Goal: Task Accomplishment & Management: Manage account settings

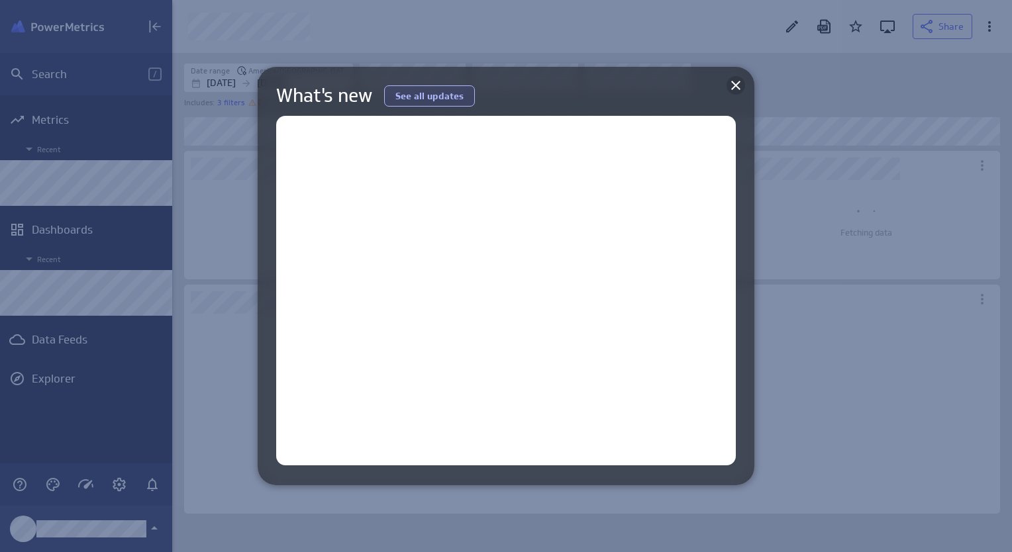
scroll to position [520, 860]
click at [736, 87] on icon at bounding box center [735, 85] width 9 height 9
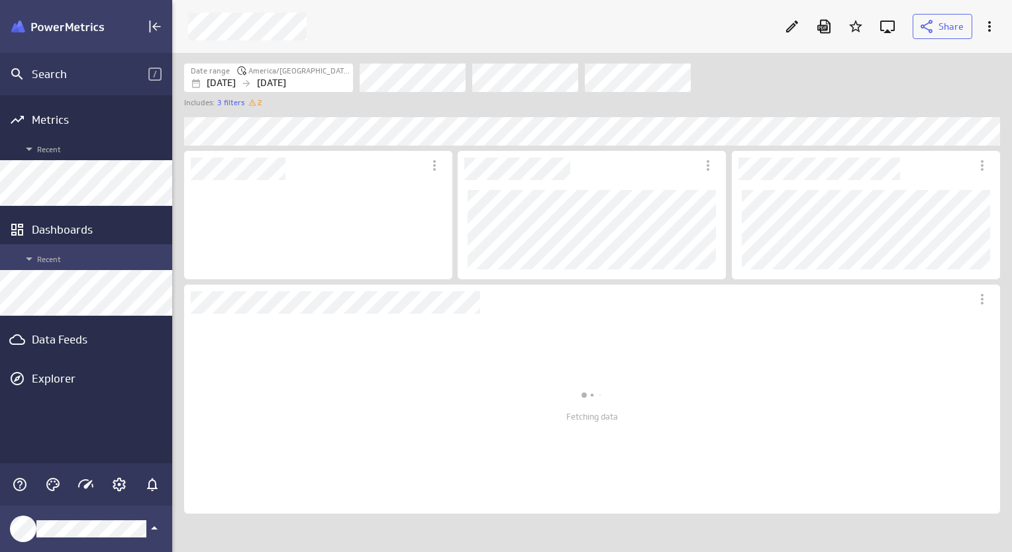
scroll to position [100, 268]
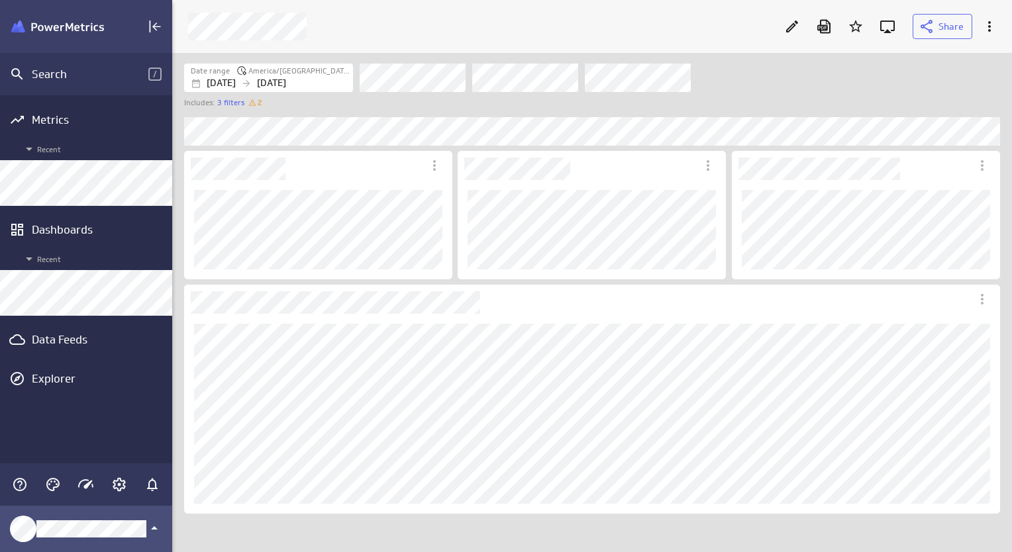
click at [147, 528] on icon "Klipfolio Account" at bounding box center [154, 528] width 16 height 16
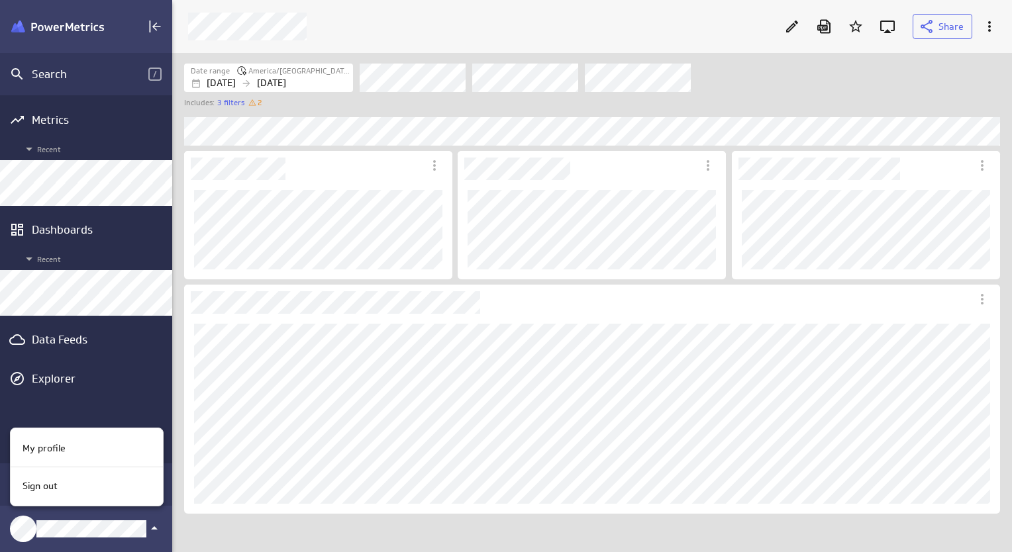
click at [180, 262] on div at bounding box center [506, 276] width 1012 height 552
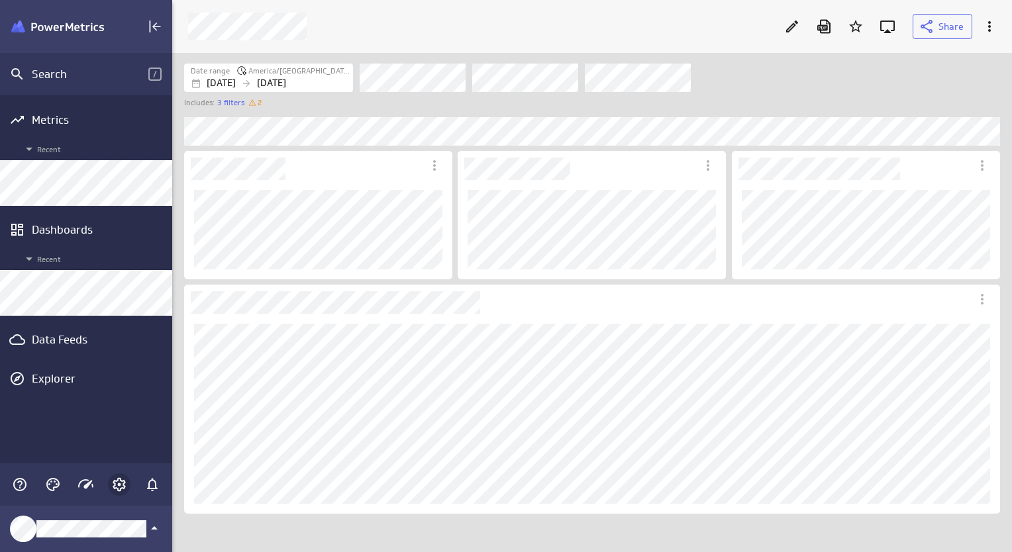
click at [115, 493] on div "Main Menu" at bounding box center [119, 484] width 23 height 23
click at [117, 486] on icon "Account and settings" at bounding box center [119, 485] width 16 height 16
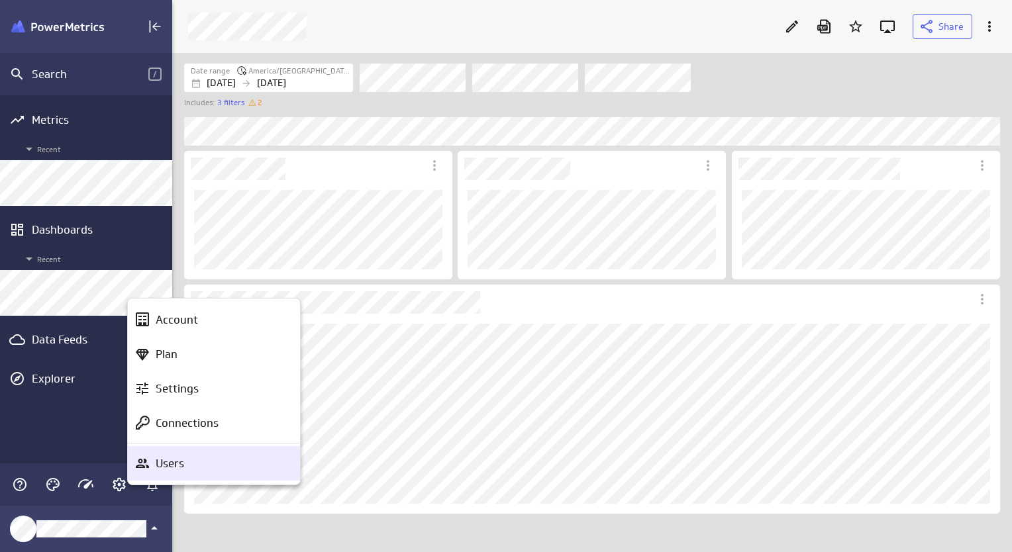
click at [182, 464] on p "Users" at bounding box center [170, 464] width 28 height 17
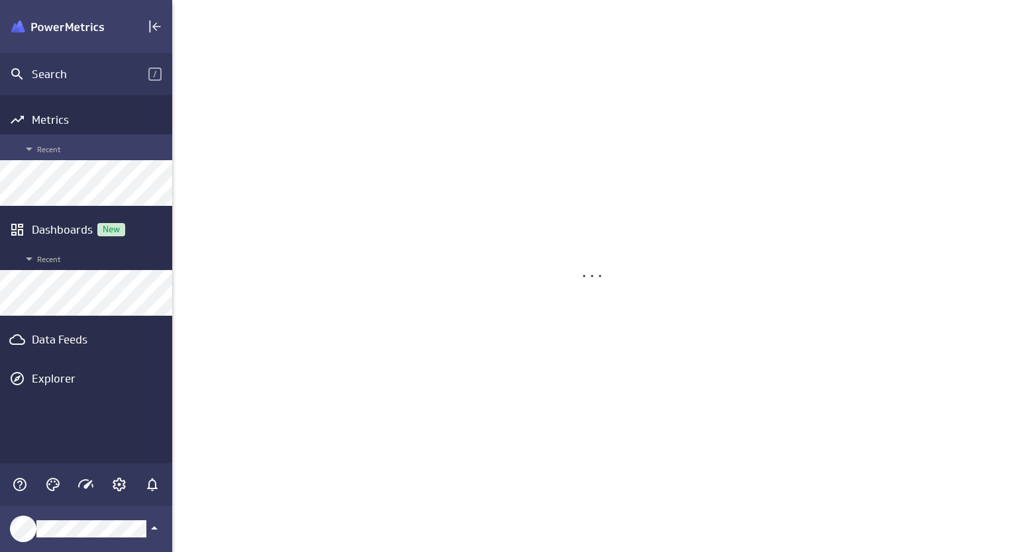
scroll to position [573, 860]
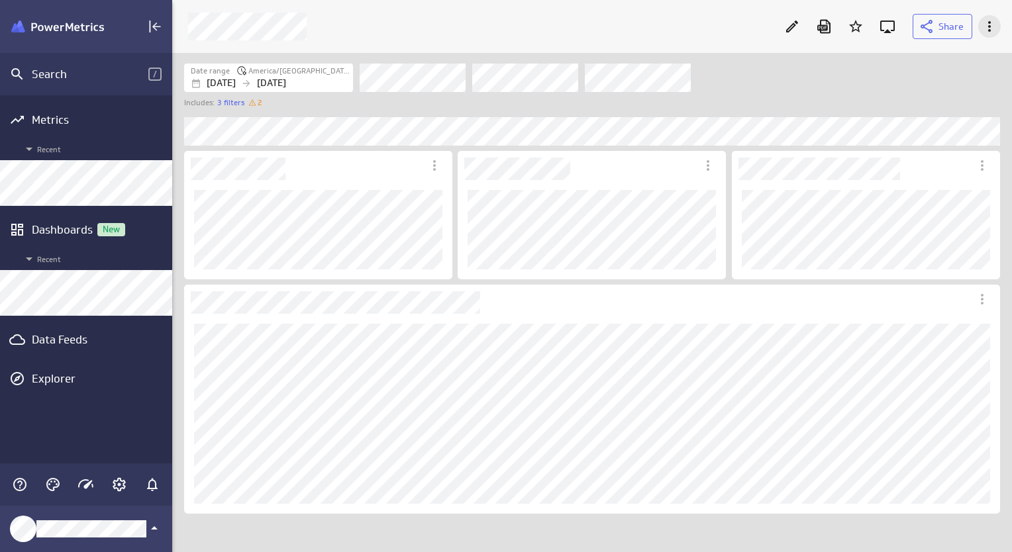
click at [995, 29] on icon "More actions" at bounding box center [989, 27] width 16 height 16
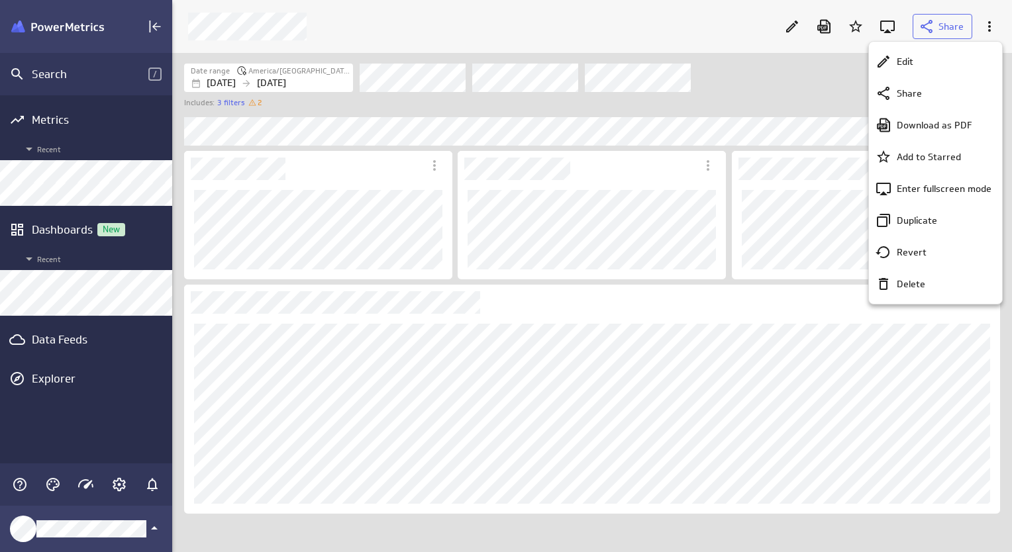
click at [665, 15] on div at bounding box center [506, 276] width 1012 height 552
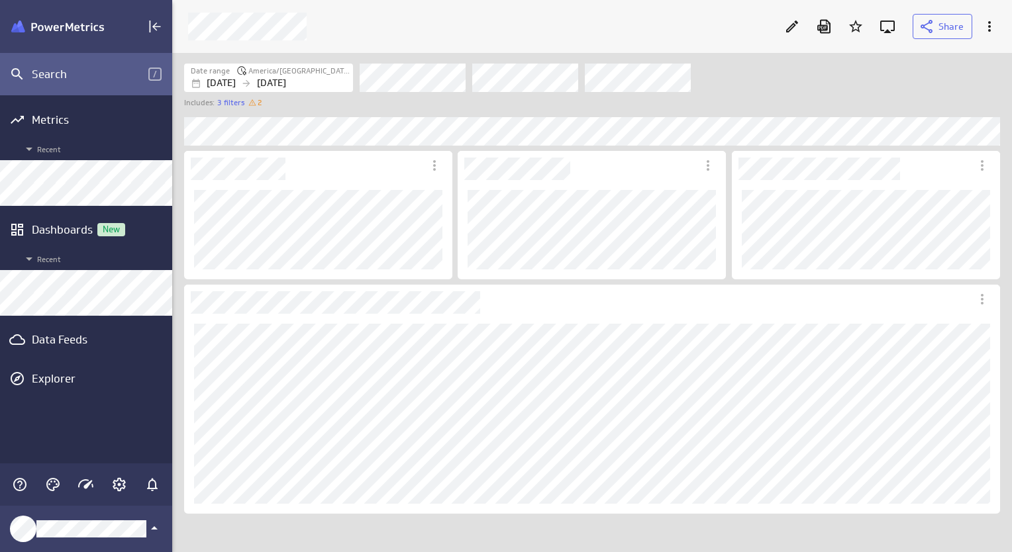
click at [49, 78] on div "Search" at bounding box center [90, 74] width 117 height 15
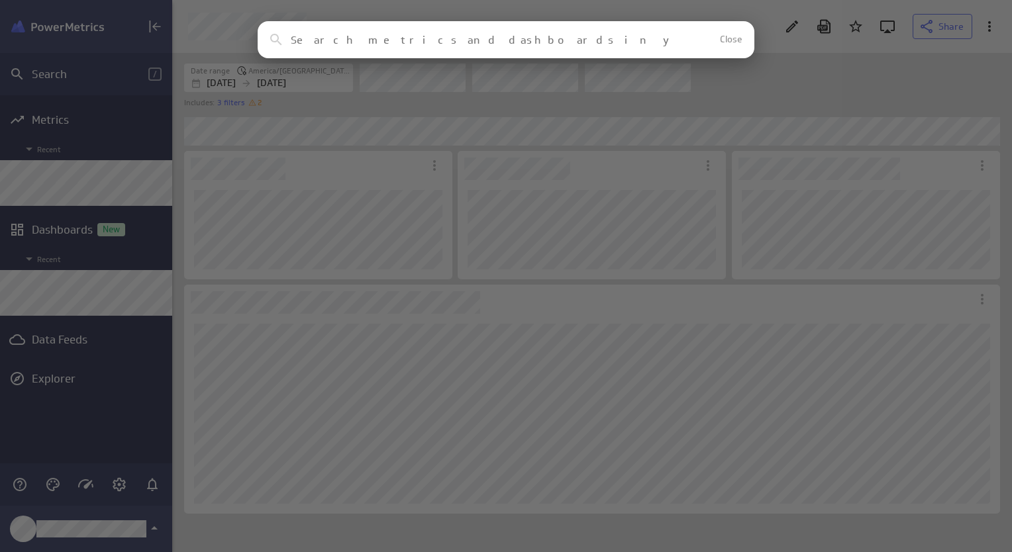
click at [434, 50] on div "Clear Close" at bounding box center [506, 39] width 497 height 37
type input "library"
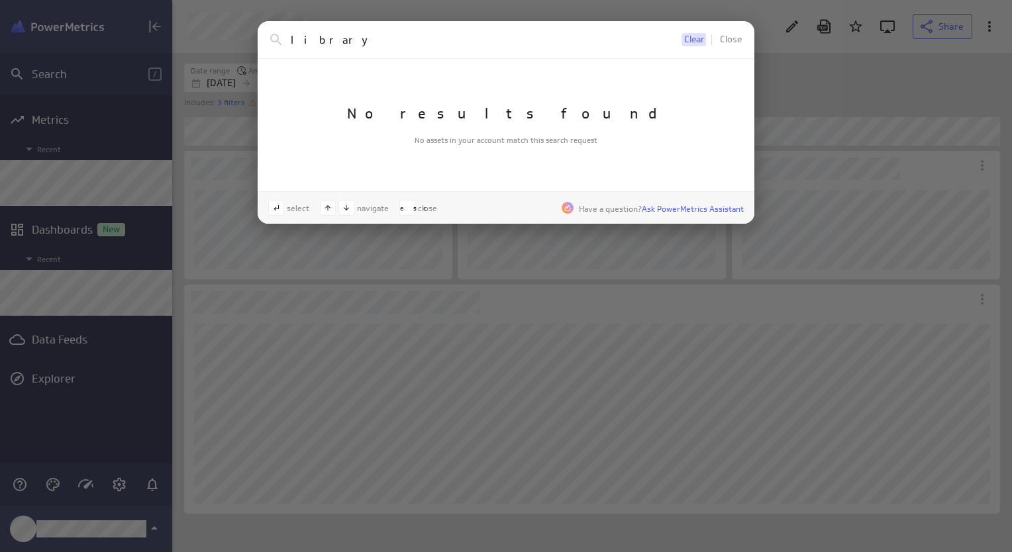
click at [699, 44] on span "Clear" at bounding box center [694, 39] width 20 height 9
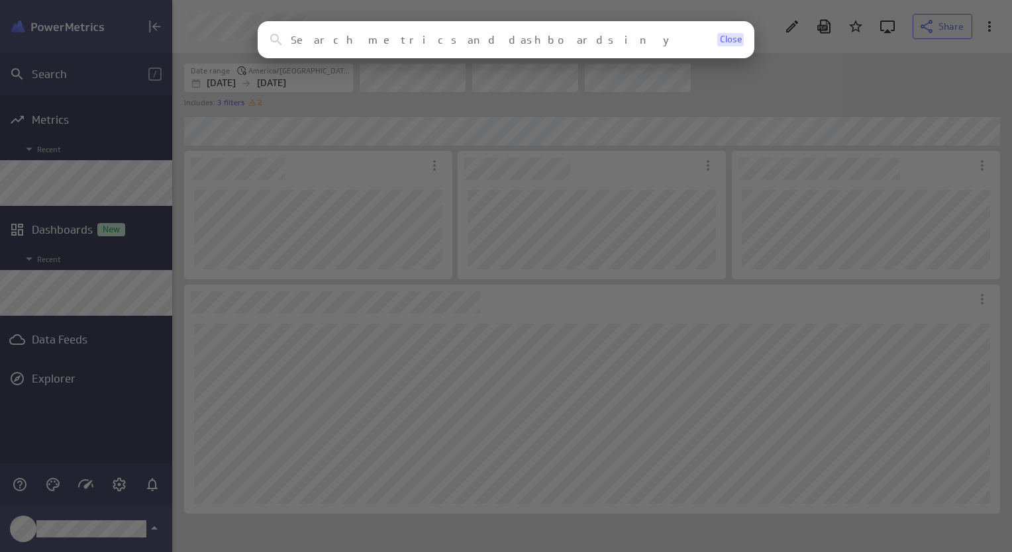
click at [740, 42] on span "Close" at bounding box center [731, 39] width 22 height 9
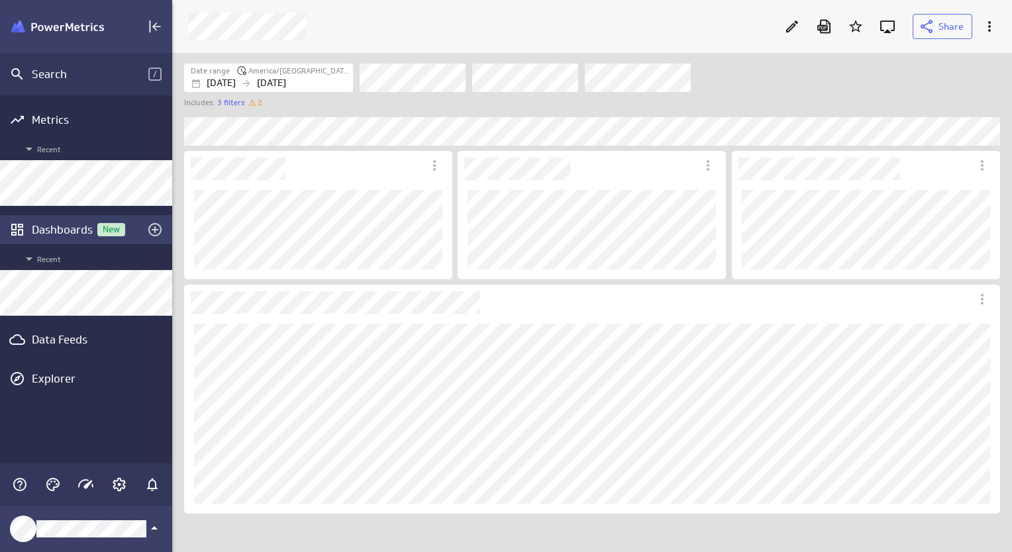
click at [49, 230] on div "Dashboards New" at bounding box center [86, 229] width 109 height 15
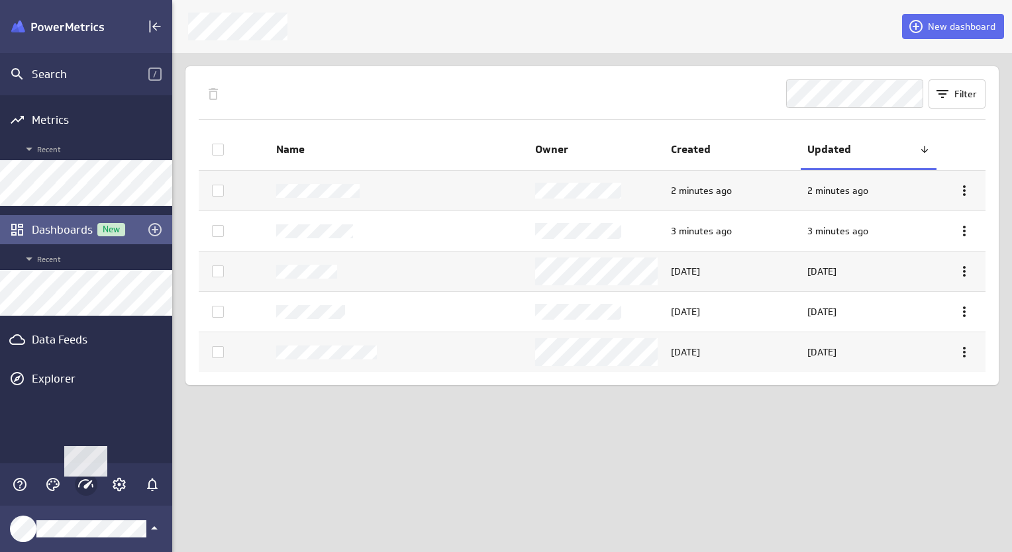
click at [85, 490] on icon "Main Menu" at bounding box center [86, 485] width 16 height 16
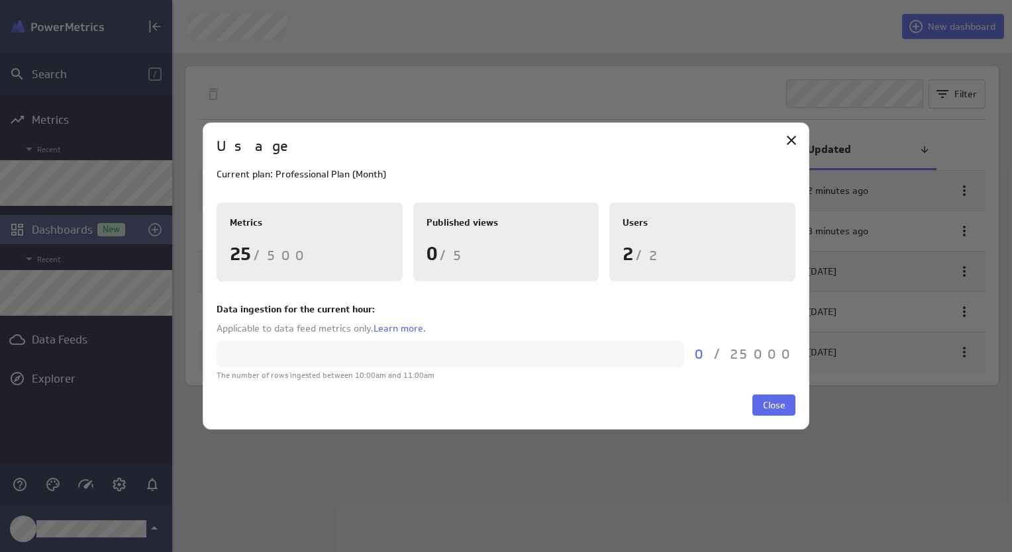
click at [122, 485] on div at bounding box center [506, 276] width 1012 height 552
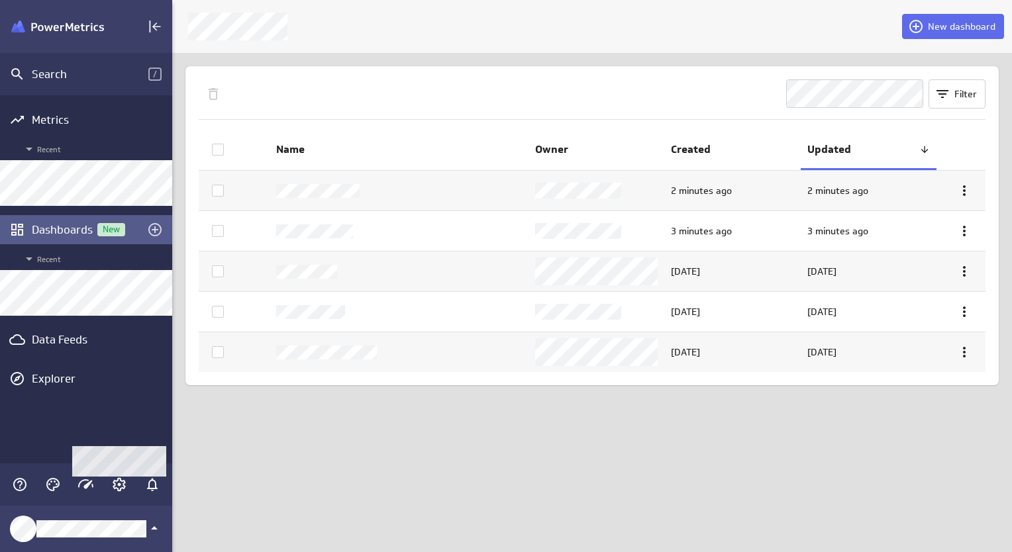
click at [122, 485] on icon "Account and settings" at bounding box center [119, 485] width 16 height 16
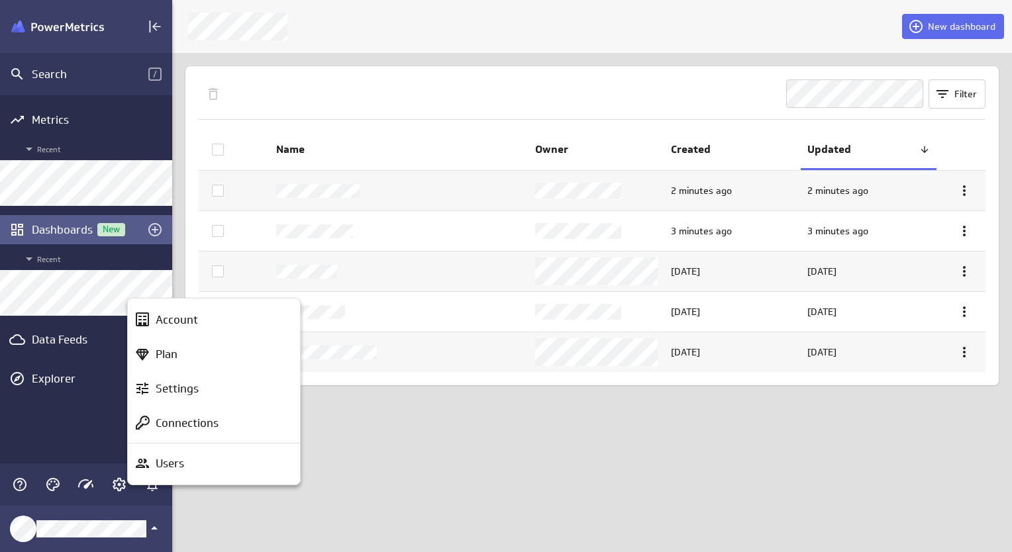
click at [121, 486] on div at bounding box center [506, 276] width 1012 height 552
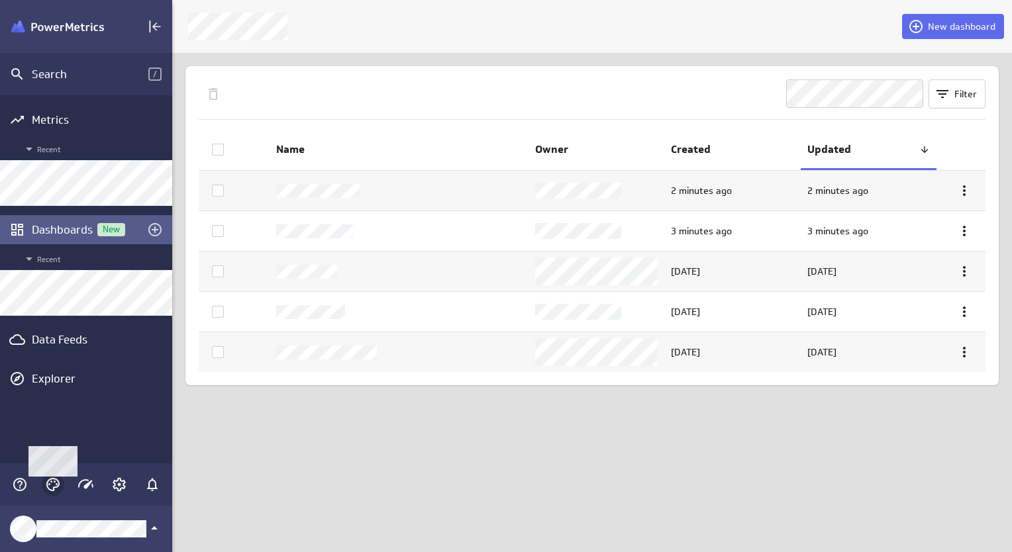
click at [51, 486] on icon "Themes" at bounding box center [53, 485] width 16 height 16
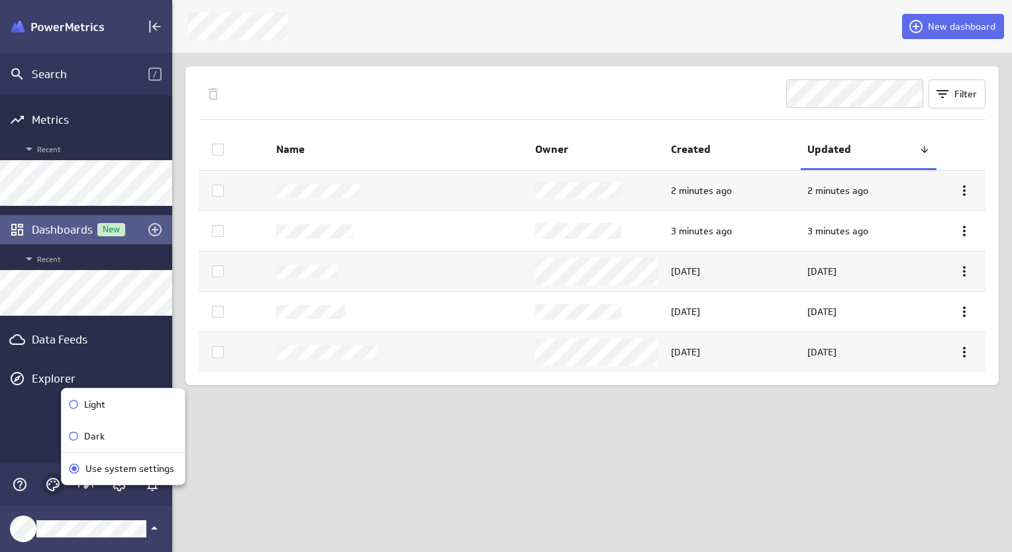
click at [51, 486] on div at bounding box center [506, 276] width 1012 height 552
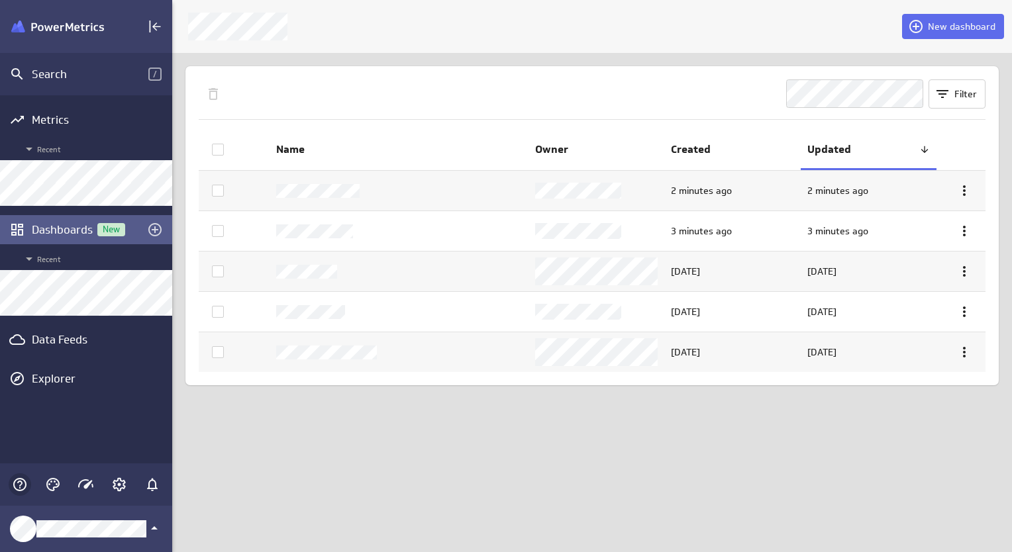
click at [16, 482] on icon "Help & PowerMetrics Assistant" at bounding box center [20, 485] width 16 height 16
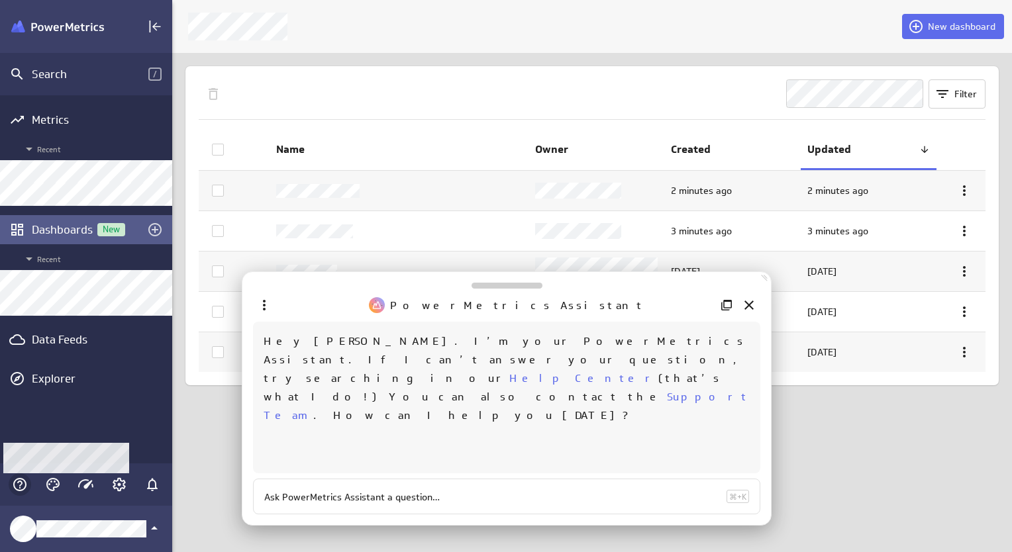
click at [16, 482] on icon "Main Menu" at bounding box center [20, 485] width 16 height 16
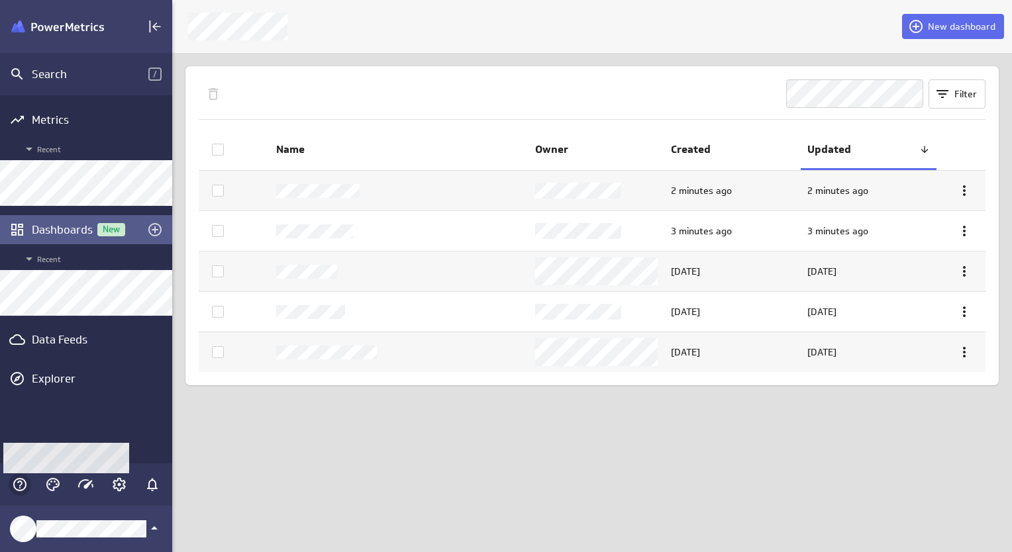
click at [16, 482] on icon "Main Menu" at bounding box center [20, 485] width 16 height 16
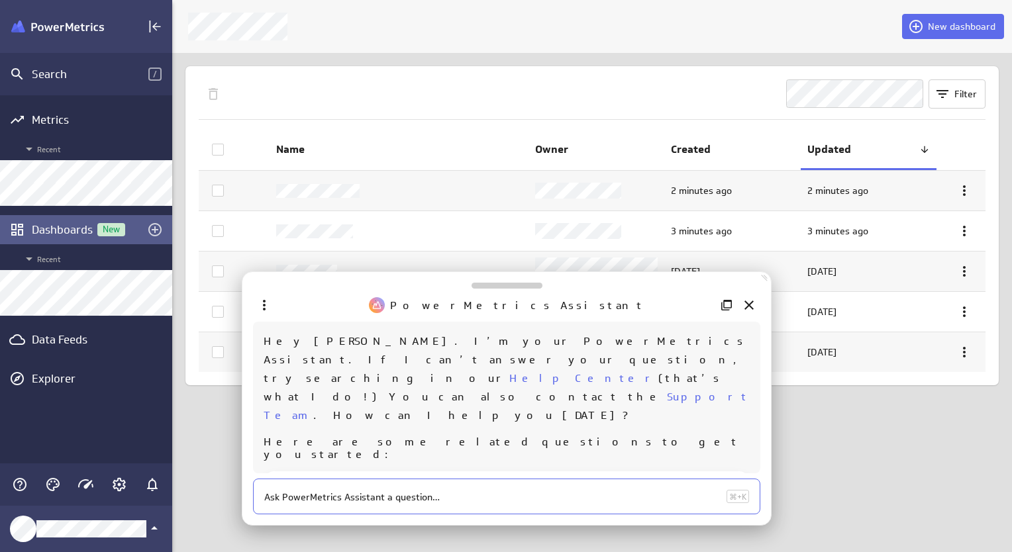
click at [384, 505] on div at bounding box center [506, 497] width 507 height 36
type textarea "where I can see the library?"
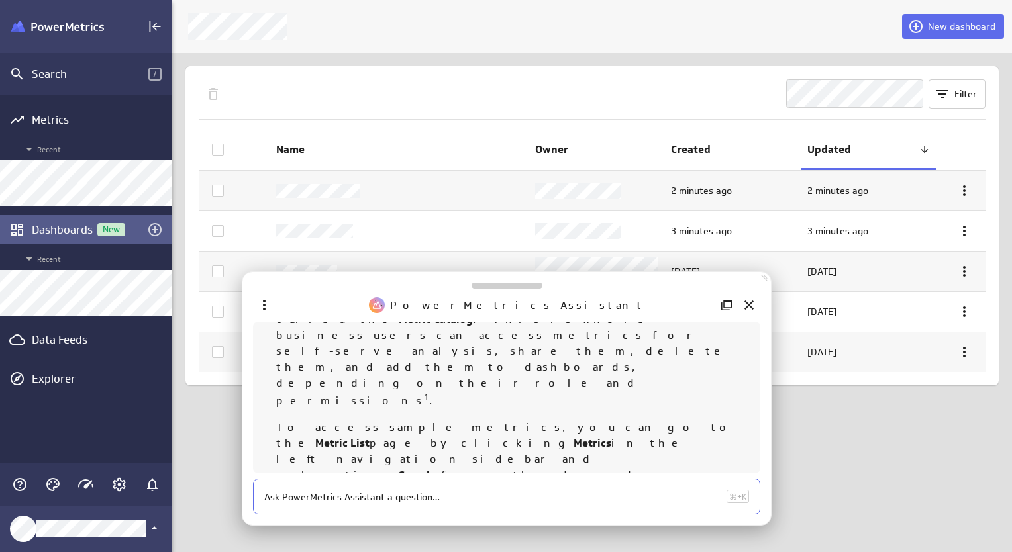
scroll to position [116, 0]
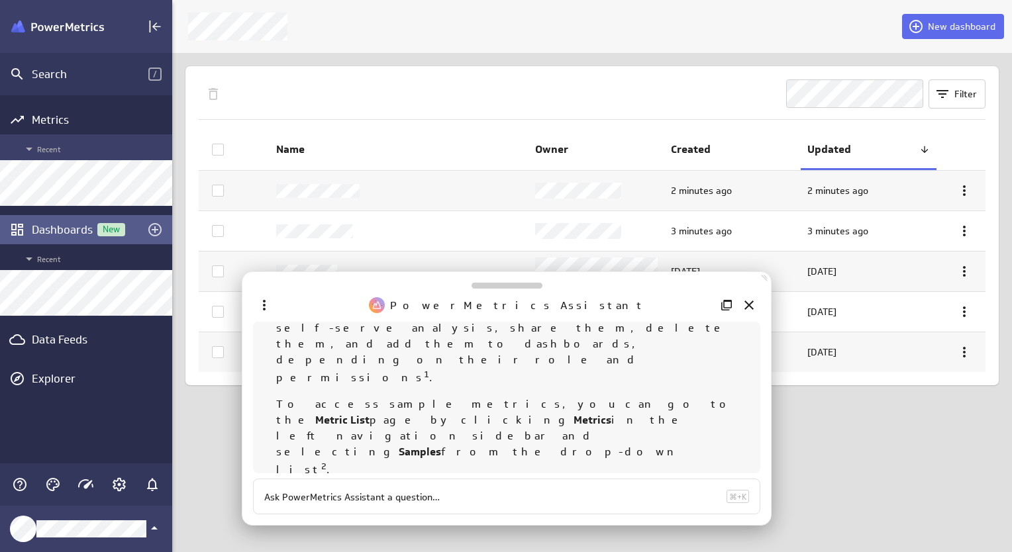
click at [29, 148] on icon "Main Menu" at bounding box center [29, 149] width 7 height 3
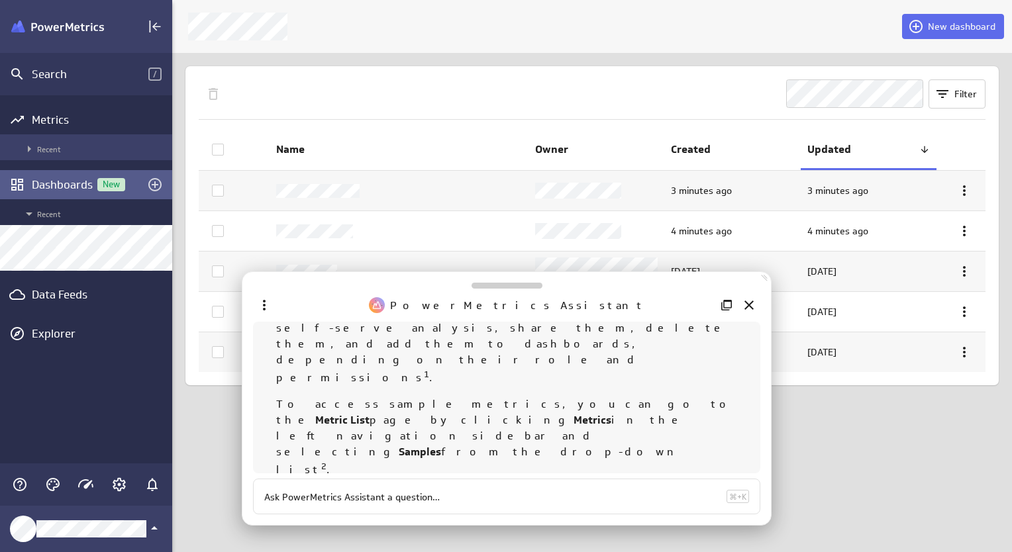
click at [29, 148] on icon "Main Menu" at bounding box center [29, 149] width 3 height 7
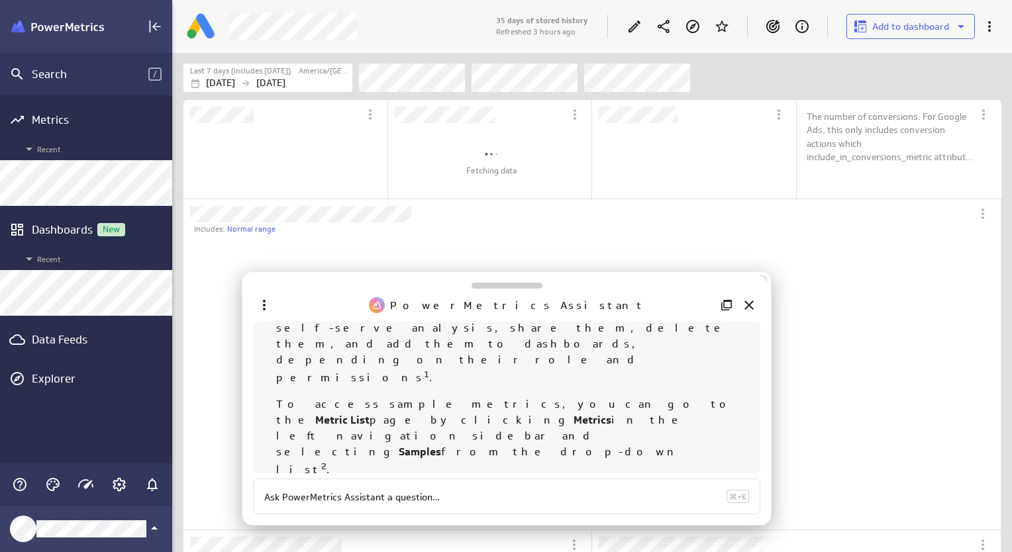
scroll to position [91, 202]
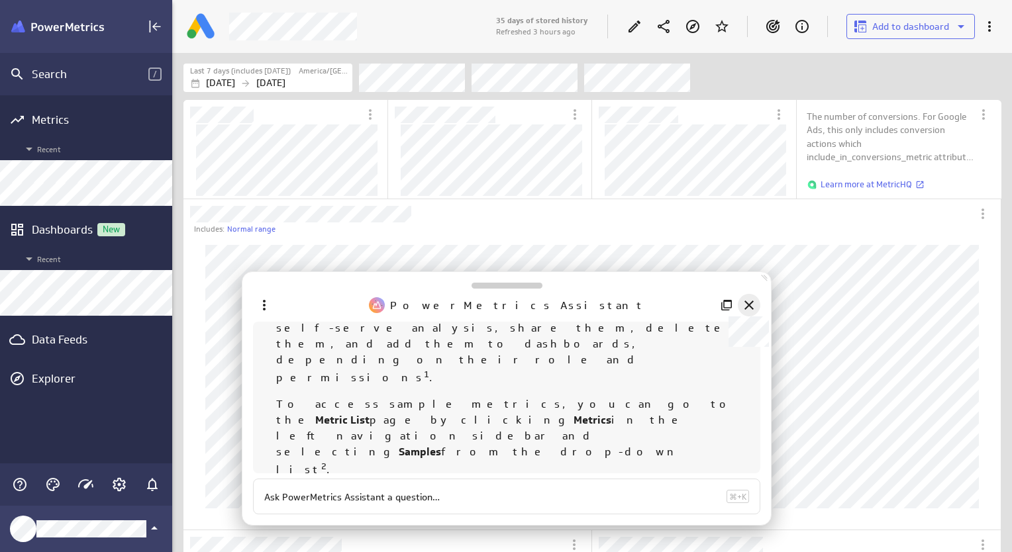
click at [750, 306] on icon at bounding box center [748, 305] width 9 height 9
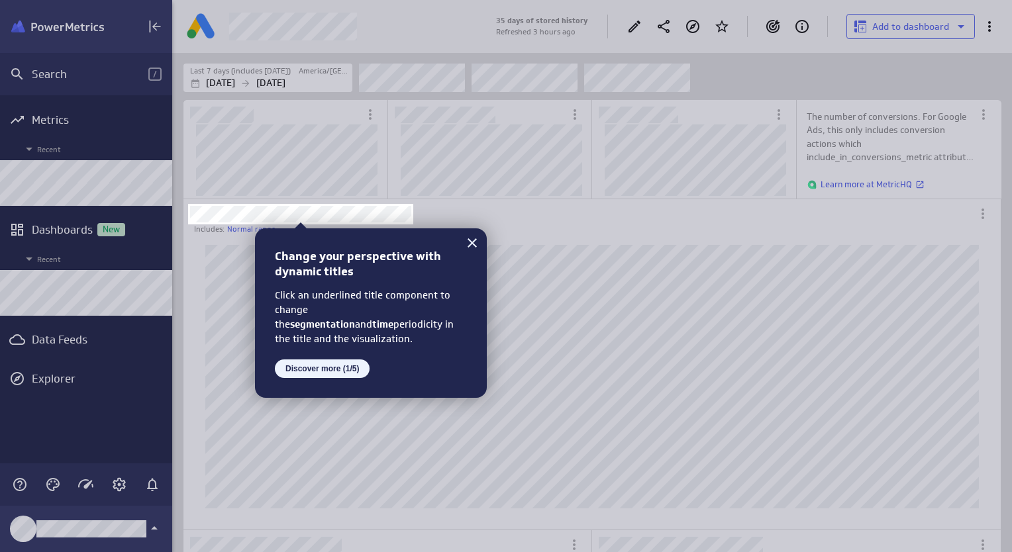
click at [356, 370] on button "Discover more (1/5)" at bounding box center [322, 369] width 95 height 19
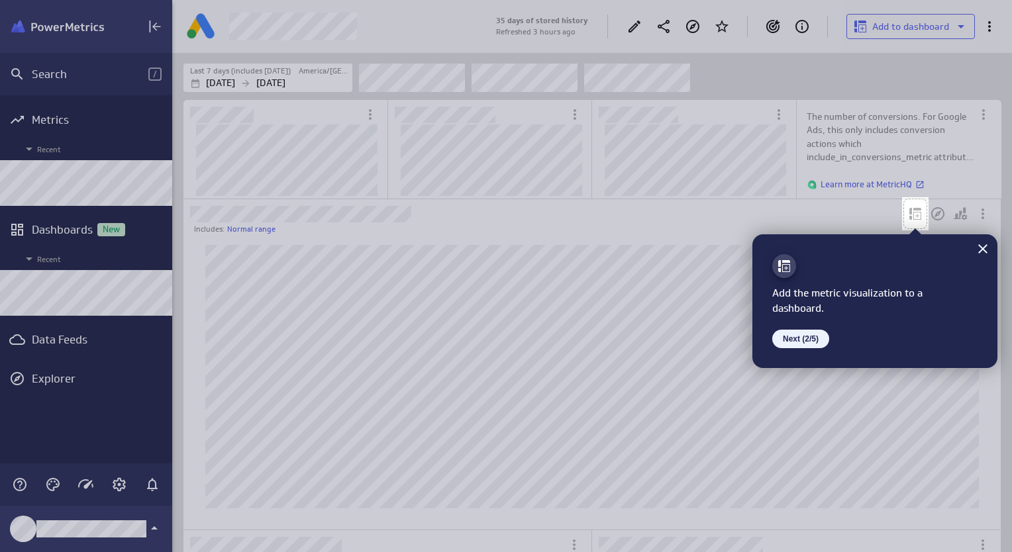
click at [812, 342] on button "Next (2/5)" at bounding box center [800, 339] width 57 height 19
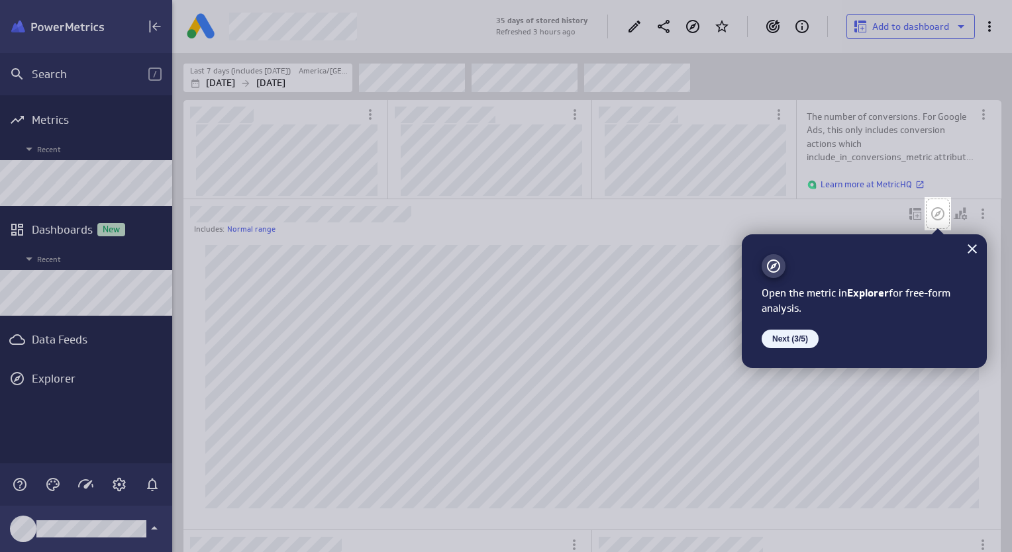
click at [808, 341] on button "Next (3/5)" at bounding box center [790, 339] width 57 height 19
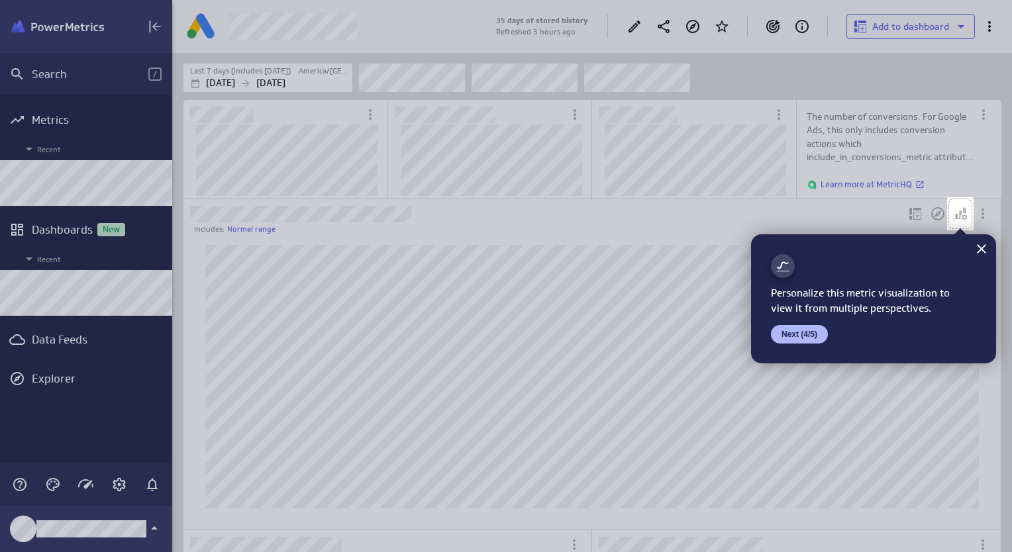
click at [808, 341] on button "Next (4/5)" at bounding box center [799, 334] width 57 height 19
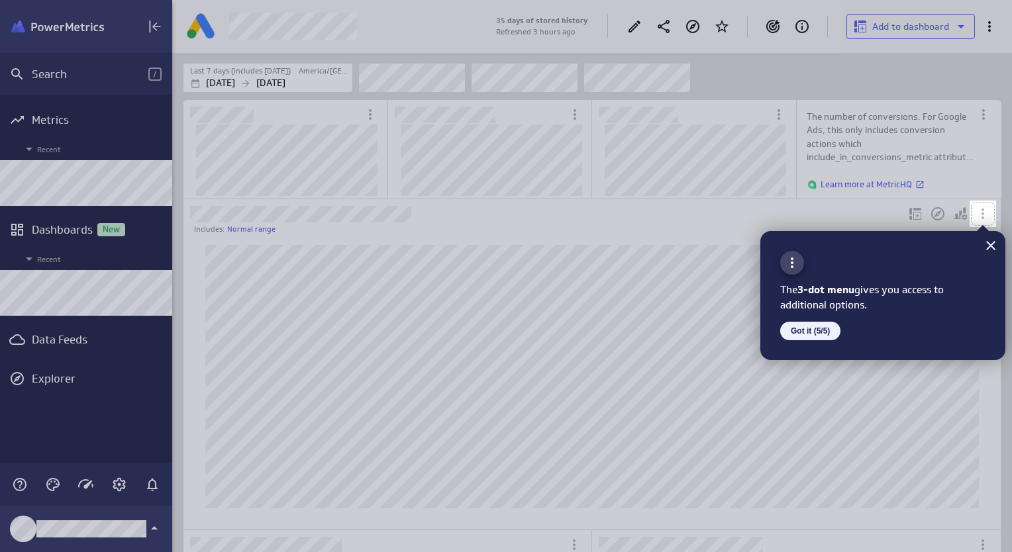
click at [811, 337] on button "Got it (5/5)" at bounding box center [810, 331] width 60 height 19
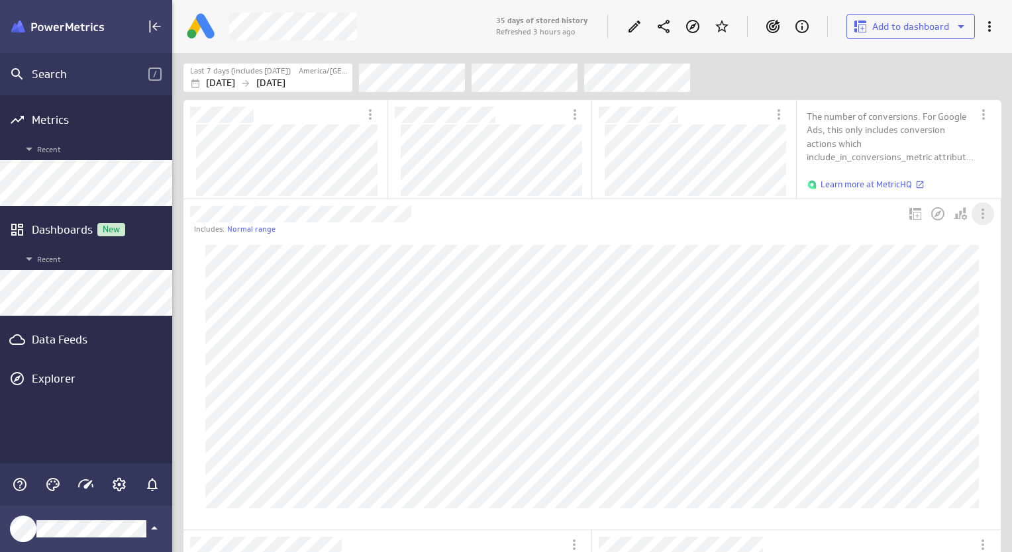
click at [985, 211] on icon "More actions" at bounding box center [983, 214] width 16 height 16
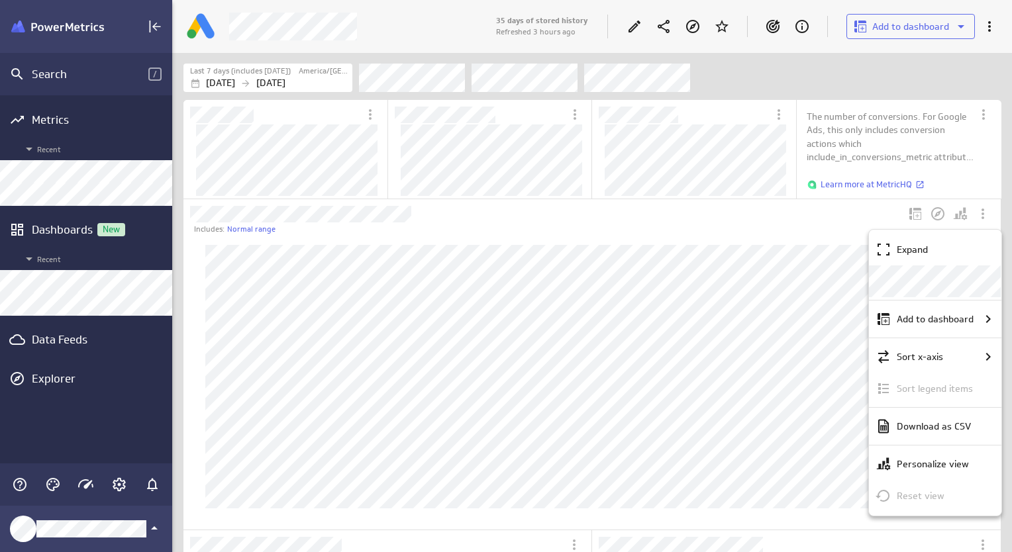
click at [948, 216] on div at bounding box center [506, 276] width 1012 height 552
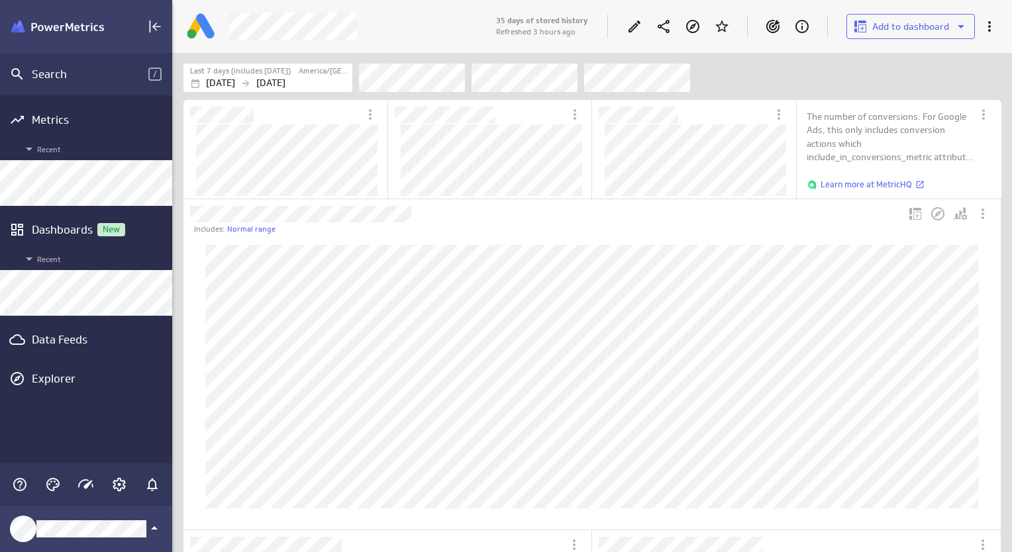
click at [957, 216] on icon "Personalize view" at bounding box center [958, 215] width 9 height 9
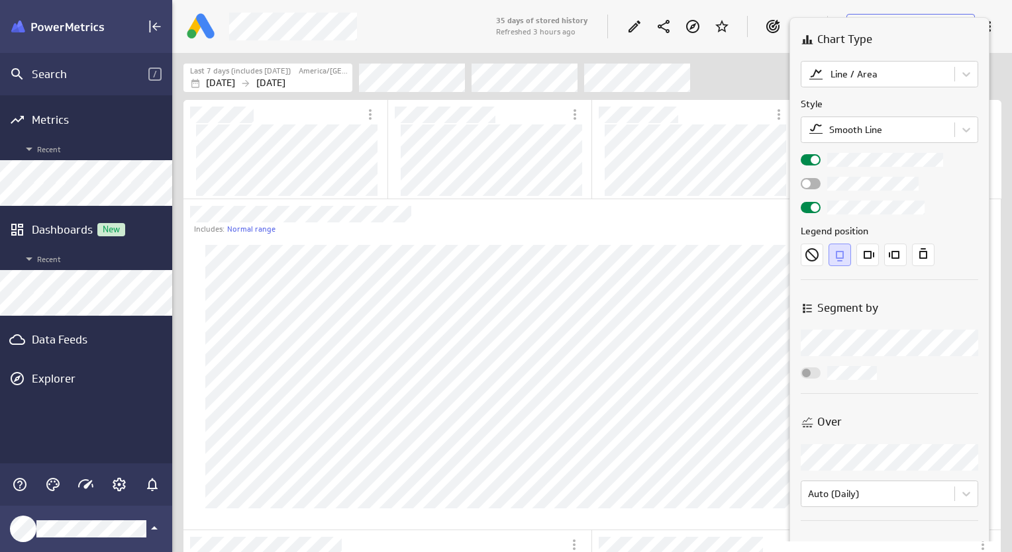
click at [766, 243] on div at bounding box center [506, 276] width 1012 height 552
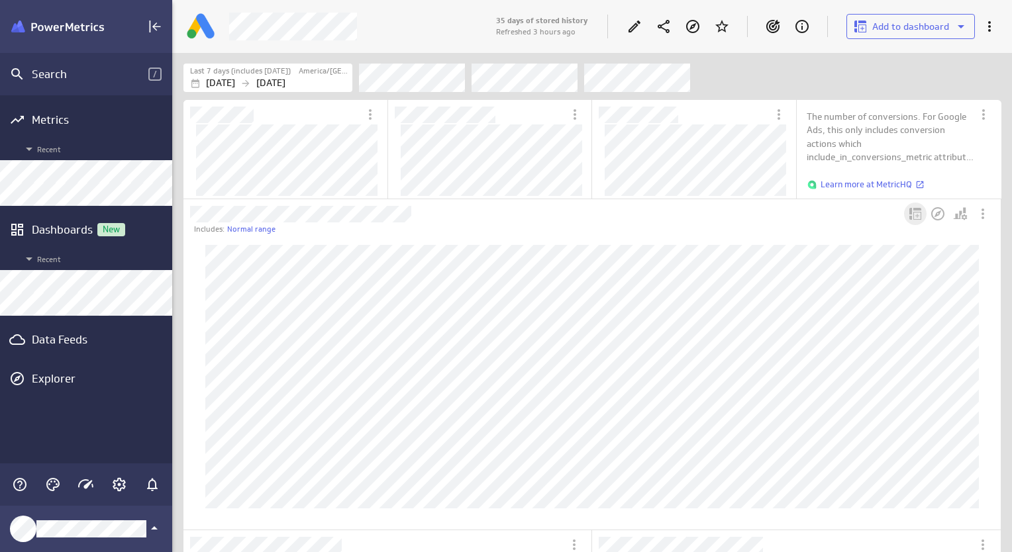
click at [916, 217] on icon "Add to dashboard" at bounding box center [915, 214] width 12 height 12
click at [821, 218] on div at bounding box center [506, 276] width 1012 height 552
click at [993, 117] on div "More actions" at bounding box center [983, 114] width 23 height 23
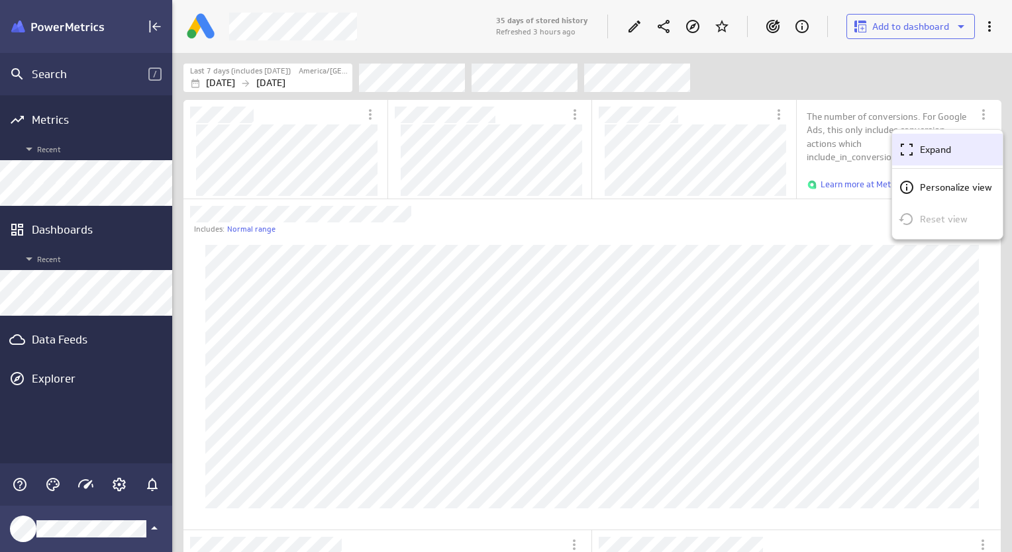
click at [966, 149] on div "Expand" at bounding box center [952, 150] width 77 height 14
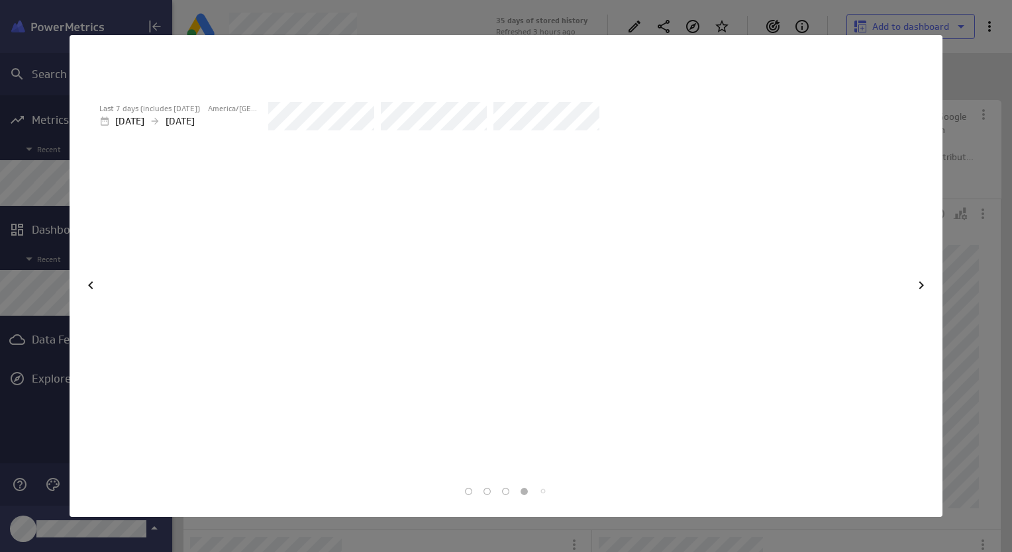
scroll to position [50, 848]
click at [85, 279] on icon at bounding box center [91, 285] width 16 height 16
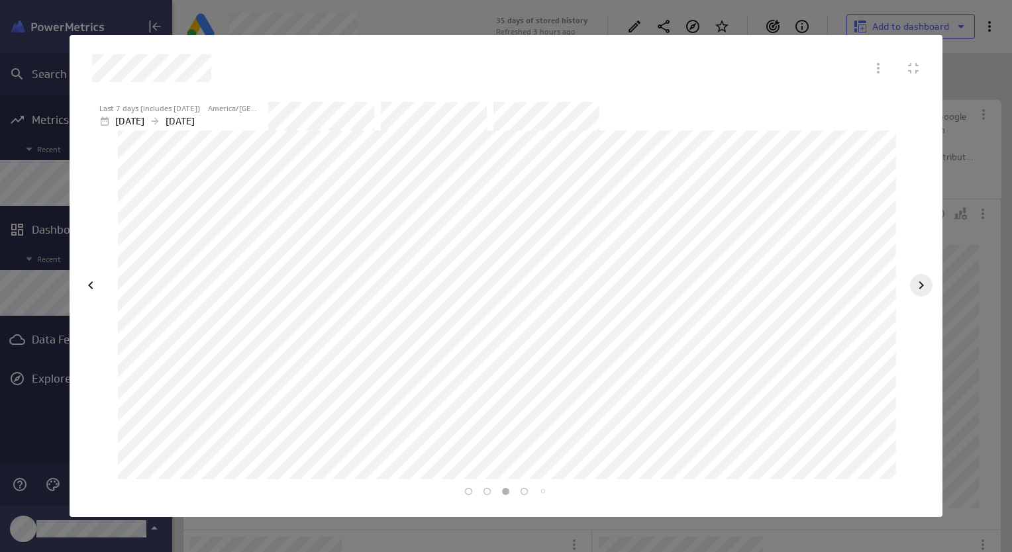
click at [926, 279] on icon at bounding box center [921, 285] width 16 height 16
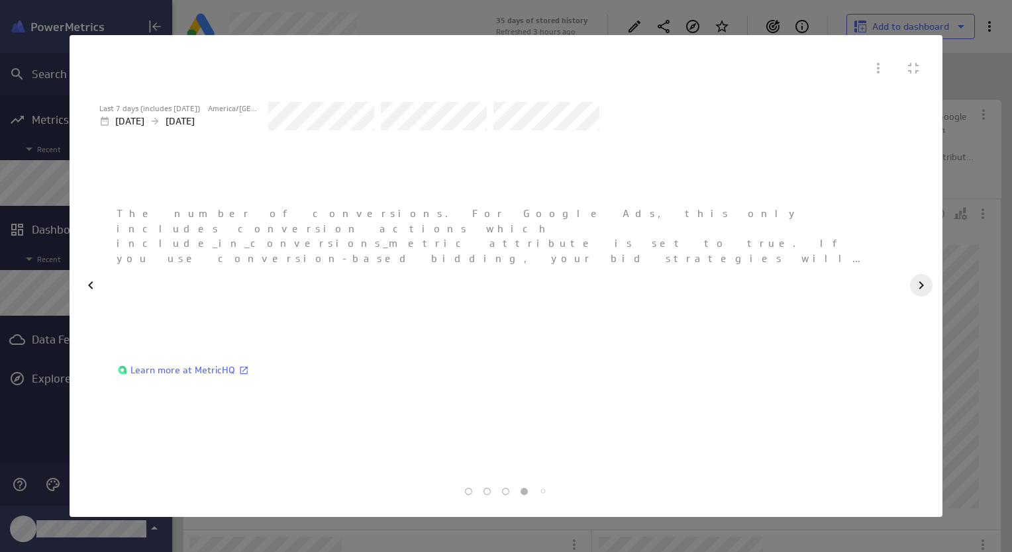
click at [922, 274] on div at bounding box center [921, 285] width 23 height 23
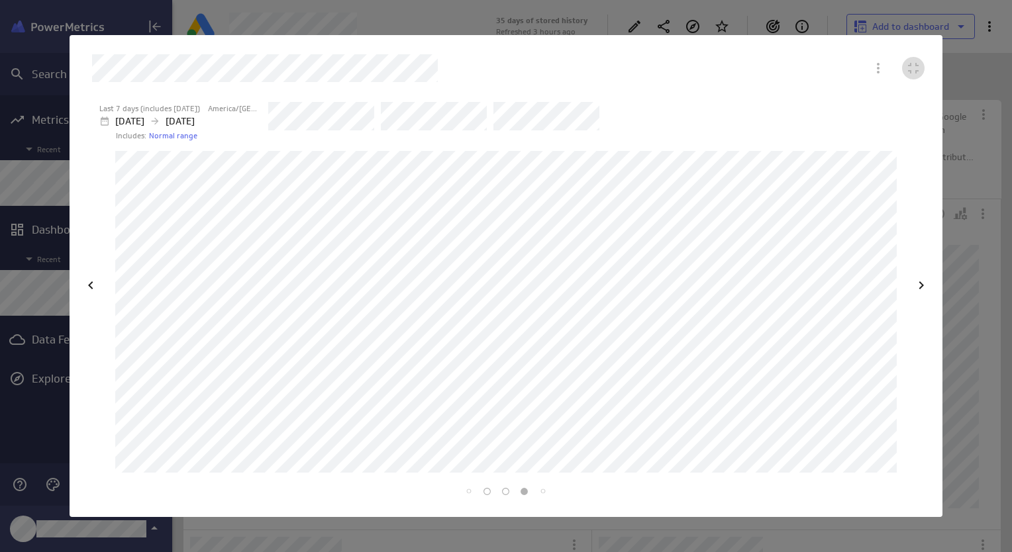
click at [912, 68] on icon "Collapse" at bounding box center [913, 68] width 16 height 16
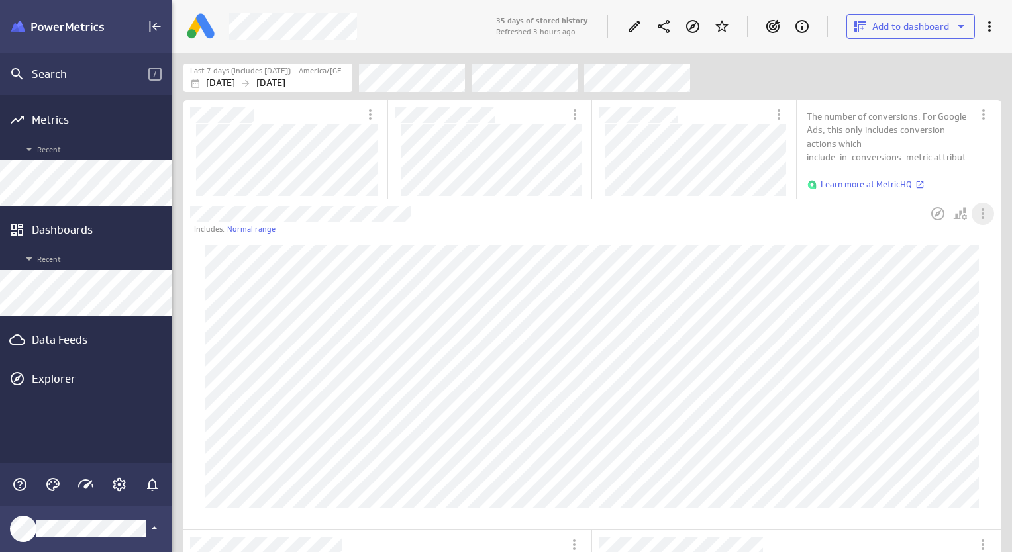
click at [987, 216] on icon "More actions" at bounding box center [983, 214] width 16 height 16
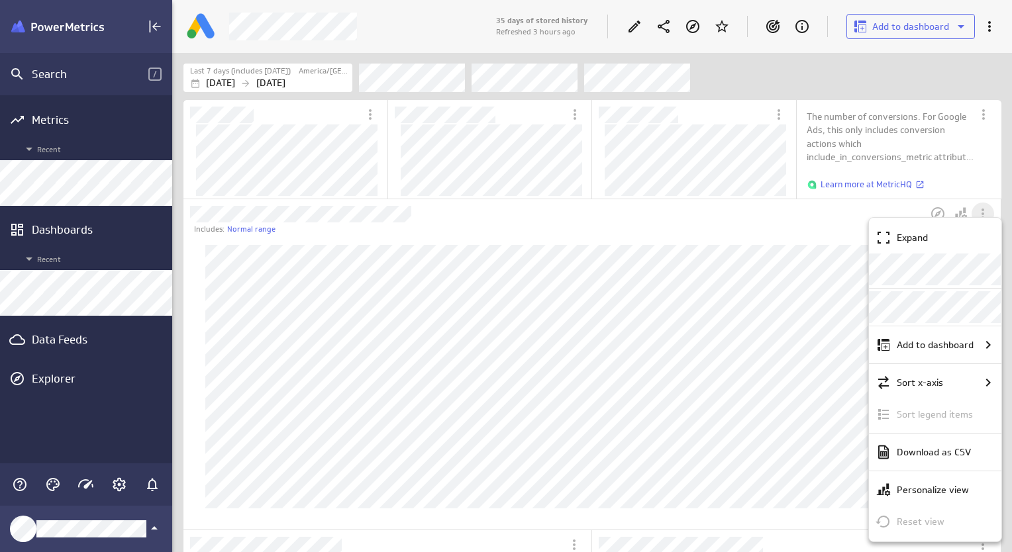
click at [987, 216] on div at bounding box center [506, 276] width 1012 height 552
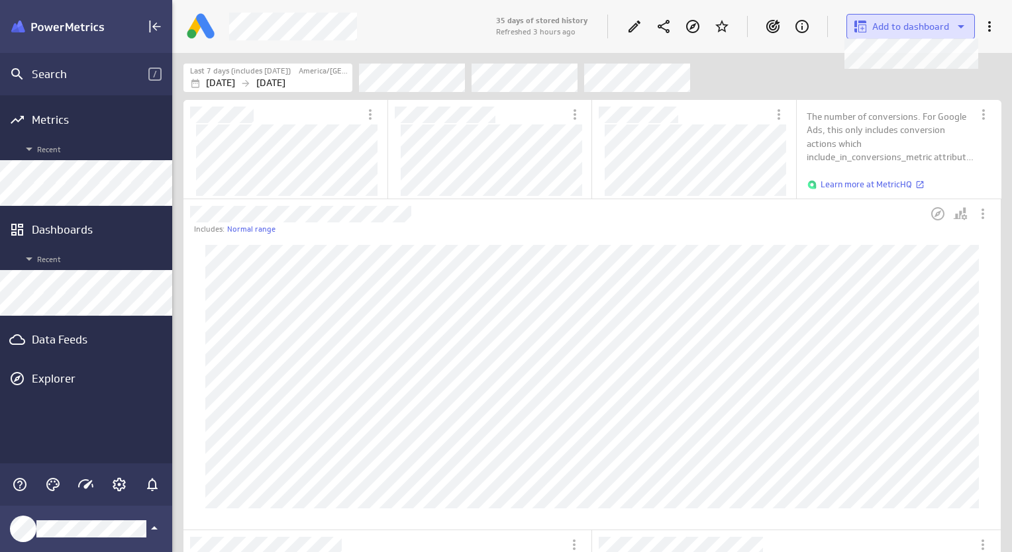
click at [961, 36] on button "Add to dashboard" at bounding box center [910, 26] width 128 height 25
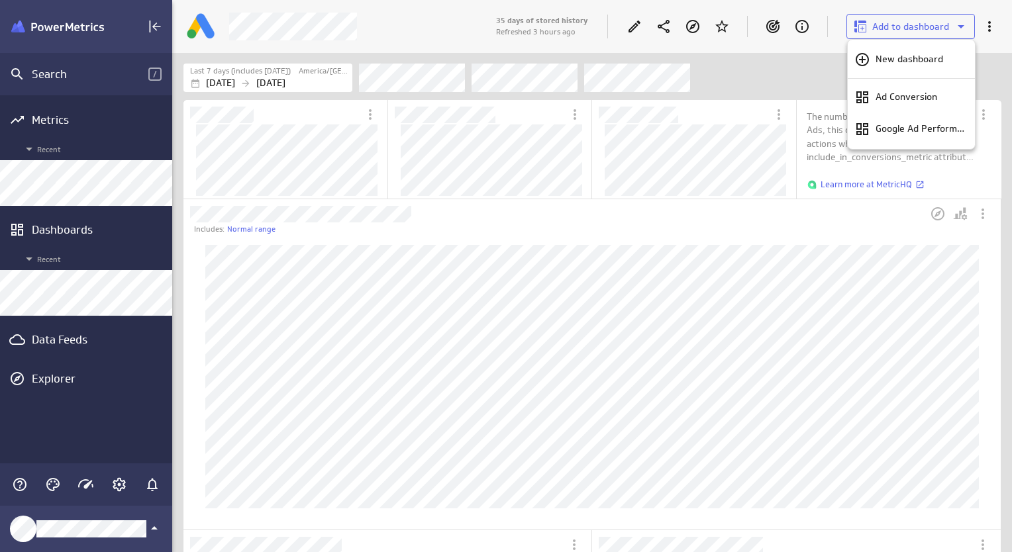
click at [78, 285] on div at bounding box center [510, 221] width 1004 height 442
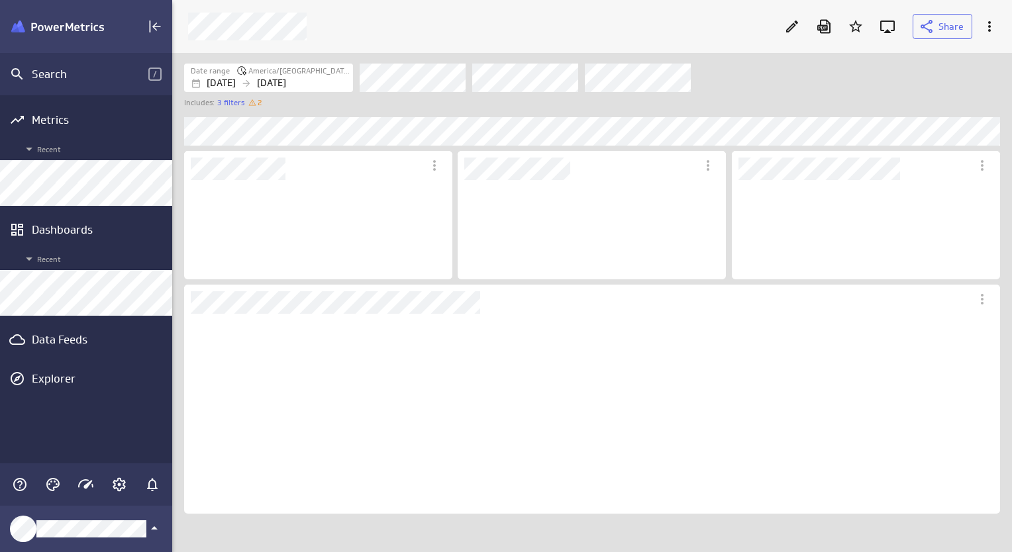
scroll to position [201, 816]
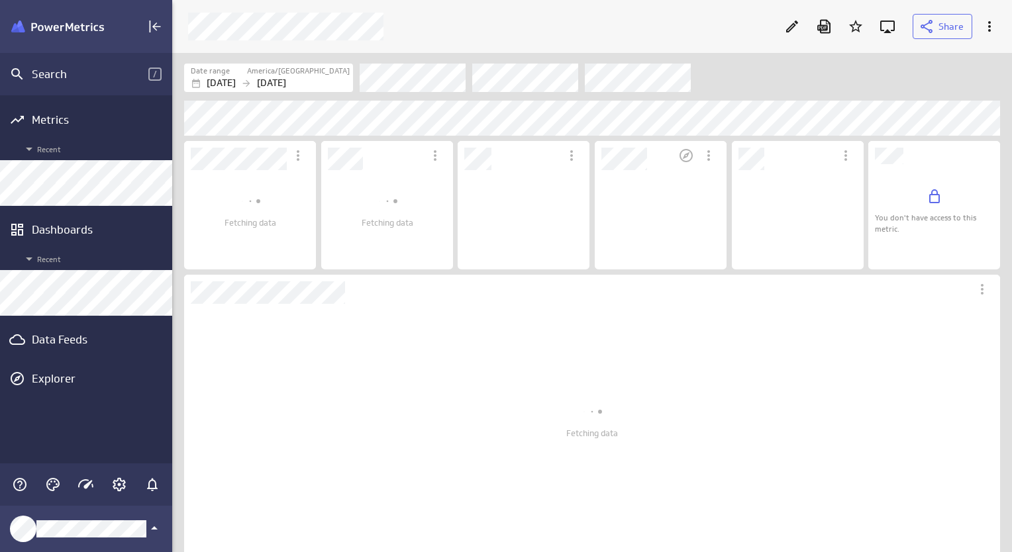
scroll to position [107, 138]
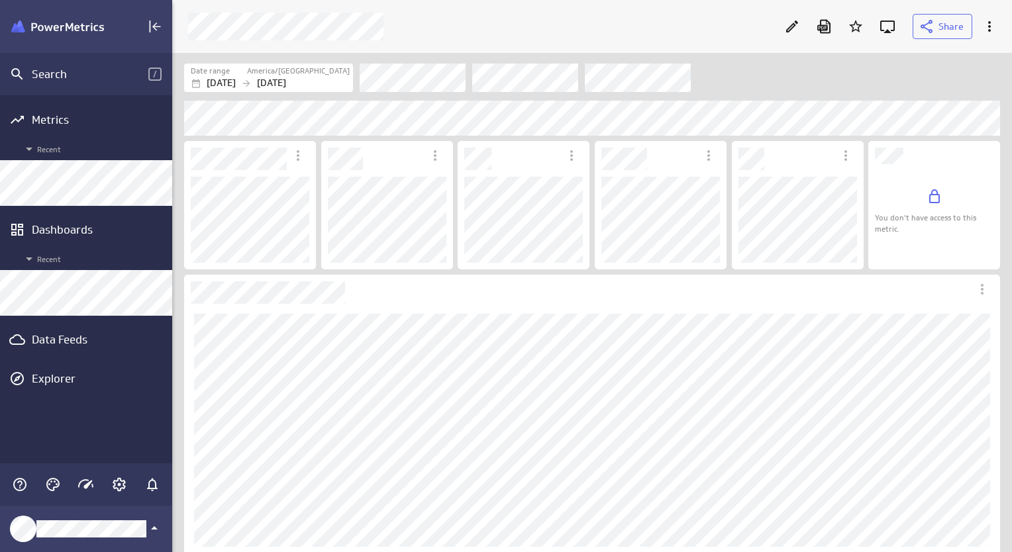
click at [904, 154] on div "Dashboard Widget" at bounding box center [934, 152] width 132 height 23
click at [992, 31] on icon "More actions" at bounding box center [989, 27] width 16 height 16
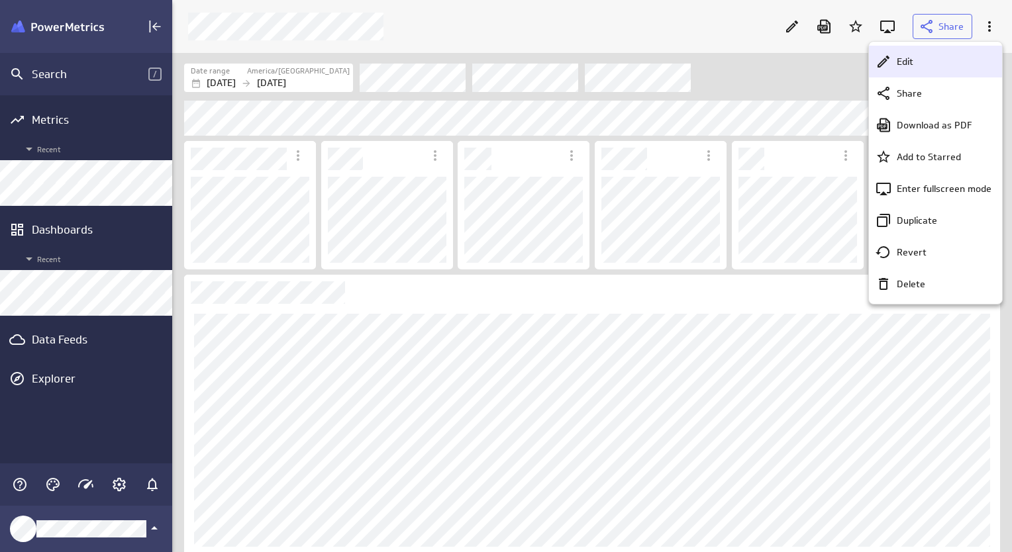
click at [909, 58] on p "Edit" at bounding box center [905, 62] width 17 height 14
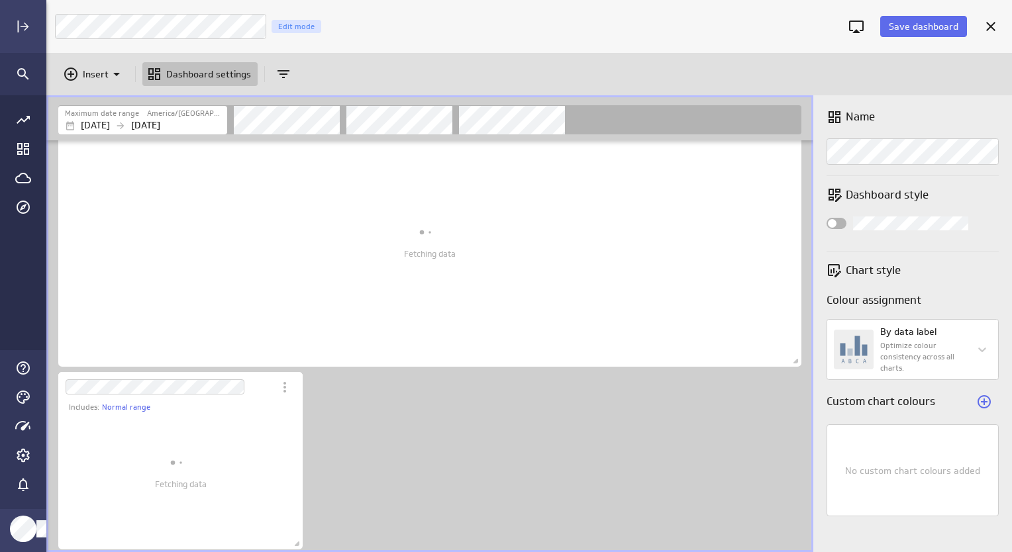
click at [1001, 251] on div "Name Dashboard style Chart style Colour assignment By data label Optimize colou…" at bounding box center [912, 323] width 199 height 457
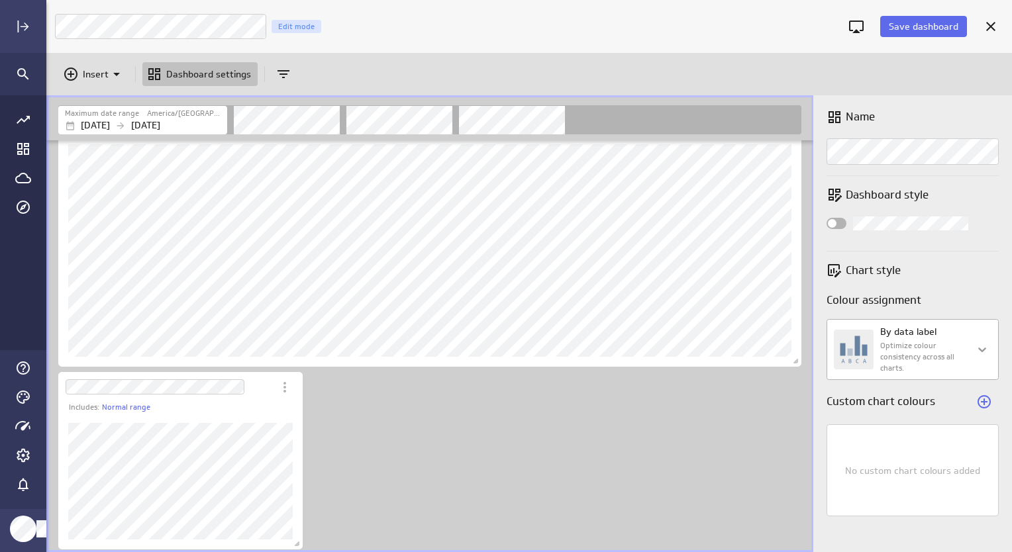
click at [977, 350] on body "Save dashboard Google Ad Performance Edit mode Insert Dashboard settings Maximu…" at bounding box center [506, 276] width 1012 height 552
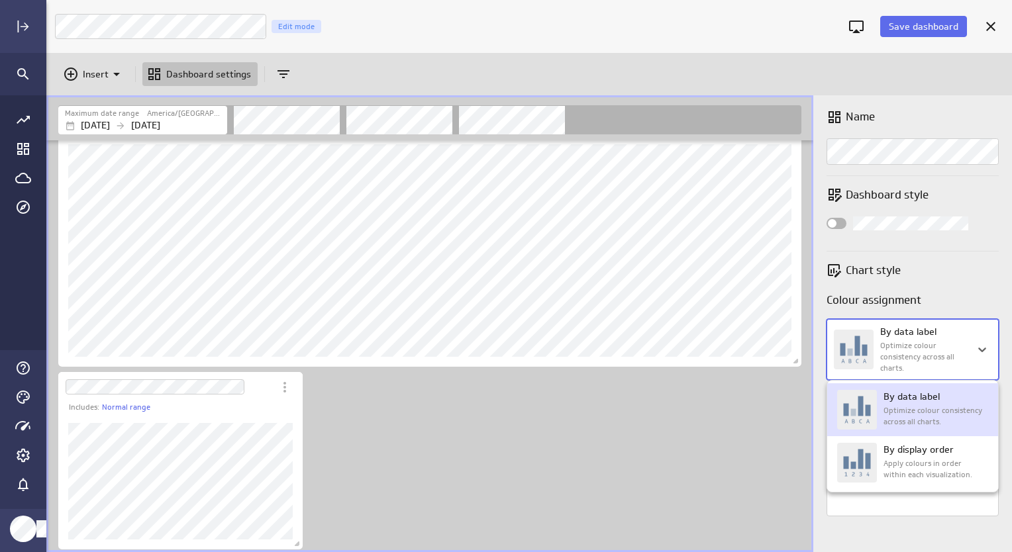
click at [977, 348] on div at bounding box center [506, 276] width 1012 height 552
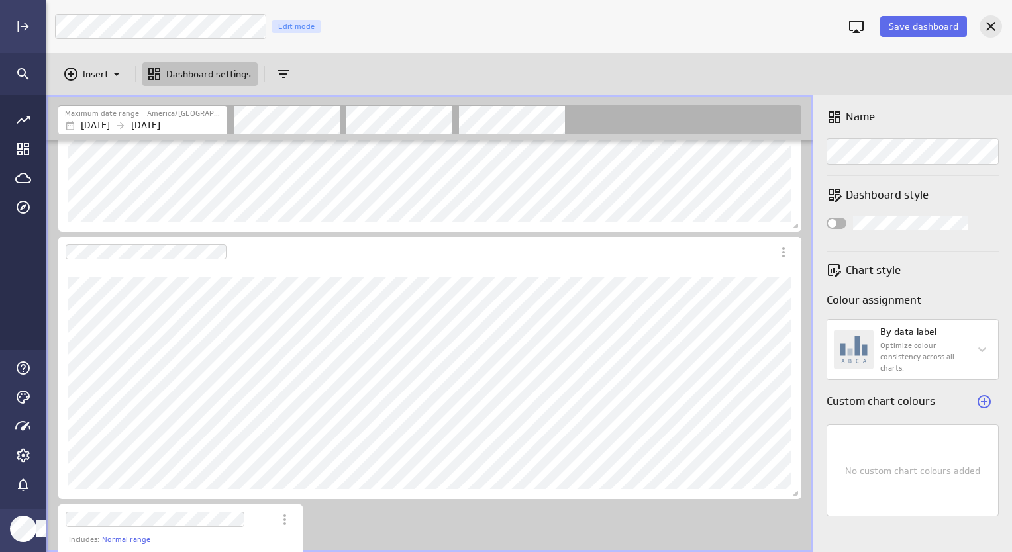
click at [989, 28] on icon "Cancel" at bounding box center [990, 26] width 9 height 9
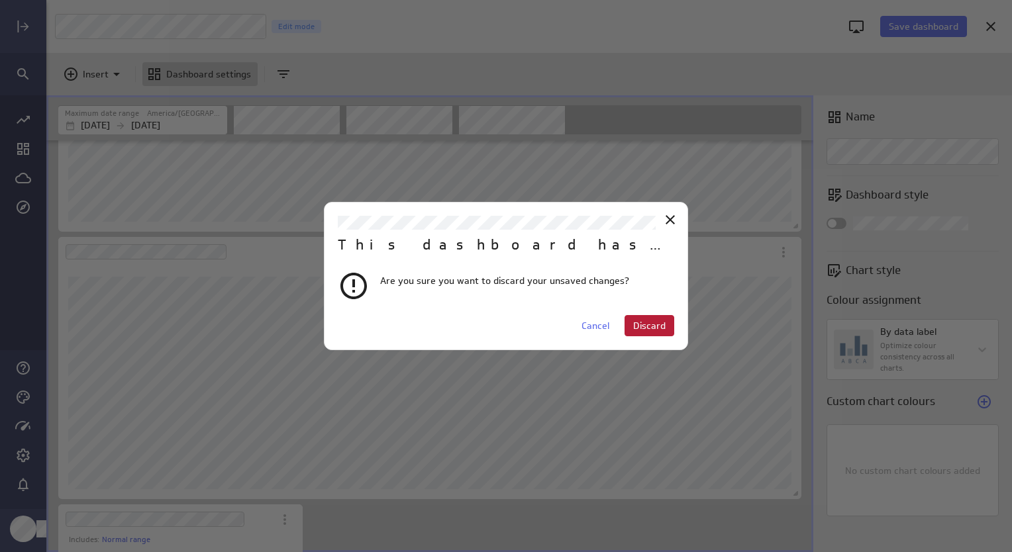
click at [646, 324] on span "Discard" at bounding box center [649, 326] width 32 height 12
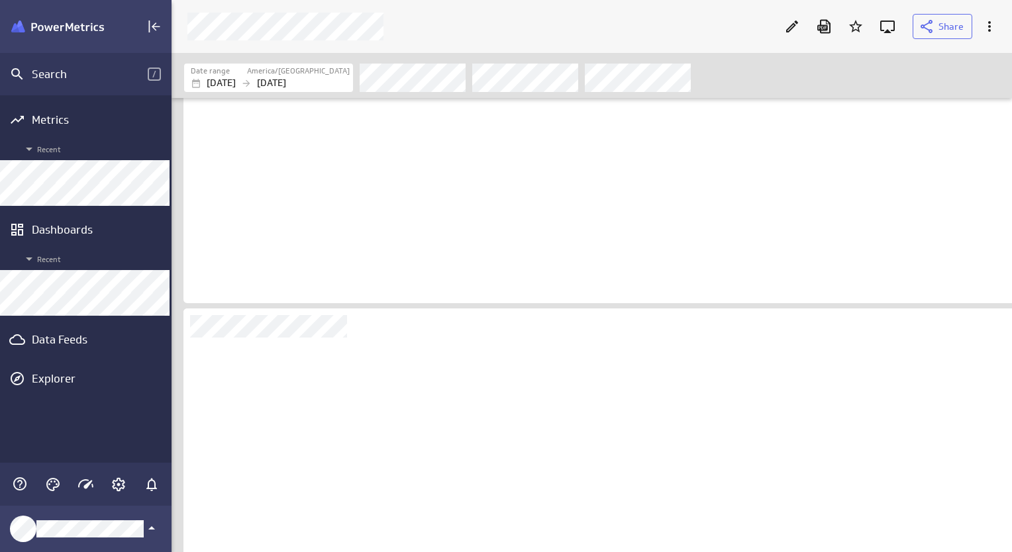
scroll to position [6, 6]
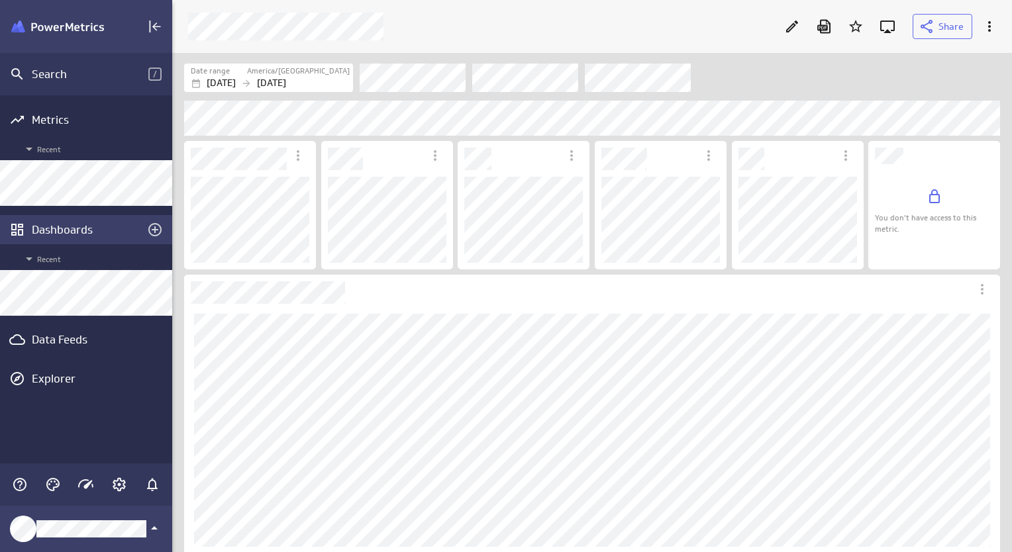
click at [66, 226] on div "Dashboards" at bounding box center [86, 229] width 109 height 15
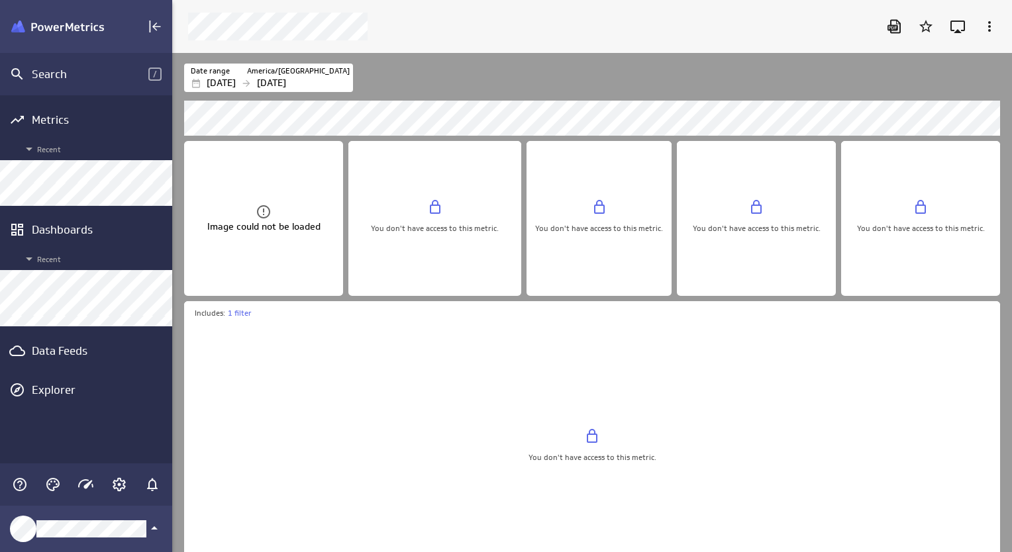
scroll to position [520, 860]
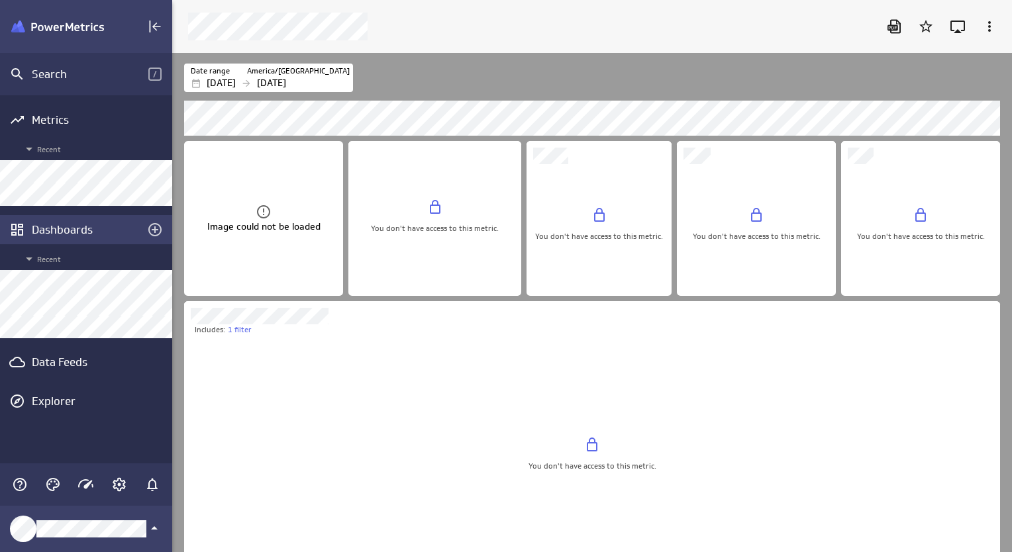
click at [98, 237] on div "Dashboards" at bounding box center [86, 229] width 172 height 29
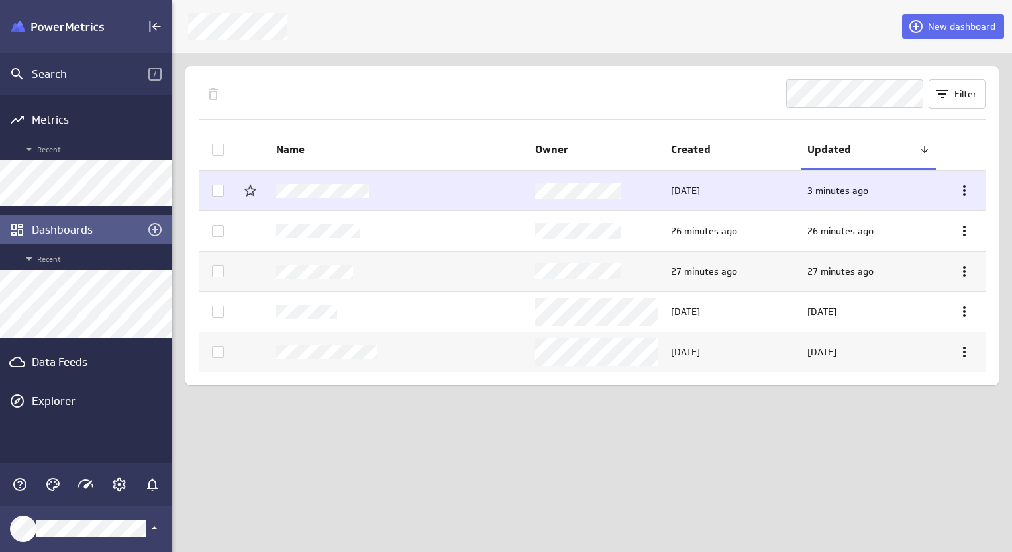
click at [373, 189] on td at bounding box center [399, 191] width 259 height 40
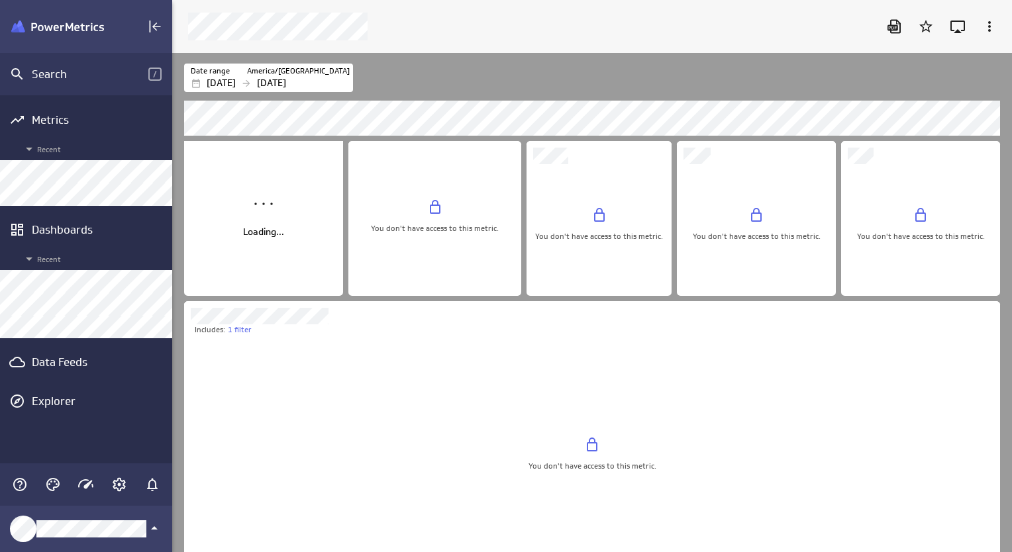
scroll to position [6, 6]
click at [81, 237] on div "Dashboards" at bounding box center [86, 229] width 172 height 29
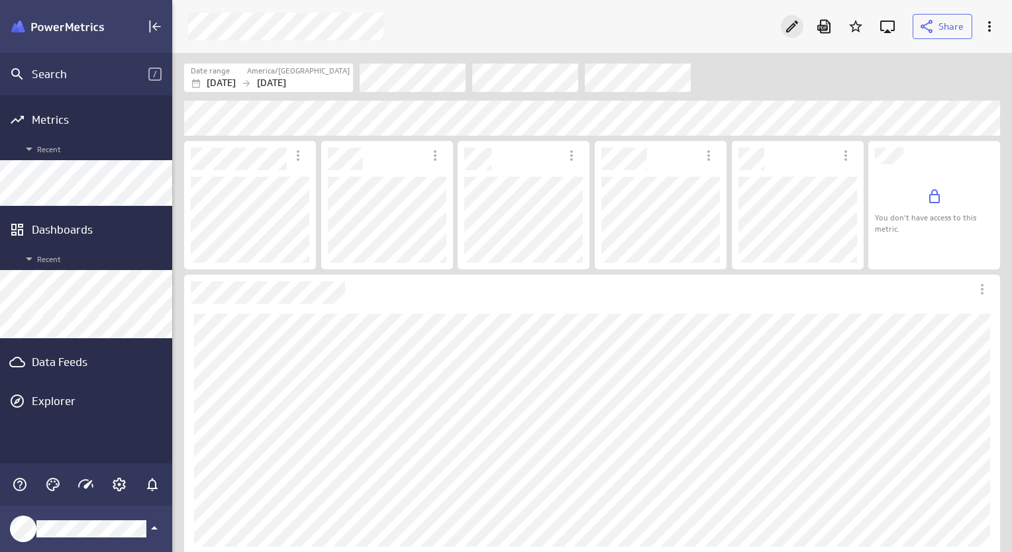
click at [787, 32] on icon "Edit" at bounding box center [792, 27] width 12 height 12
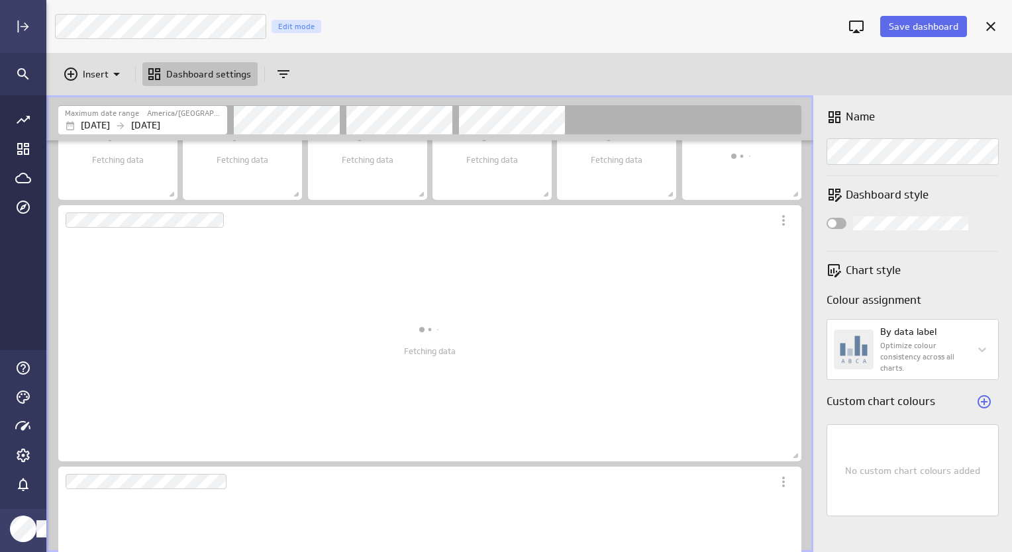
scroll to position [238, 0]
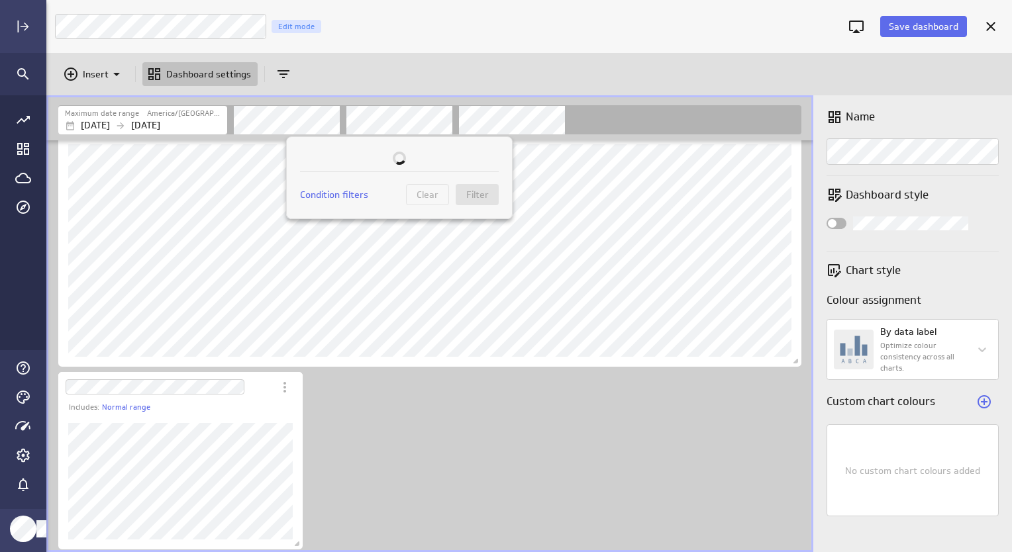
click at [436, 121] on div at bounding box center [506, 276] width 1012 height 552
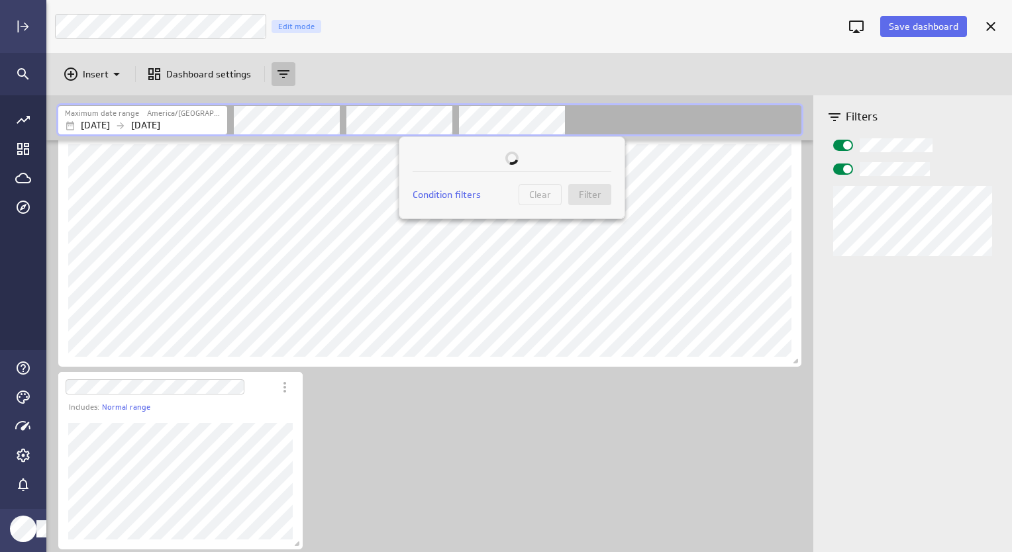
click at [552, 124] on div at bounding box center [506, 276] width 1012 height 552
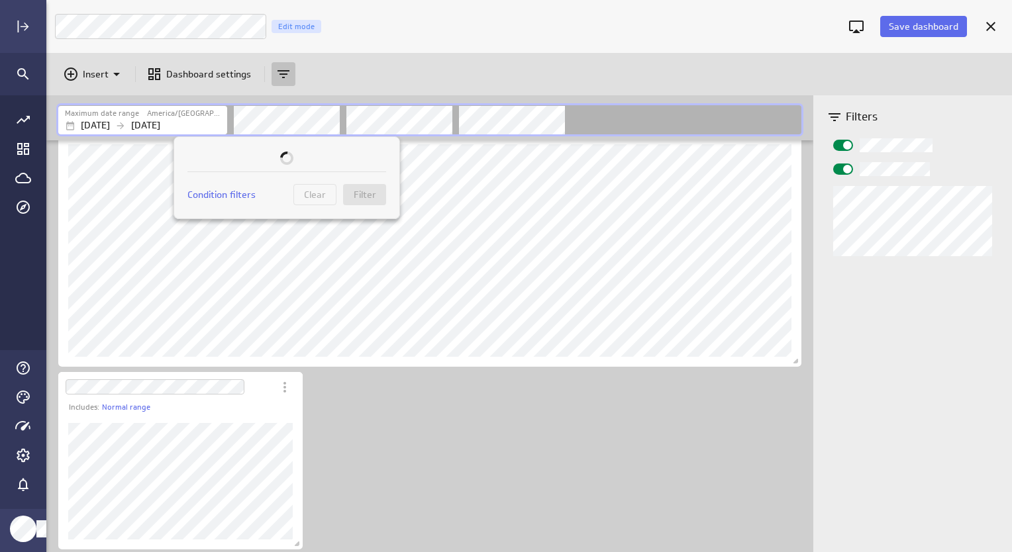
click at [321, 128] on div at bounding box center [506, 276] width 1012 height 552
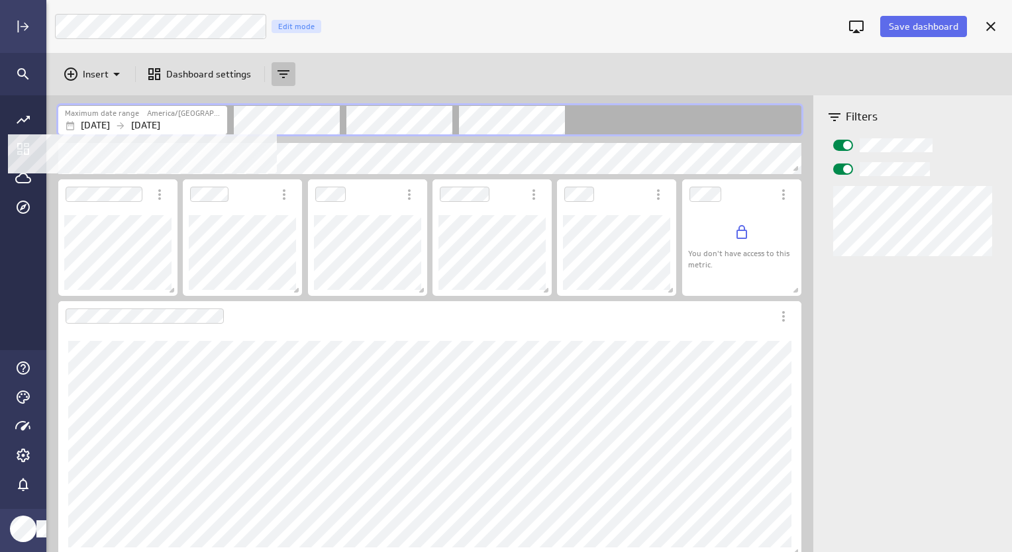
click at [160, 126] on p "[DATE]" at bounding box center [145, 126] width 29 height 14
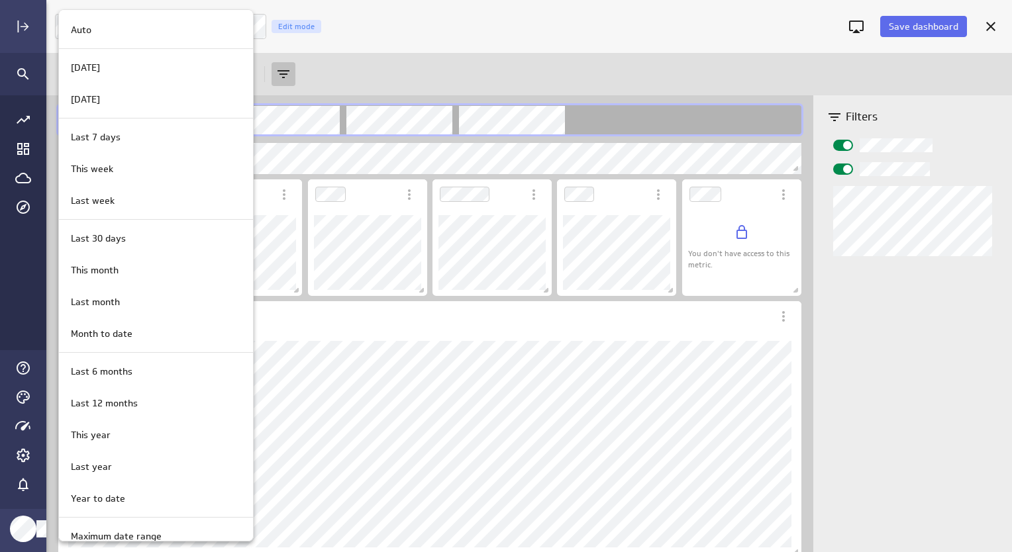
click at [335, 126] on div at bounding box center [506, 276] width 1012 height 552
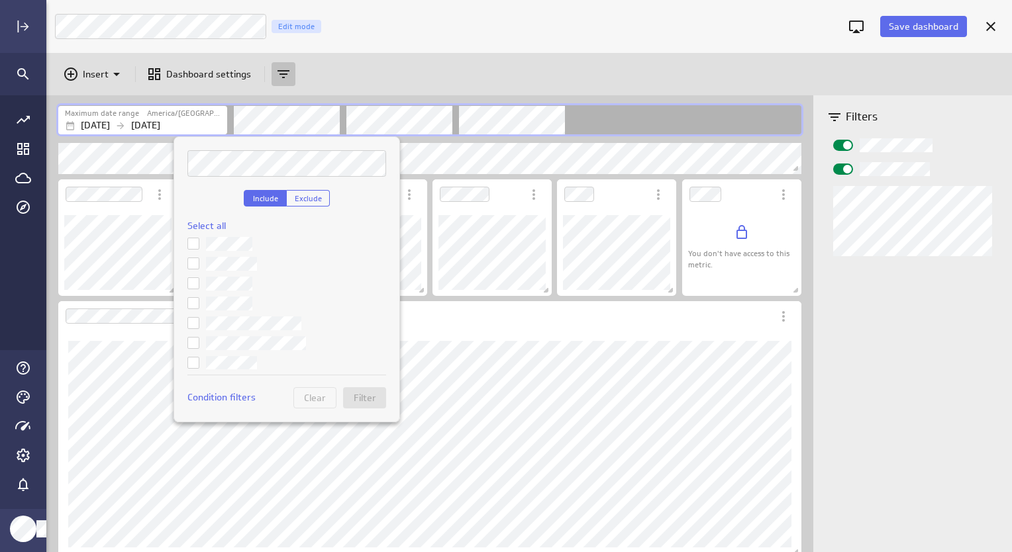
click at [403, 131] on div at bounding box center [506, 276] width 1012 height 552
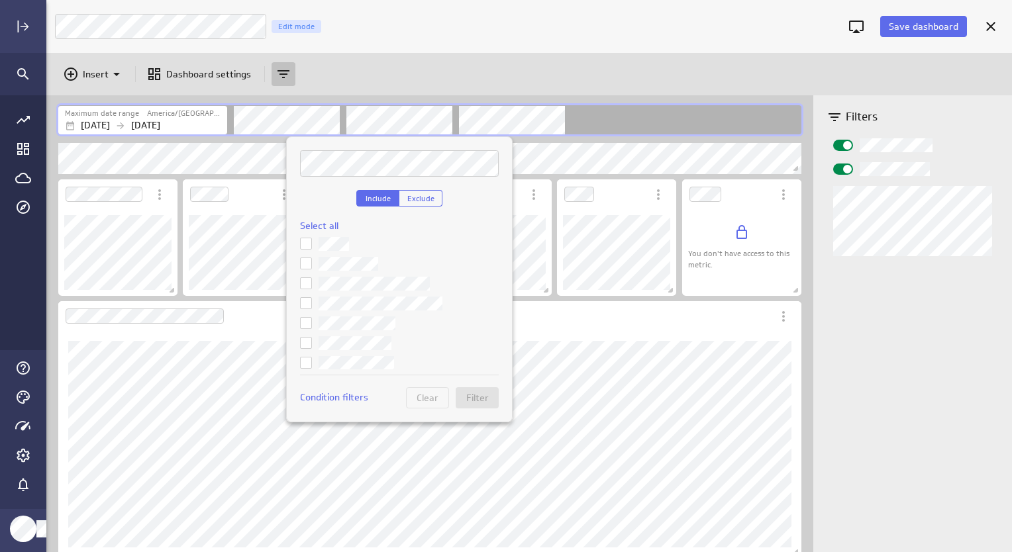
click at [416, 125] on div at bounding box center [506, 276] width 1012 height 552
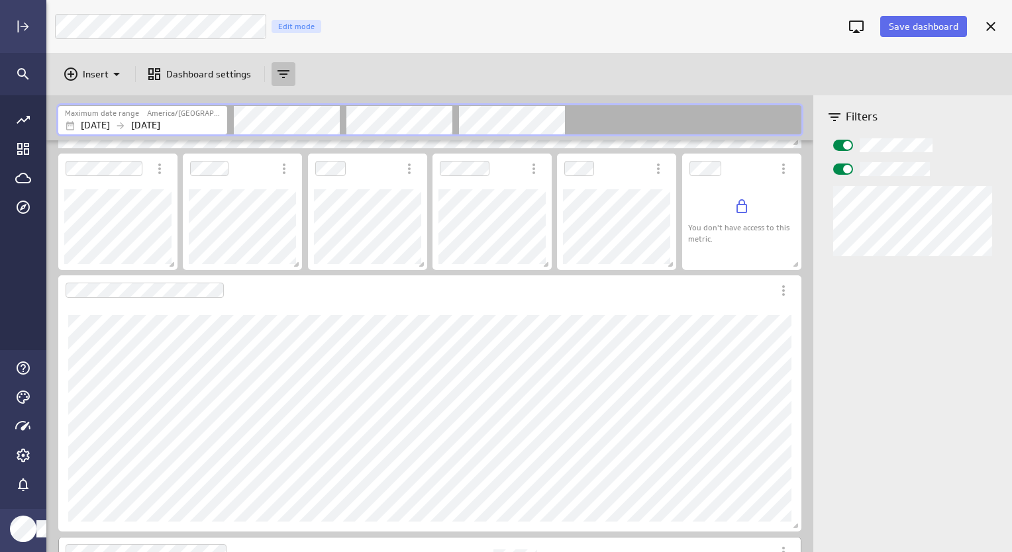
scroll to position [0, 0]
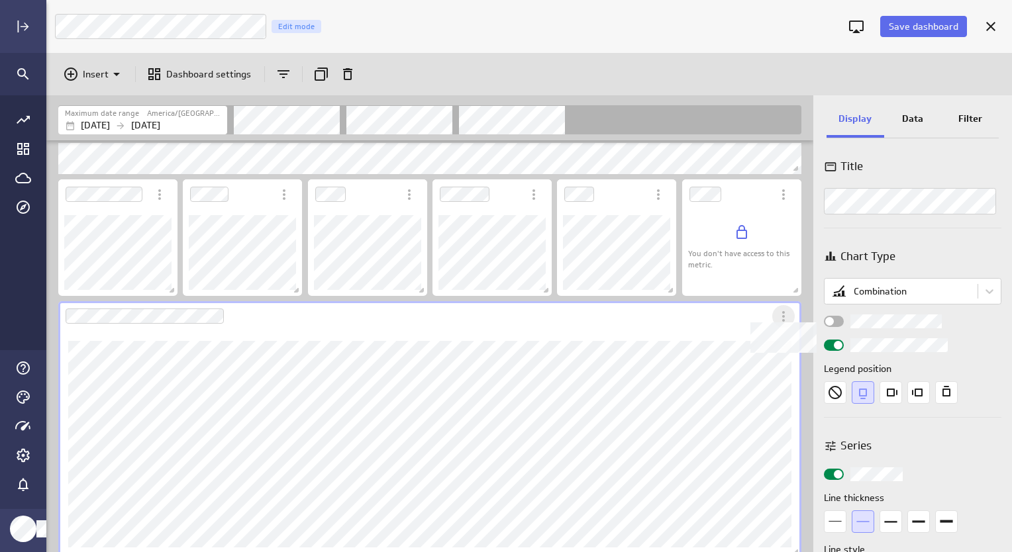
click at [777, 325] on body "Save dashboard Google Ad Performance Edit mode Insert Dashboard settings Maximu…" at bounding box center [506, 276] width 1012 height 552
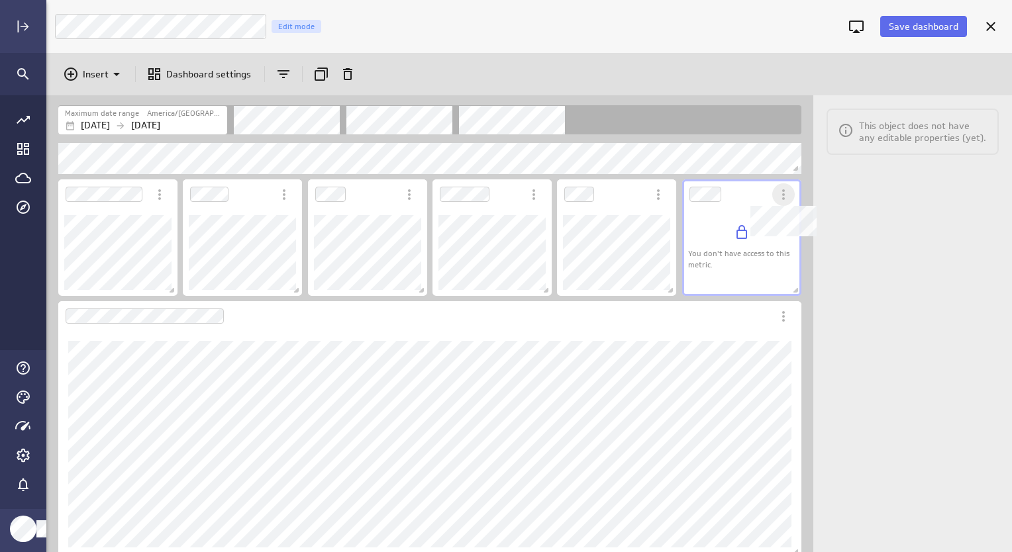
click at [779, 199] on icon "Dashboard Widget" at bounding box center [783, 195] width 16 height 16
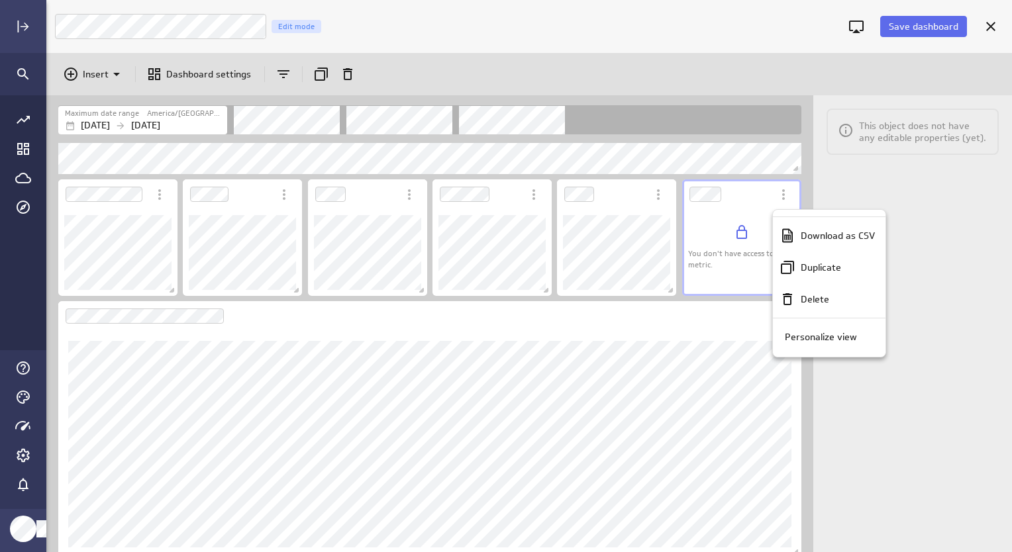
click at [732, 311] on div at bounding box center [506, 276] width 1012 height 552
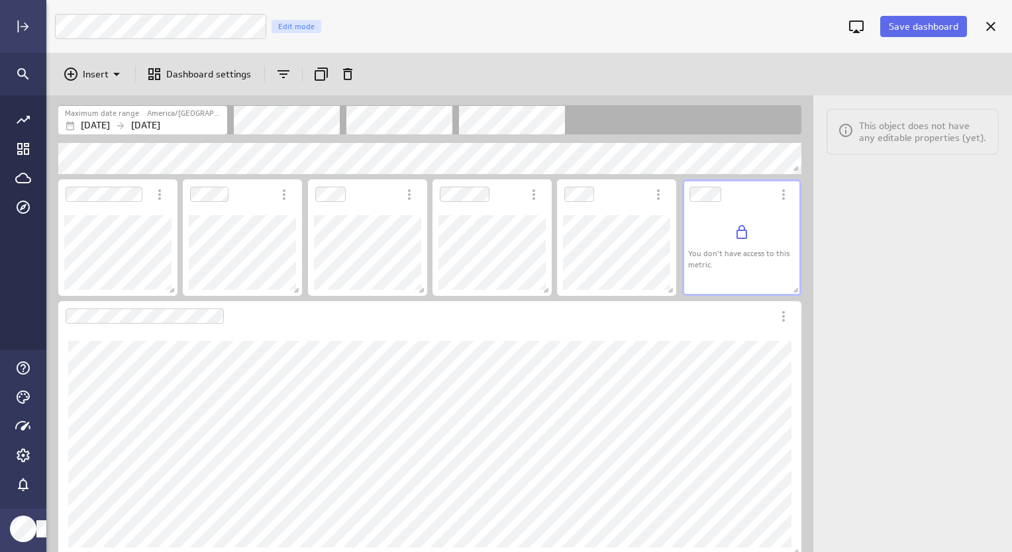
click at [805, 361] on div "You don't have access to this metric. Includes: Normal range" at bounding box center [429, 346] width 767 height 412
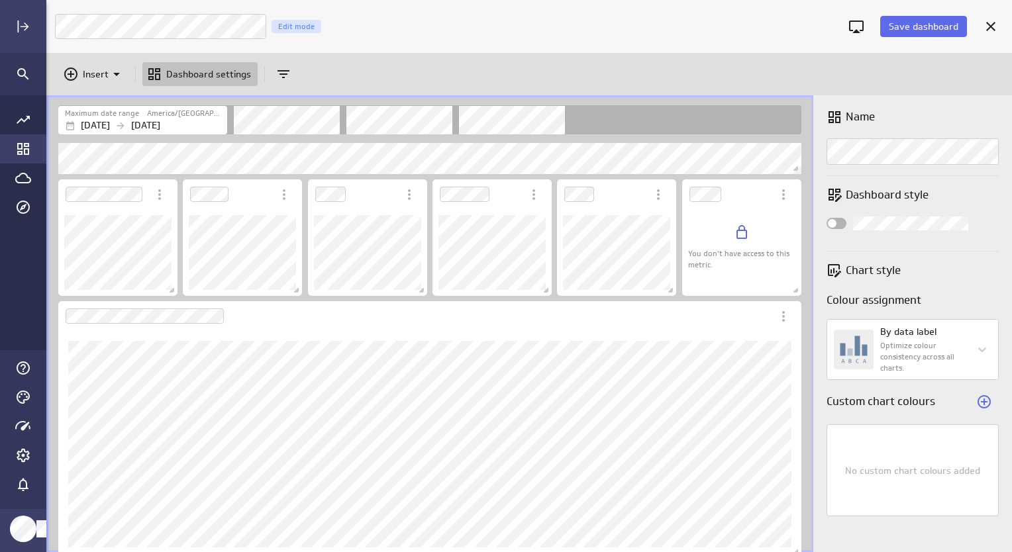
click at [25, 150] on icon "Go to Dashboard Library" at bounding box center [23, 149] width 12 height 12
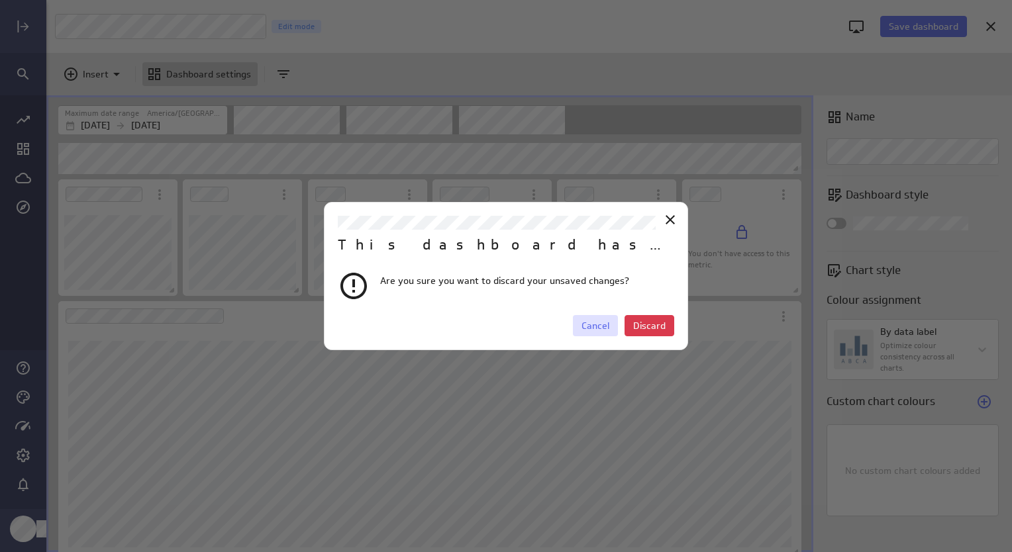
click at [594, 329] on span "Cancel" at bounding box center [595, 326] width 28 height 12
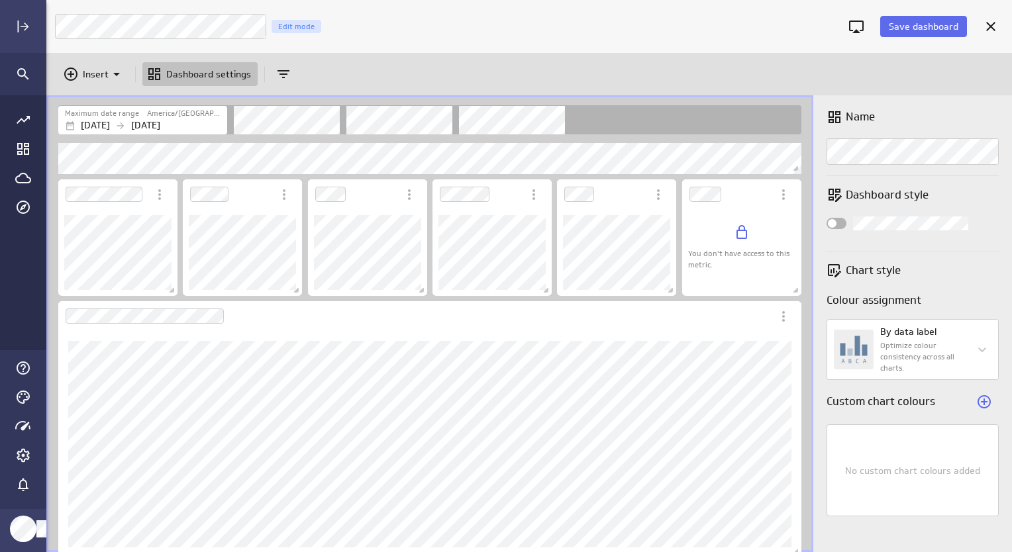
click at [140, 72] on div "Insert Dashboard settings" at bounding box center [177, 74] width 239 height 16
click at [117, 77] on icon "Insert" at bounding box center [117, 74] width 16 height 16
click at [106, 100] on p "Metrics" at bounding box center [103, 107] width 32 height 14
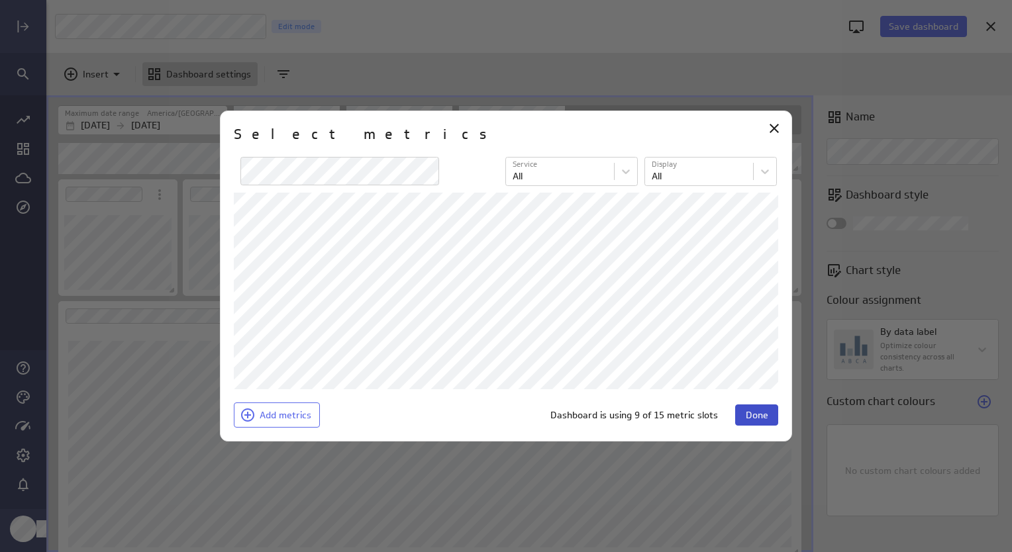
click at [767, 416] on span "Done" at bounding box center [757, 415] width 23 height 12
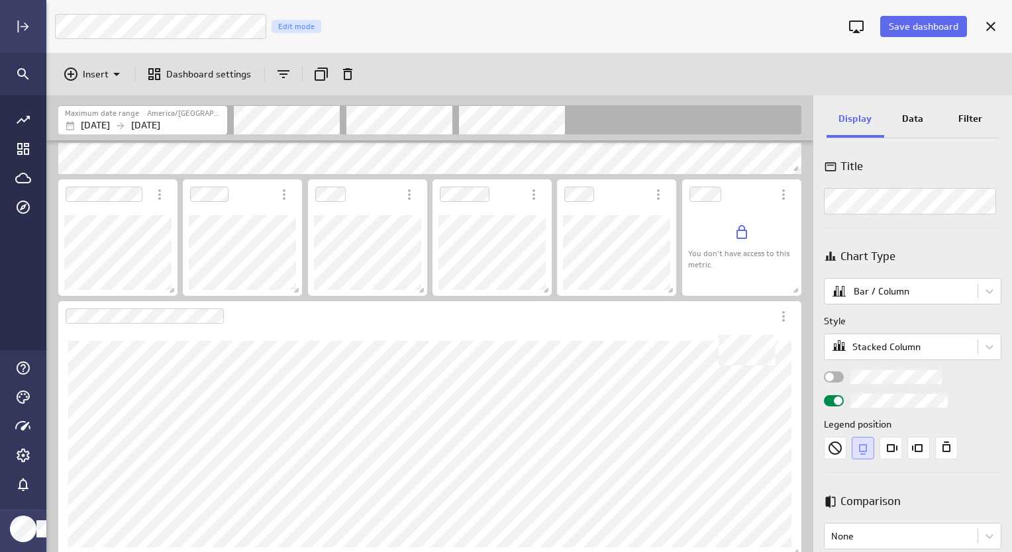
scroll to position [458, 0]
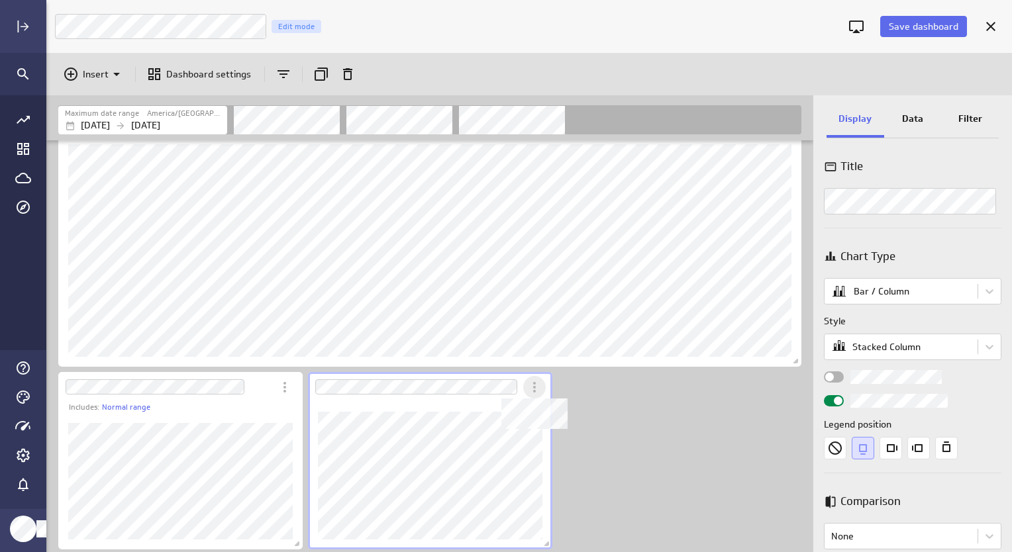
click at [528, 387] on icon "Dashboard Widget" at bounding box center [534, 387] width 16 height 16
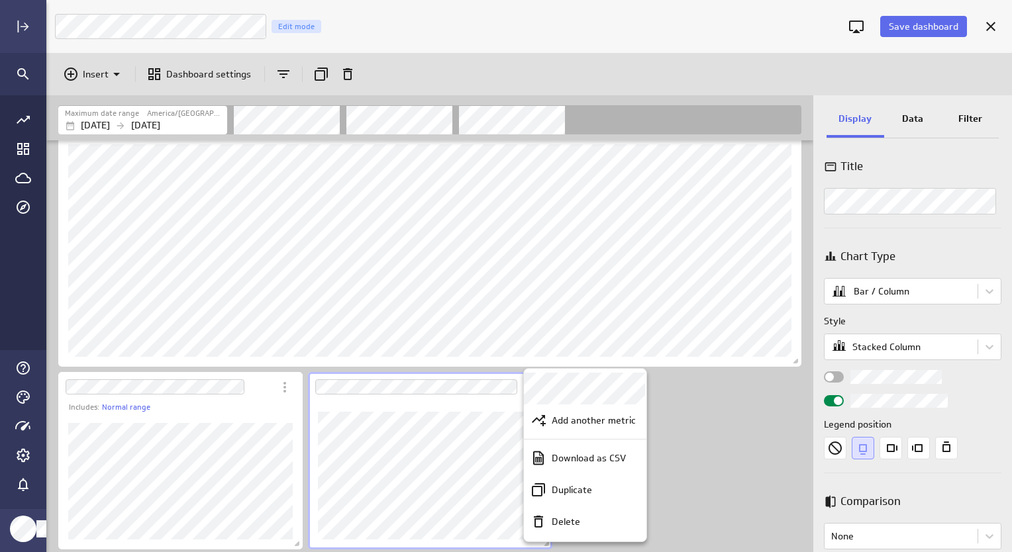
click at [714, 396] on div at bounding box center [506, 276] width 1012 height 552
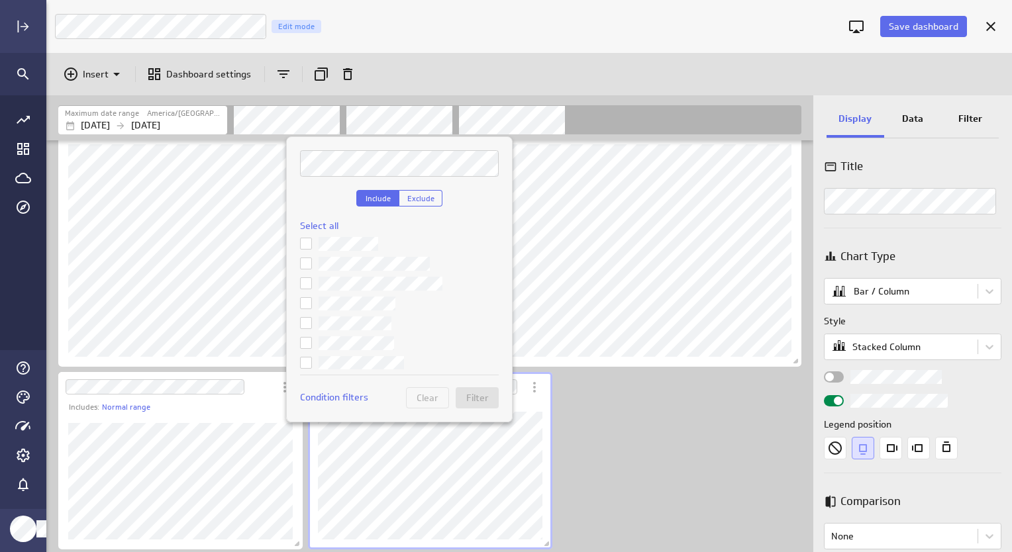
scroll to position [0, 0]
click at [618, 411] on div at bounding box center [506, 276] width 1012 height 552
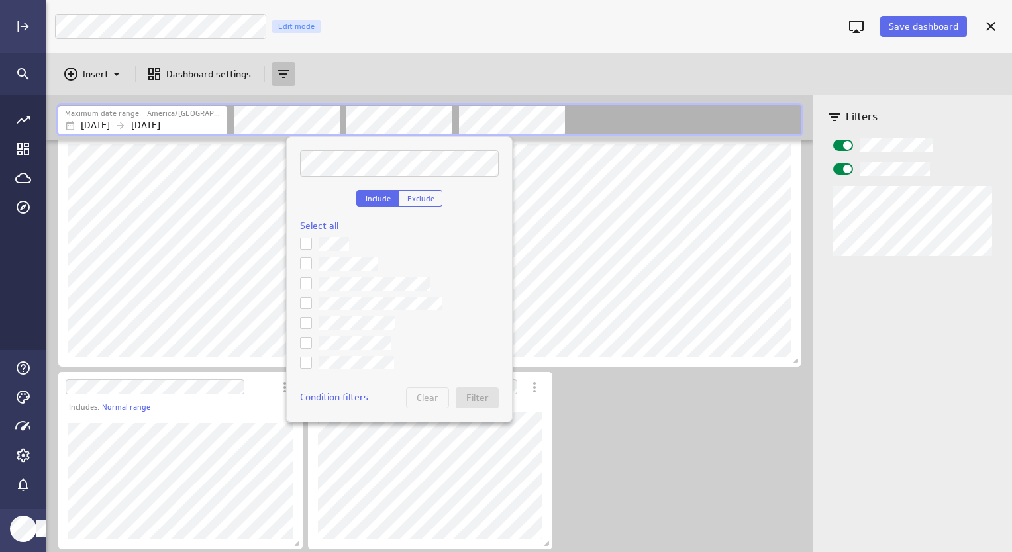
click at [303, 124] on div at bounding box center [506, 276] width 1012 height 552
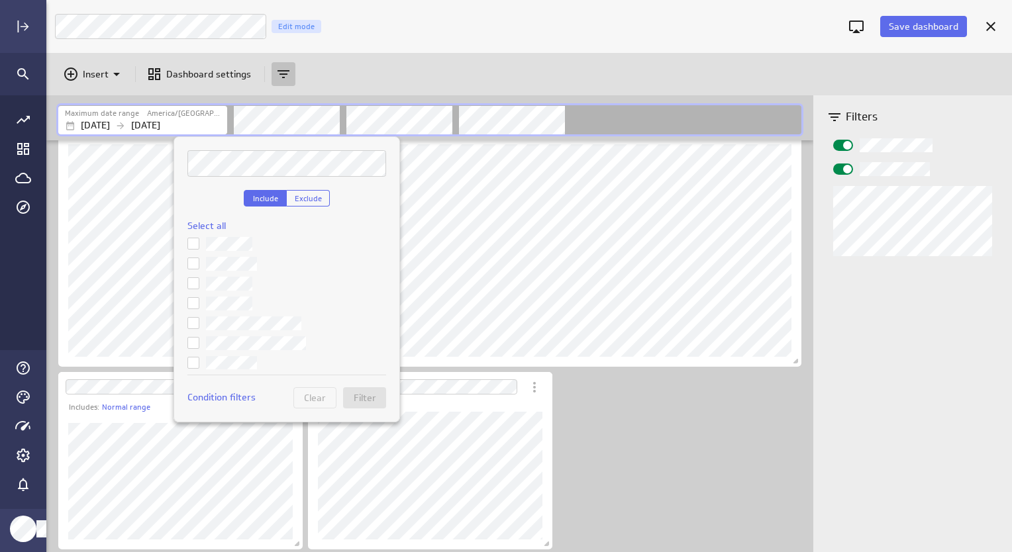
click at [175, 128] on div at bounding box center [506, 276] width 1012 height 552
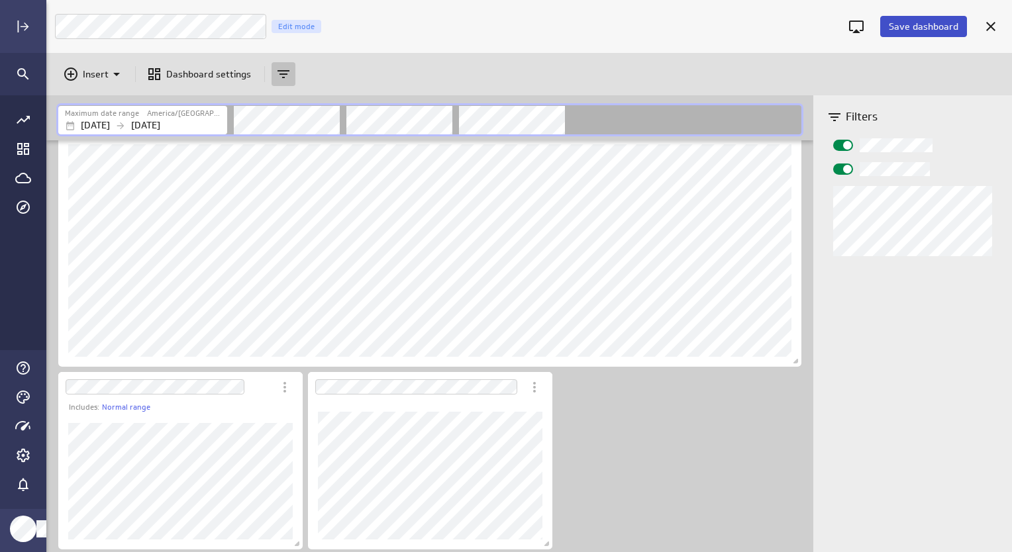
click at [922, 23] on span "Save dashboard" at bounding box center [924, 27] width 70 height 12
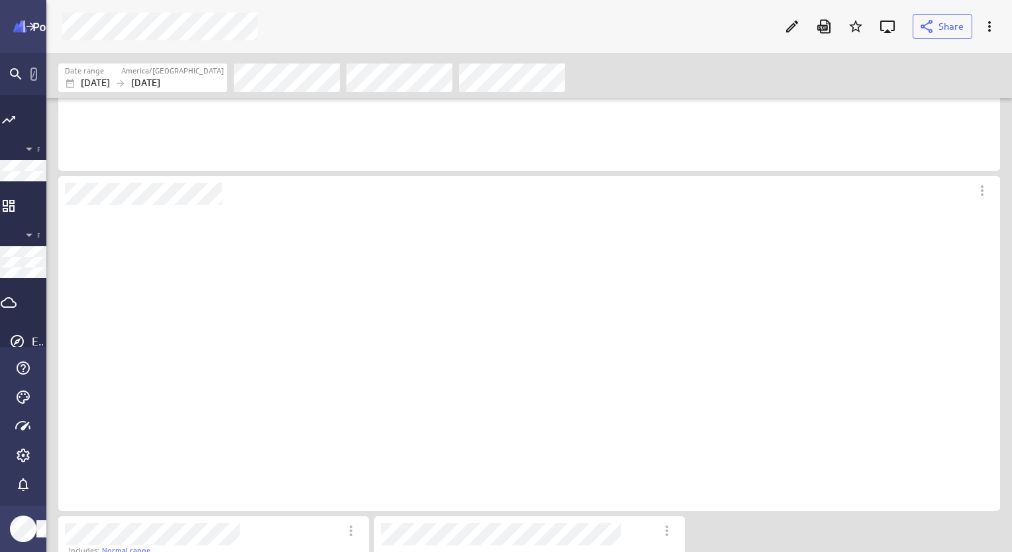
scroll to position [107, 140]
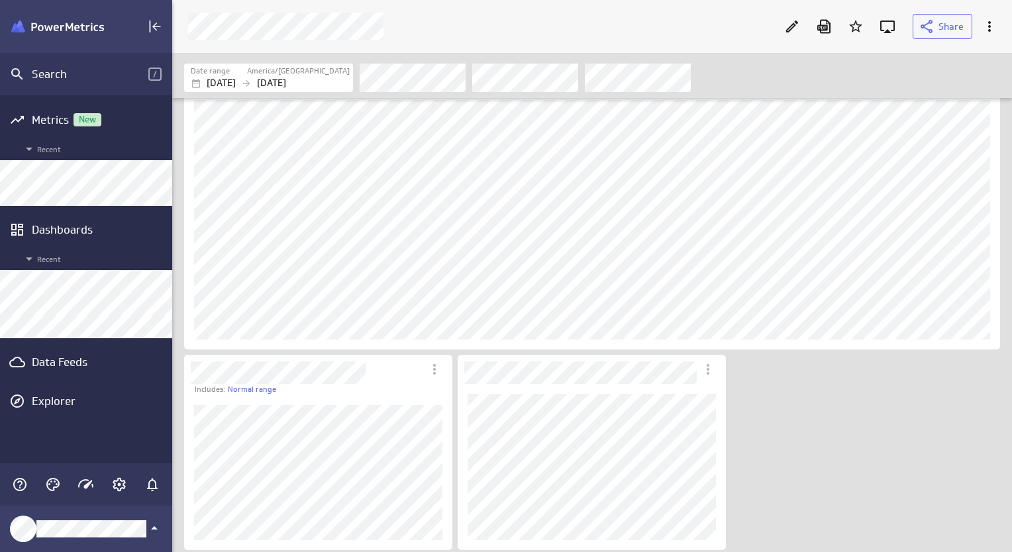
click at [785, 380] on div "You don't have access to this metric. Includes: Normal range" at bounding box center [594, 75] width 826 height 956
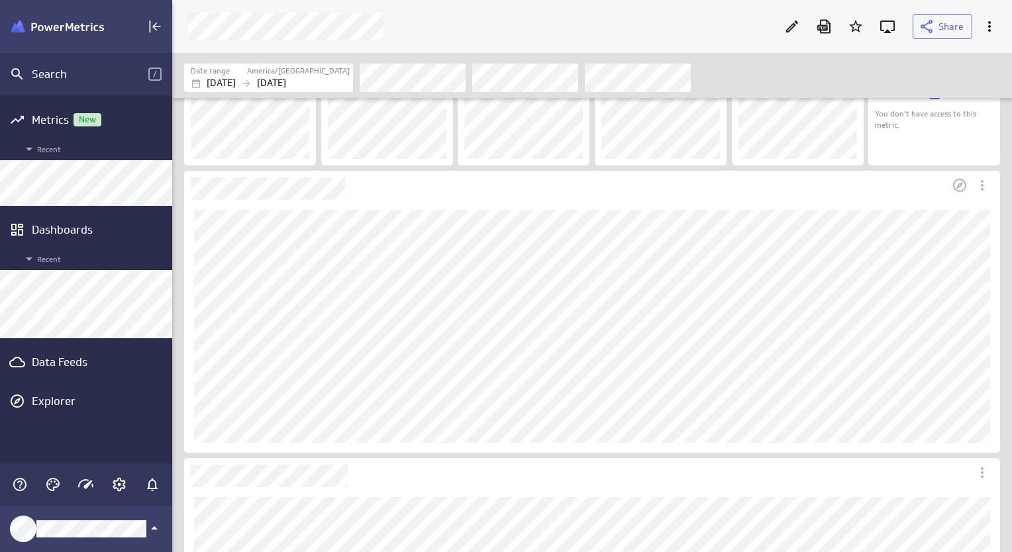
scroll to position [0, 0]
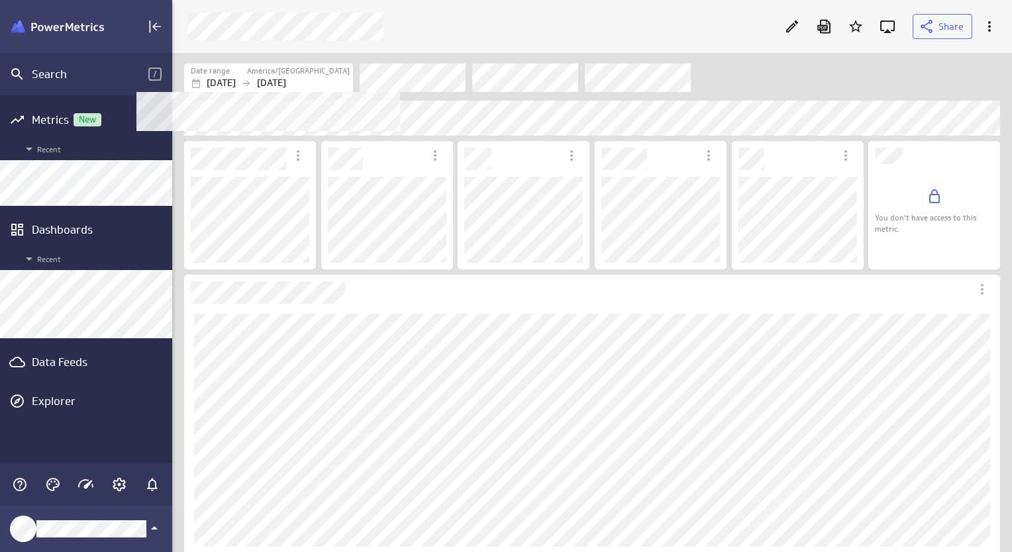
click at [286, 79] on p "[DATE]" at bounding box center [271, 83] width 29 height 14
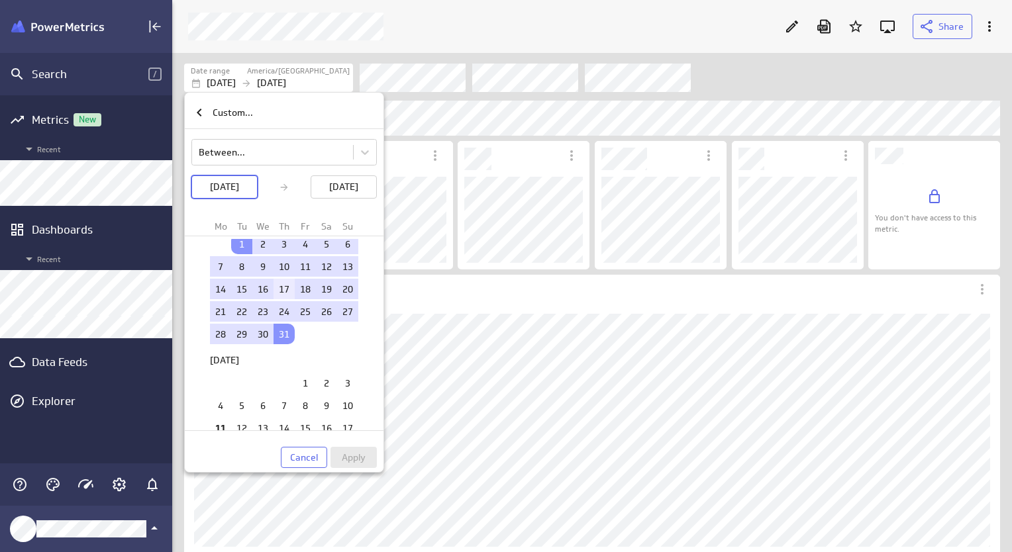
scroll to position [132, 0]
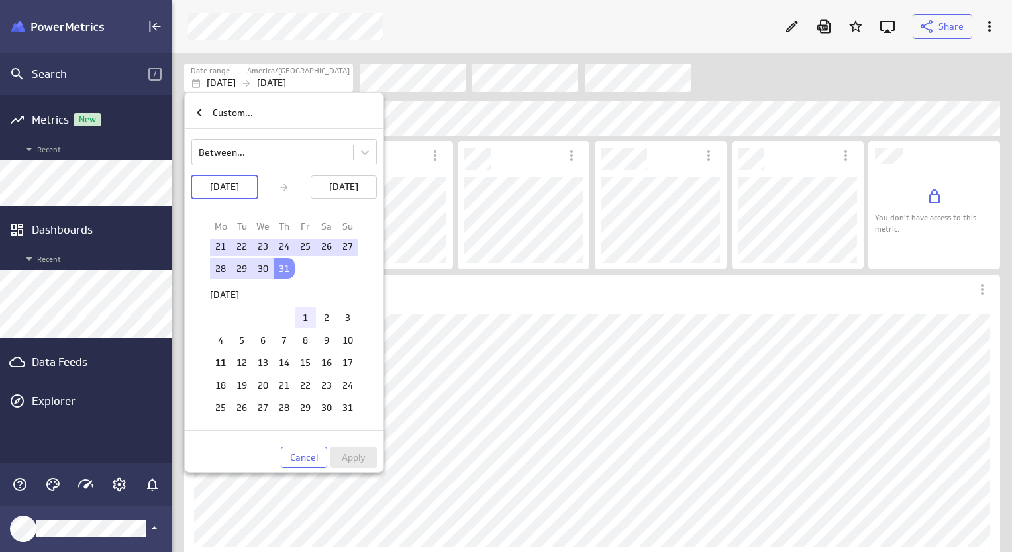
click at [301, 315] on td "1" at bounding box center [305, 317] width 21 height 21
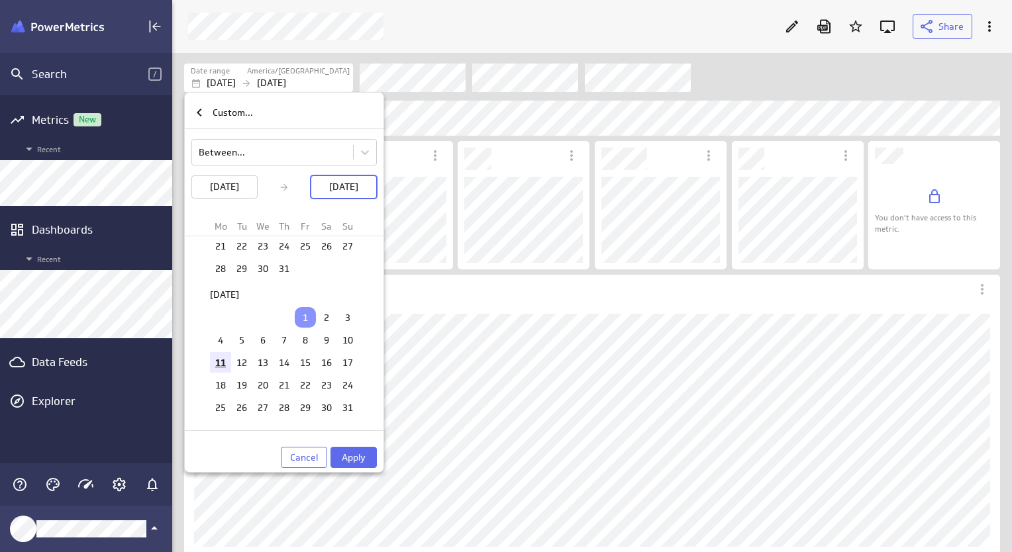
click at [221, 356] on td "11" at bounding box center [220, 362] width 21 height 21
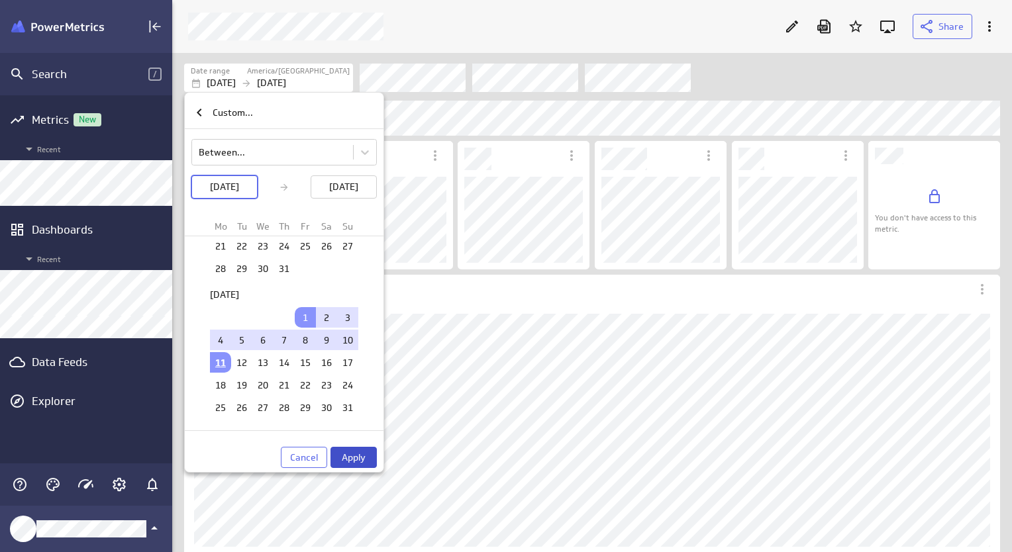
click at [355, 458] on span "Apply" at bounding box center [354, 458] width 24 height 12
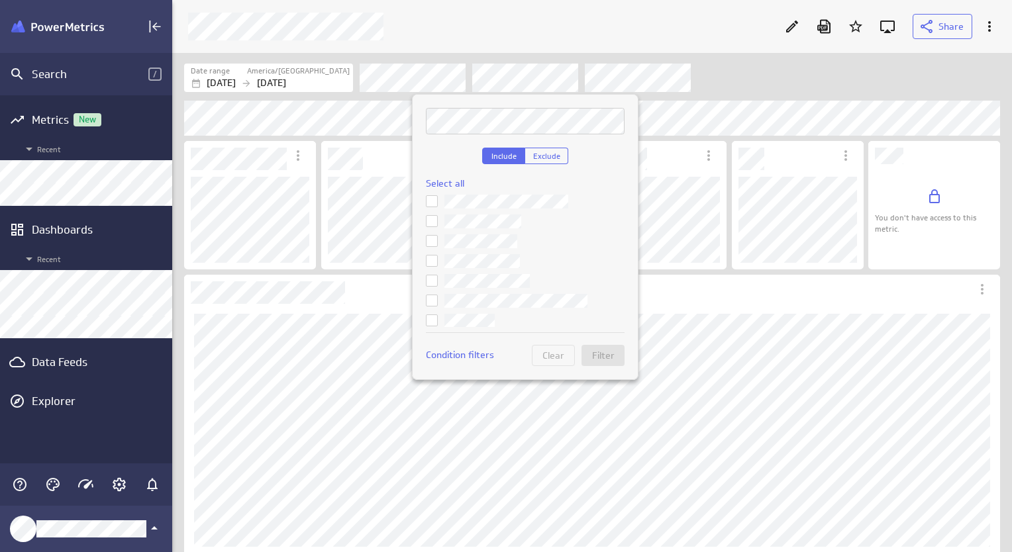
scroll to position [66, 0]
click at [434, 222] on icon at bounding box center [431, 221] width 11 height 11
click at [0, 0] on input "checkbox" at bounding box center [0, 0] width 0 height 0
click at [432, 232] on ul at bounding box center [525, 272] width 199 height 154
click at [432, 240] on icon at bounding box center [431, 241] width 11 height 11
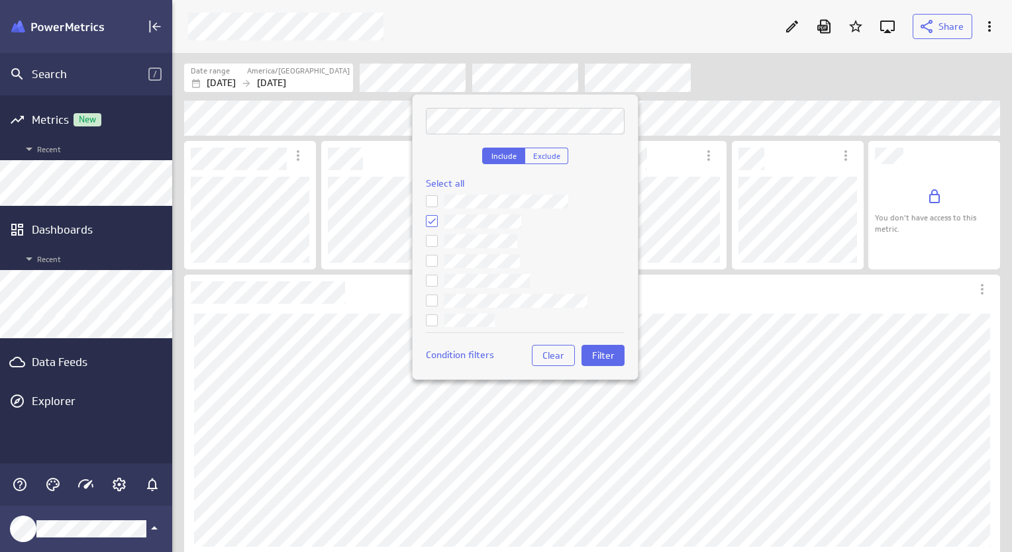
click at [0, 0] on input "checkbox" at bounding box center [0, 0] width 0 height 0
click at [432, 258] on icon at bounding box center [431, 261] width 11 height 11
click at [0, 0] on input "checkbox" at bounding box center [0, 0] width 0 height 0
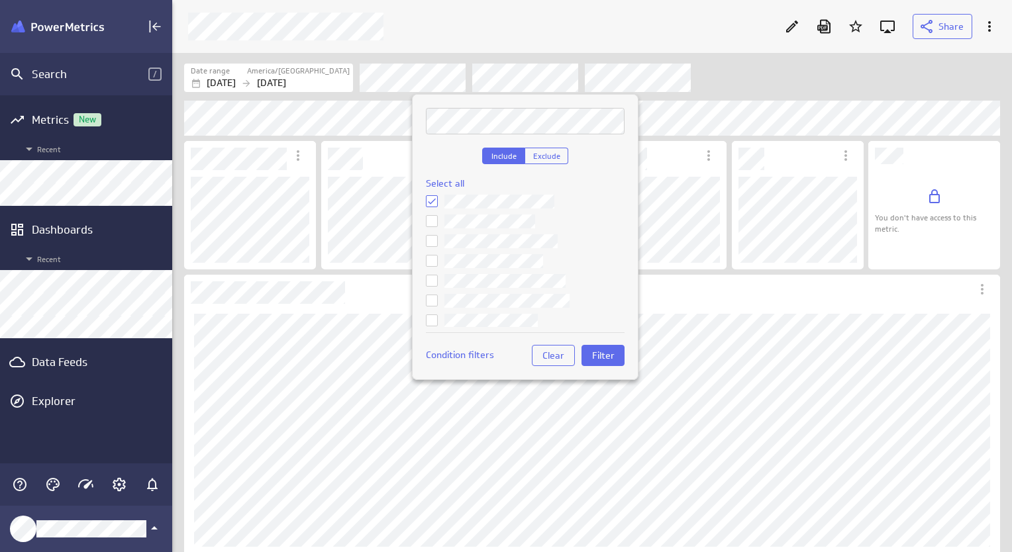
click at [432, 274] on label at bounding box center [525, 281] width 199 height 14
click at [0, 0] on input "checkbox" at bounding box center [0, 0] width 0 height 0
click at [601, 357] on span "Filter" at bounding box center [603, 356] width 23 height 12
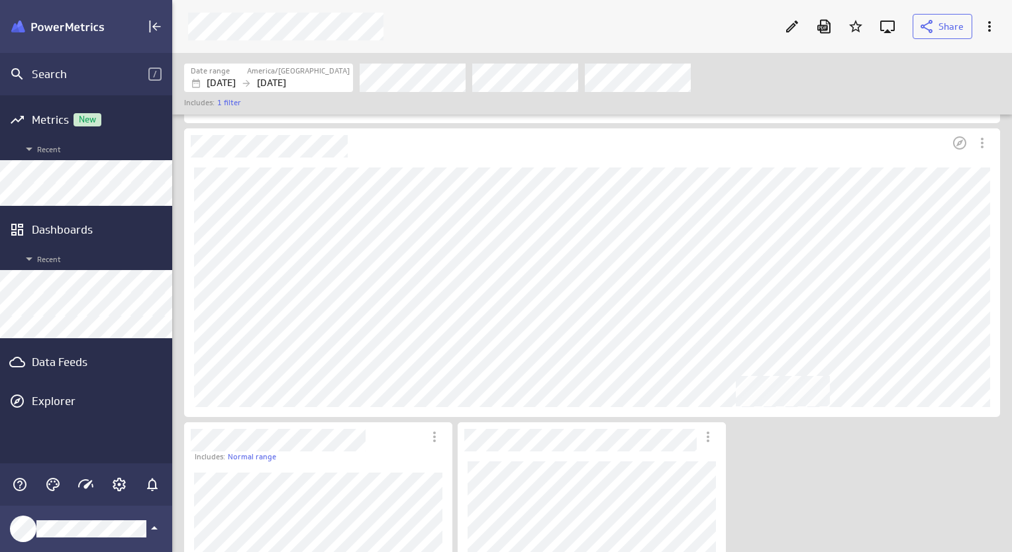
scroll to position [518, 0]
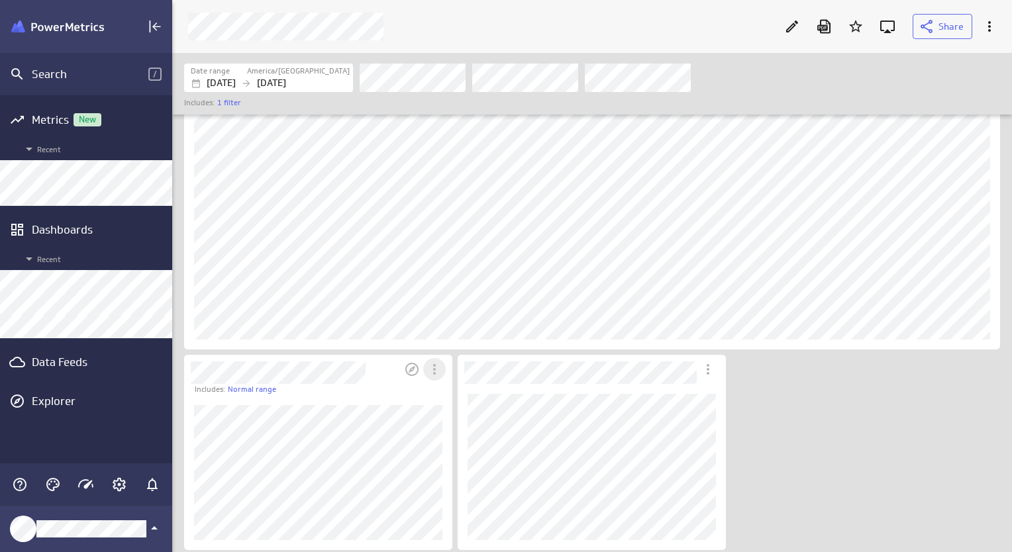
click at [428, 364] on icon "More actions" at bounding box center [434, 370] width 16 height 16
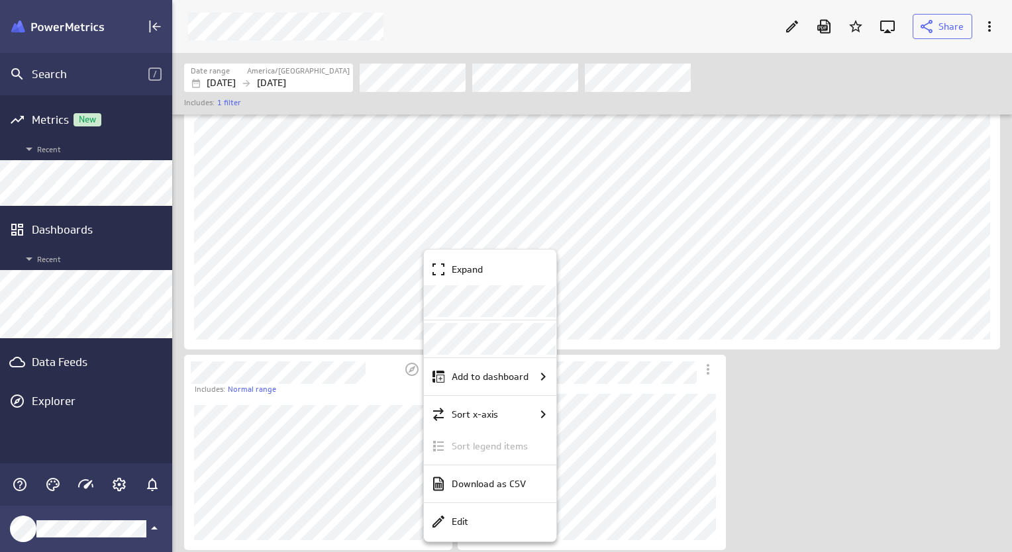
click at [707, 370] on div at bounding box center [506, 276] width 1012 height 552
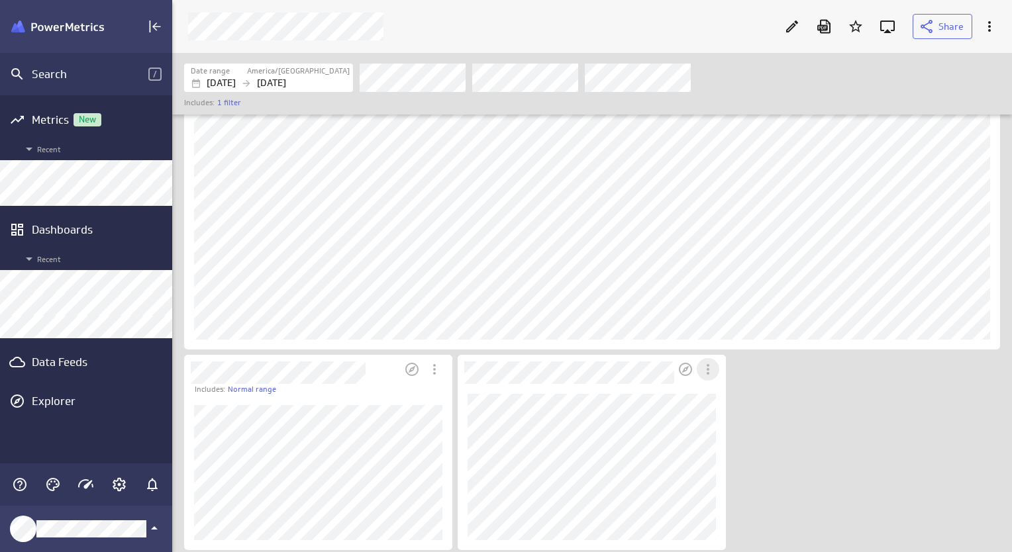
click at [705, 375] on icon "More actions" at bounding box center [708, 370] width 16 height 16
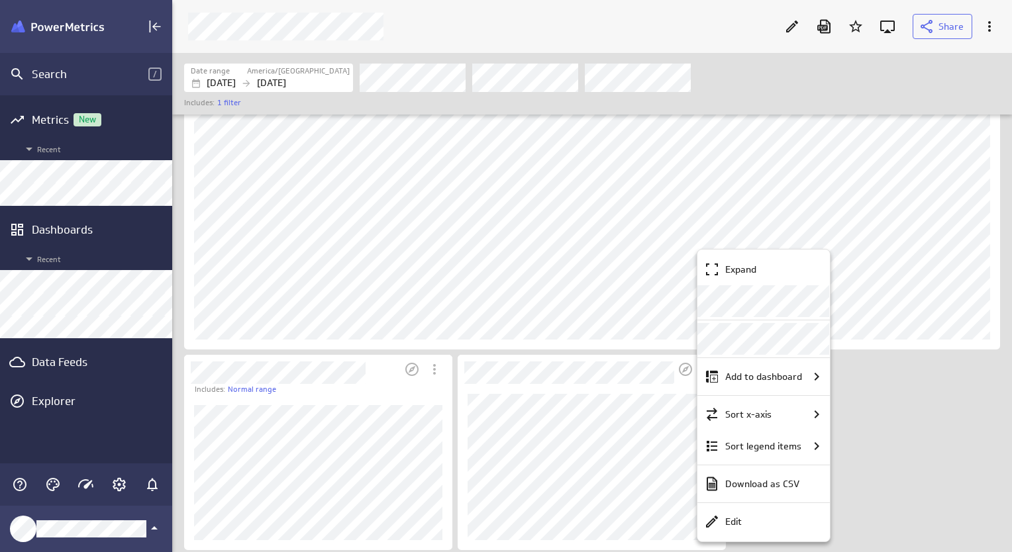
click at [905, 384] on div at bounding box center [506, 276] width 1012 height 552
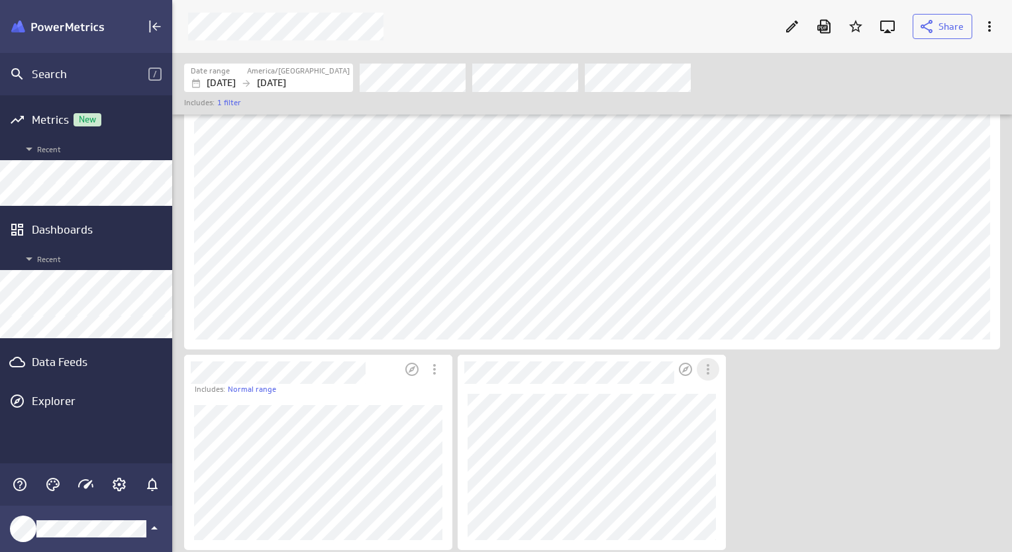
click at [711, 373] on icon "More actions" at bounding box center [708, 370] width 16 height 16
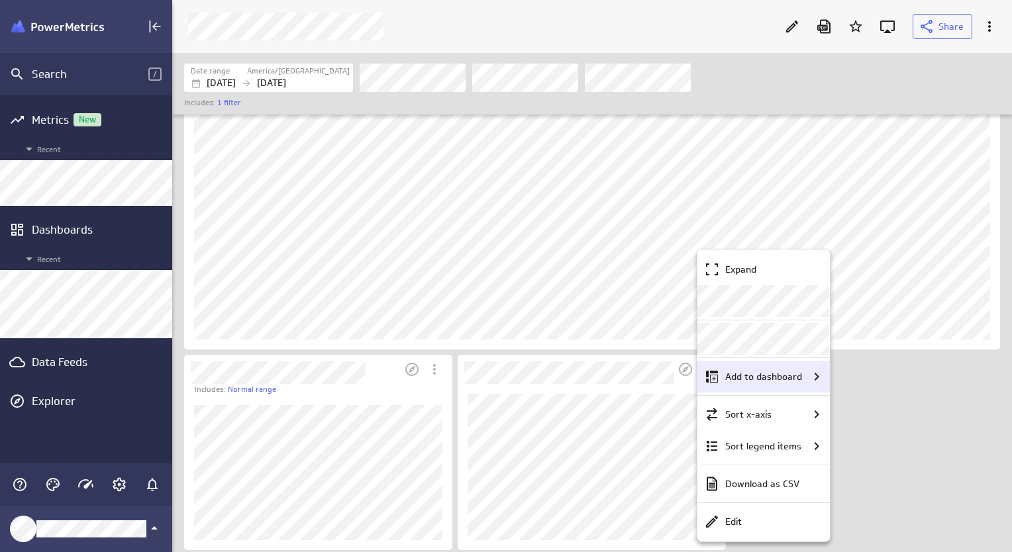
click at [815, 377] on icon "Add to dashboard" at bounding box center [817, 377] width 16 height 16
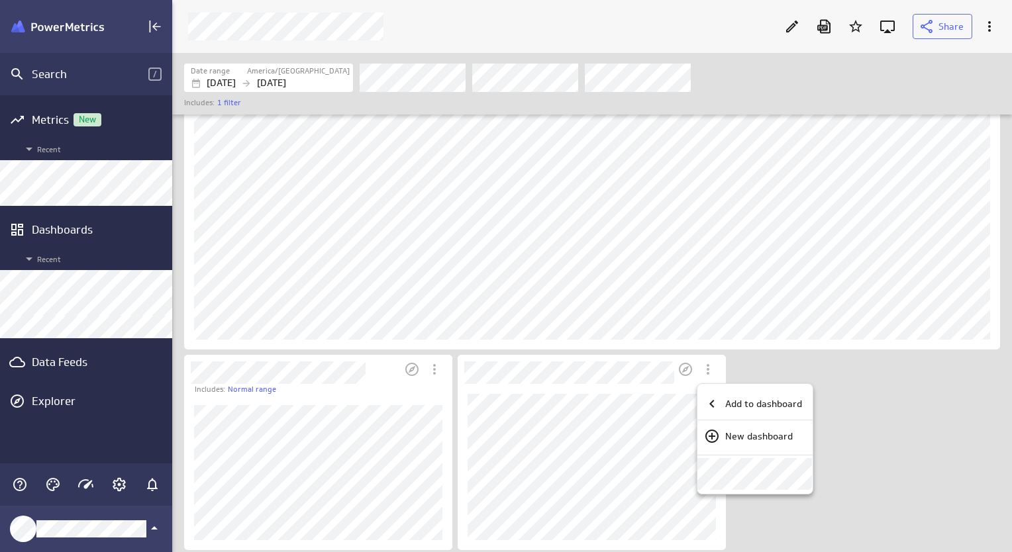
click at [853, 415] on div at bounding box center [506, 276] width 1012 height 552
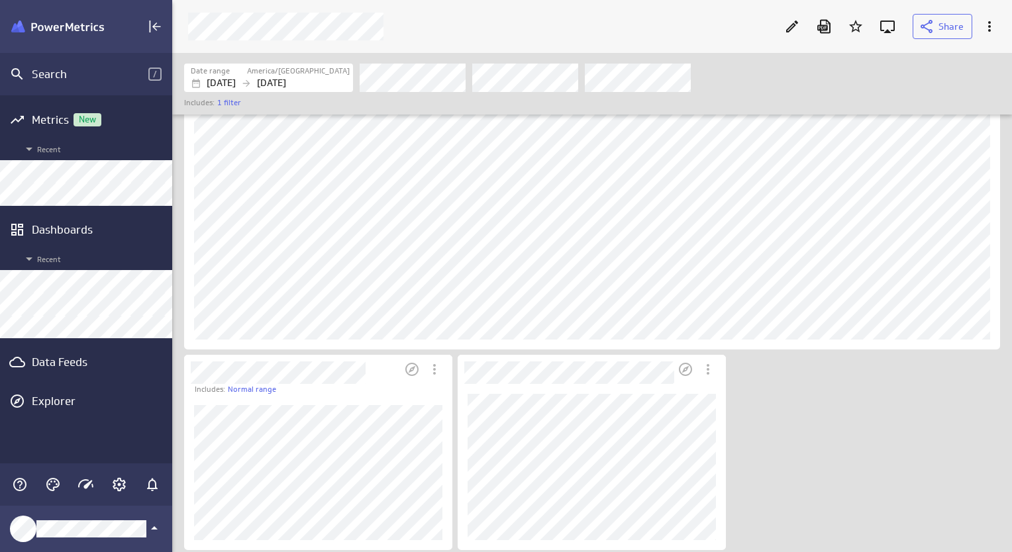
click at [841, 412] on div "You don't have access to this metric. Includes: Normal range" at bounding box center [594, 75] width 826 height 956
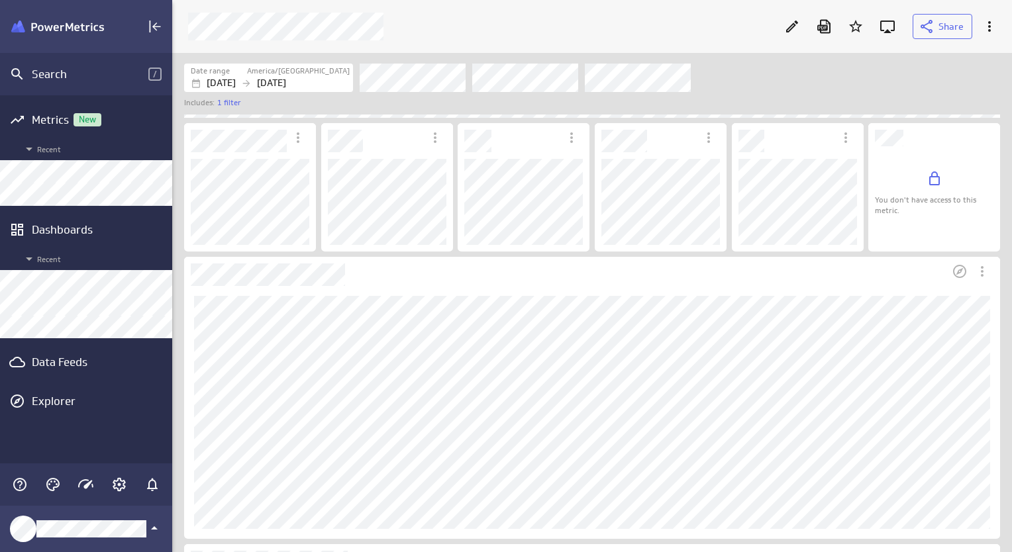
scroll to position [0, 0]
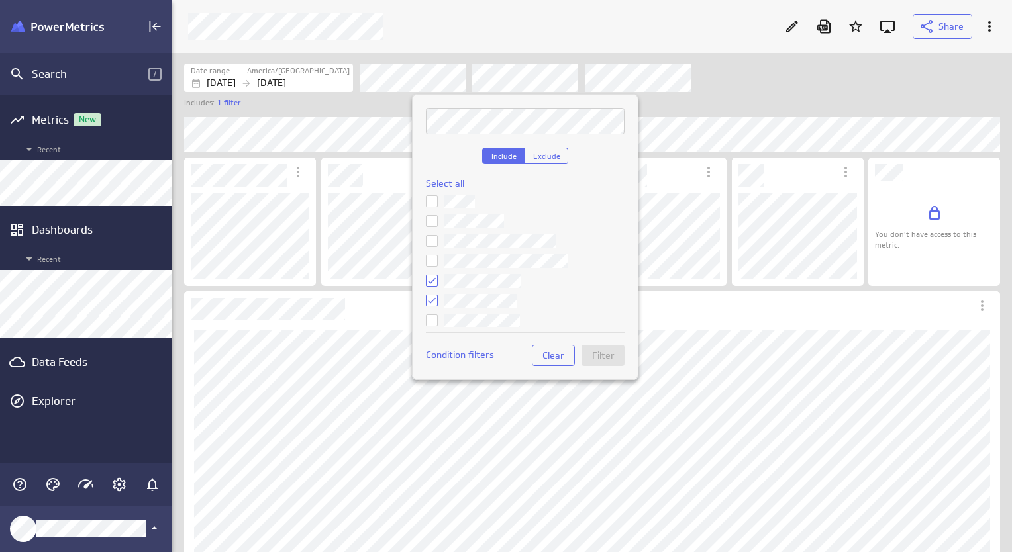
click at [434, 299] on icon at bounding box center [432, 301] width 8 height 6
click at [0, 0] on input "checkbox" at bounding box center [0, 0] width 0 height 0
click at [432, 279] on icon at bounding box center [431, 280] width 11 height 11
click at [0, 0] on input "checkbox" at bounding box center [0, 0] width 0 height 0
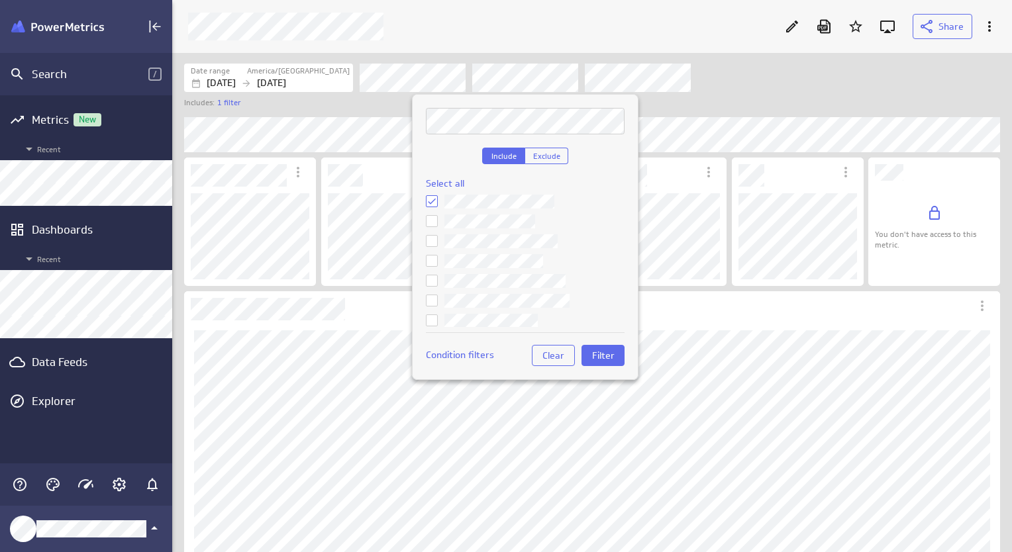
click at [432, 196] on icon at bounding box center [431, 201] width 11 height 11
click at [0, 0] on input "checkbox" at bounding box center [0, 0] width 0 height 0
click at [603, 350] on span "Filter" at bounding box center [603, 356] width 23 height 12
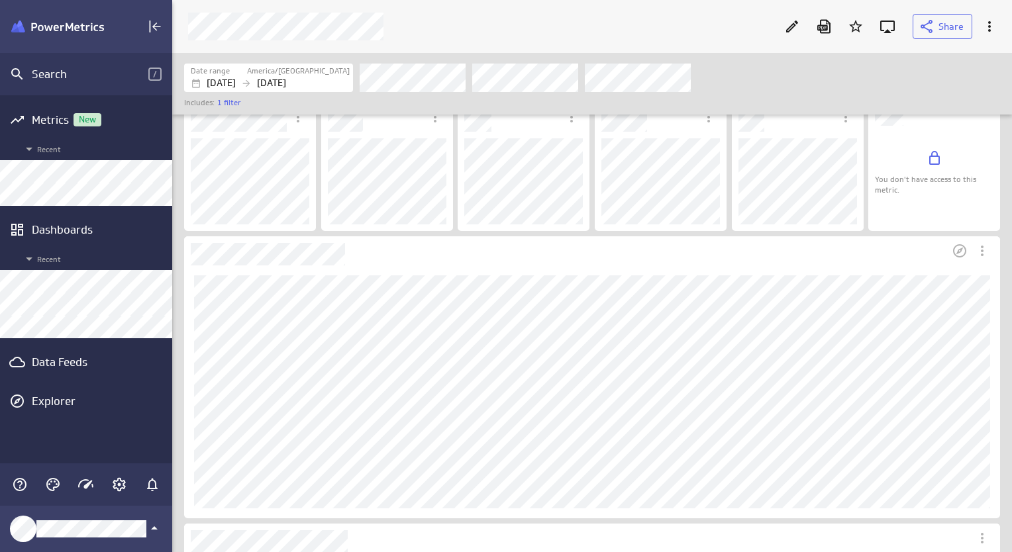
scroll to position [54, 0]
click at [987, 252] on icon "More actions" at bounding box center [982, 252] width 16 height 16
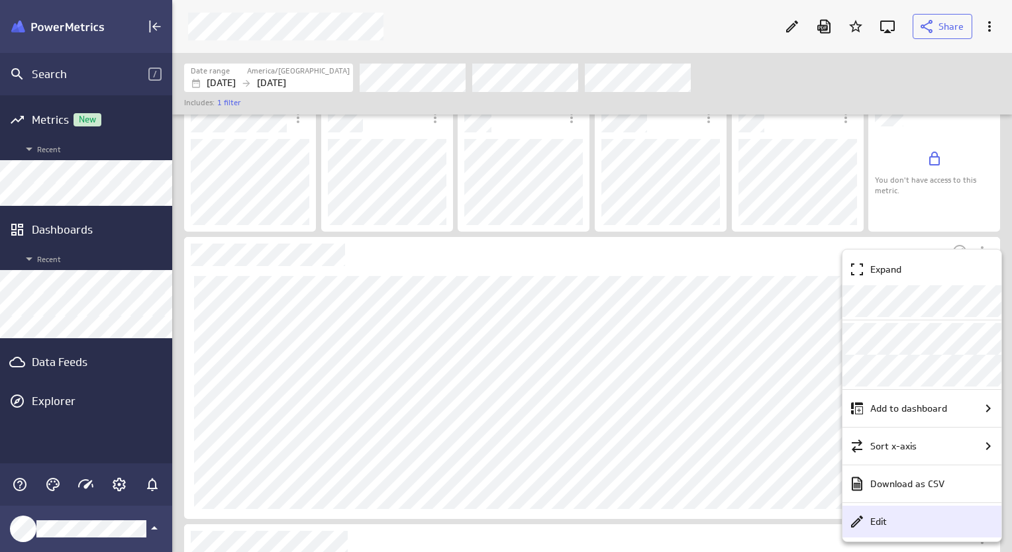
click at [967, 520] on div "Edit" at bounding box center [928, 522] width 126 height 14
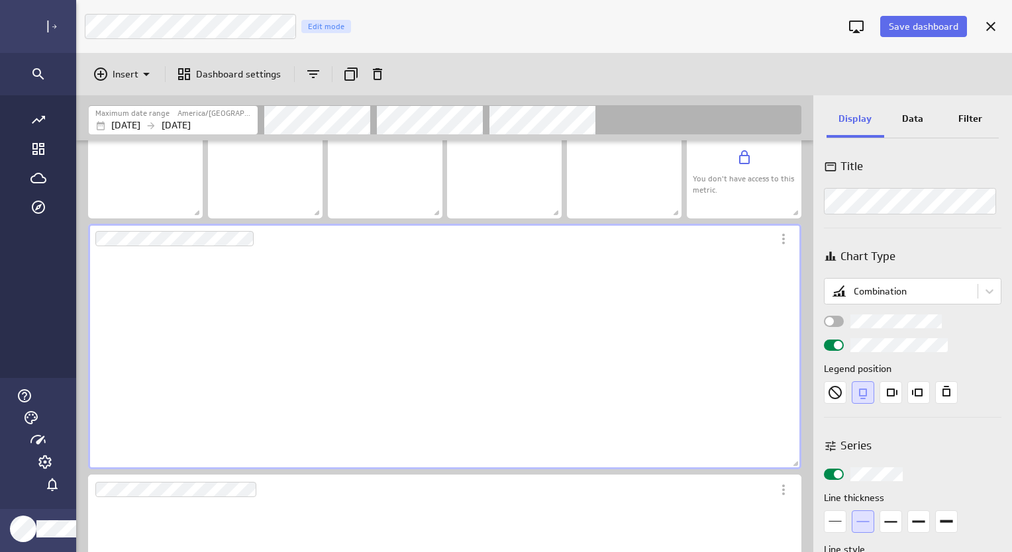
scroll to position [7, 7]
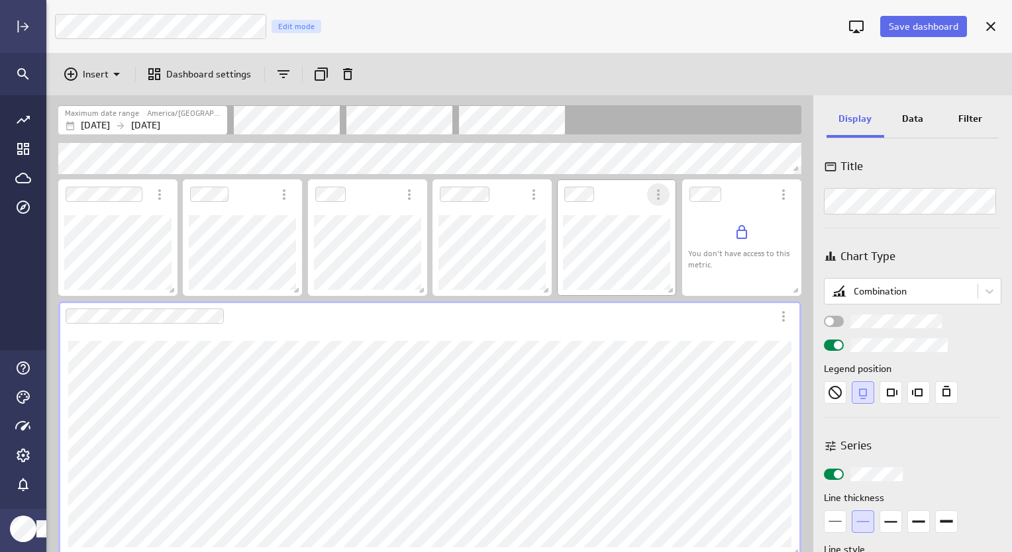
click at [662, 197] on icon "More actions" at bounding box center [658, 195] width 16 height 16
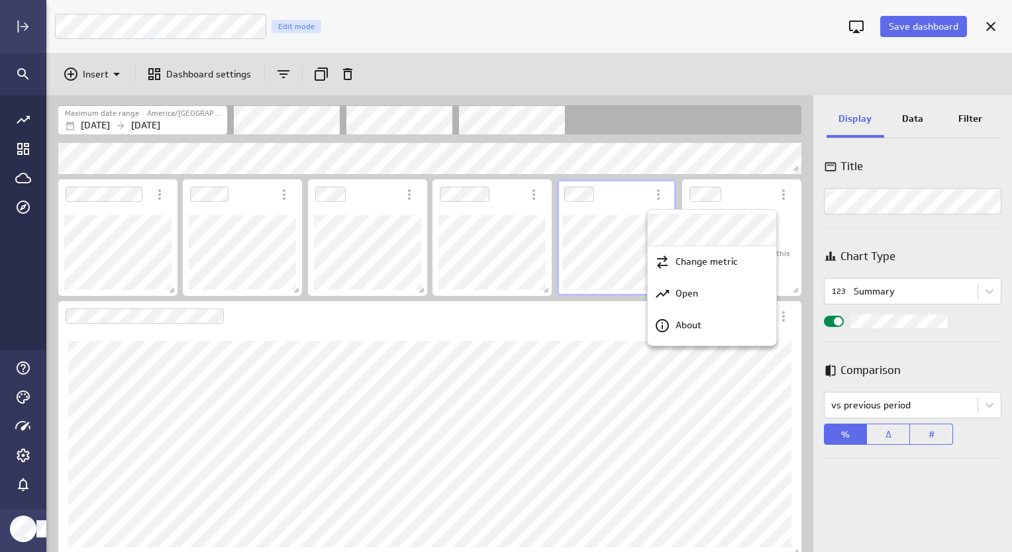
click at [777, 192] on div at bounding box center [506, 276] width 1012 height 552
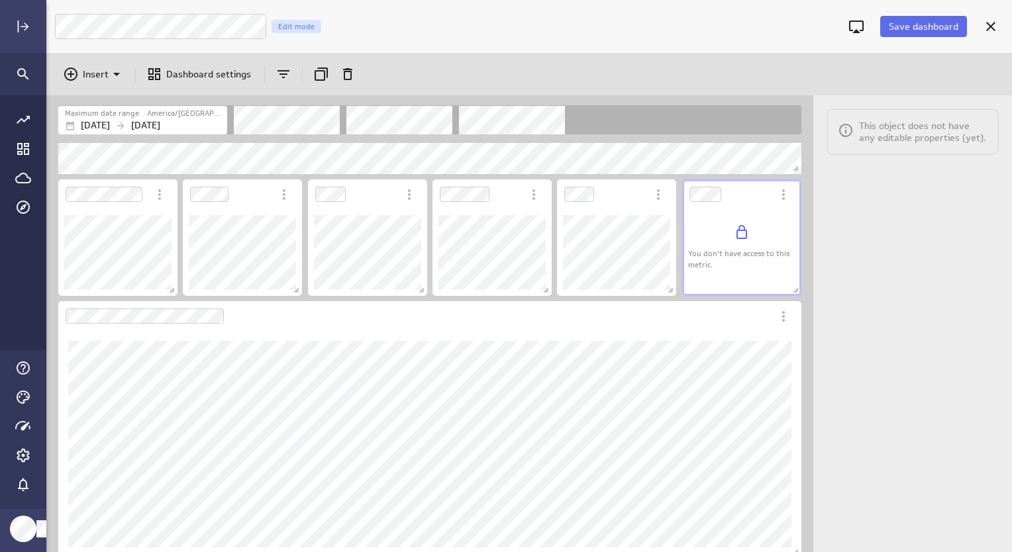
click at [784, 197] on icon "More actions" at bounding box center [783, 195] width 16 height 16
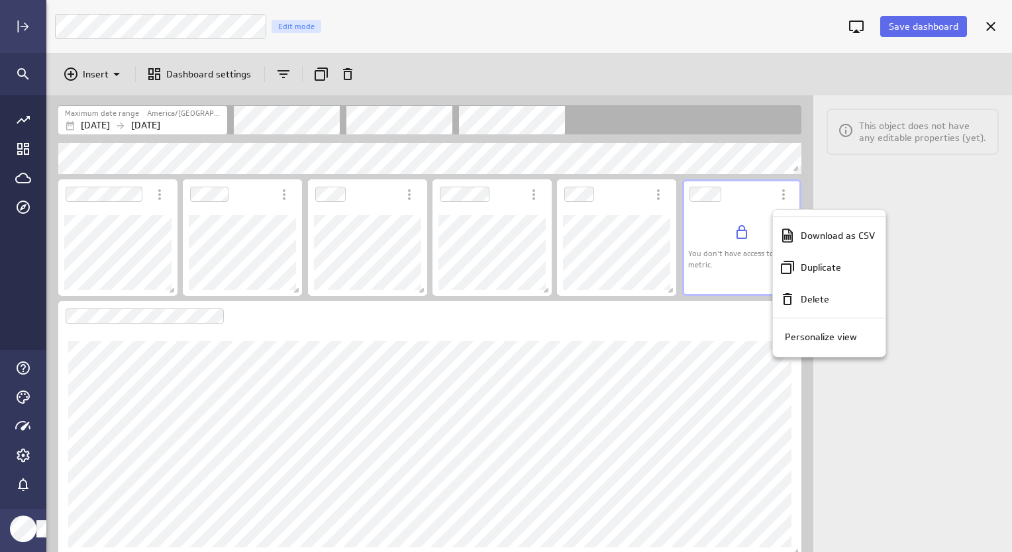
click at [784, 197] on div at bounding box center [506, 276] width 1012 height 552
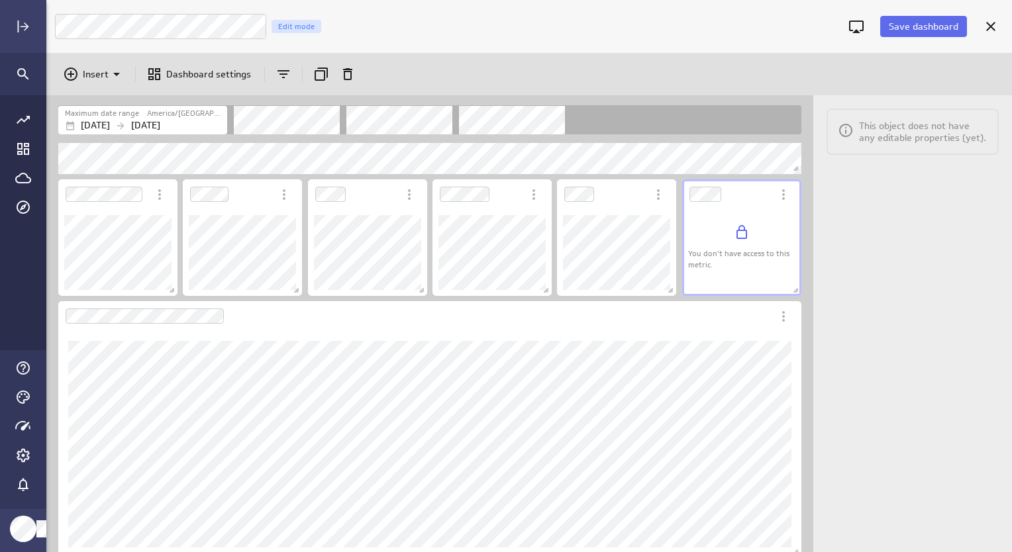
click at [784, 197] on icon "More actions" at bounding box center [783, 195] width 16 height 16
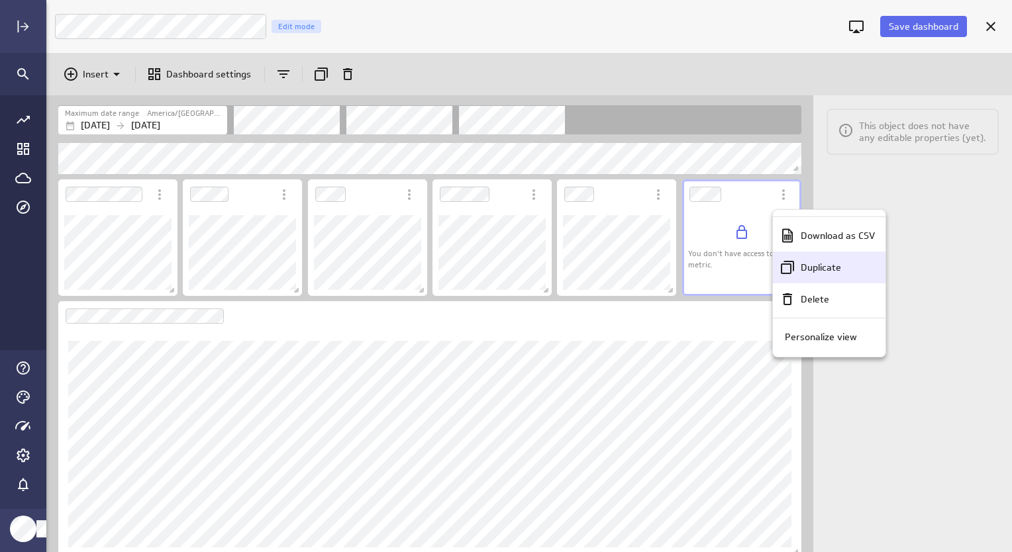
click at [856, 267] on div "Duplicate" at bounding box center [834, 268] width 79 height 14
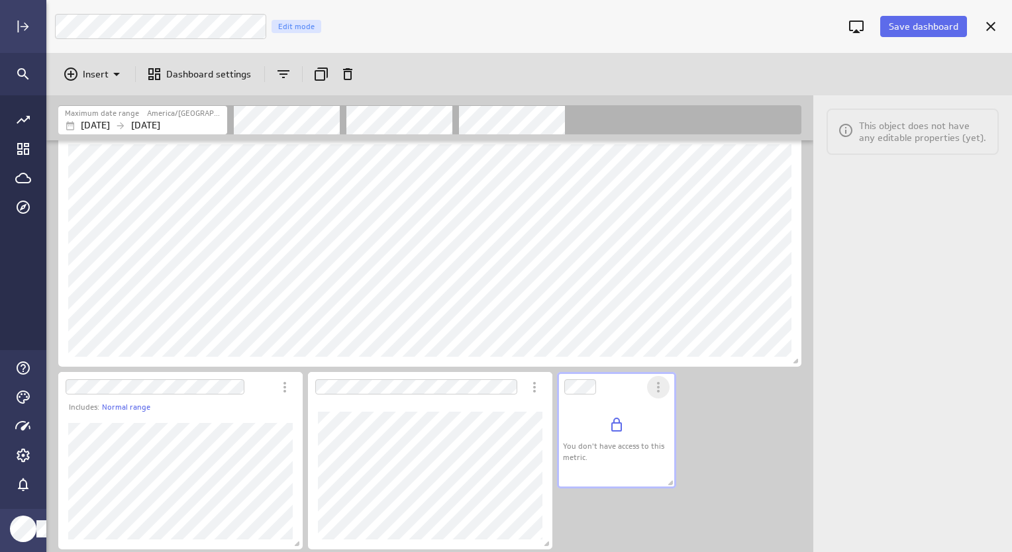
click at [658, 391] on icon "More actions" at bounding box center [658, 387] width 3 height 11
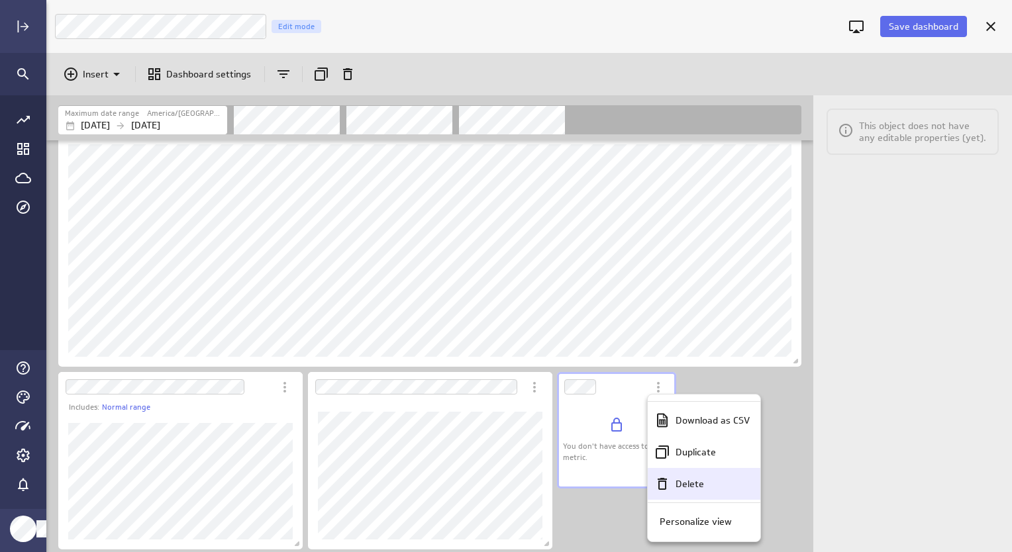
click at [681, 479] on p "Delete" at bounding box center [689, 484] width 28 height 14
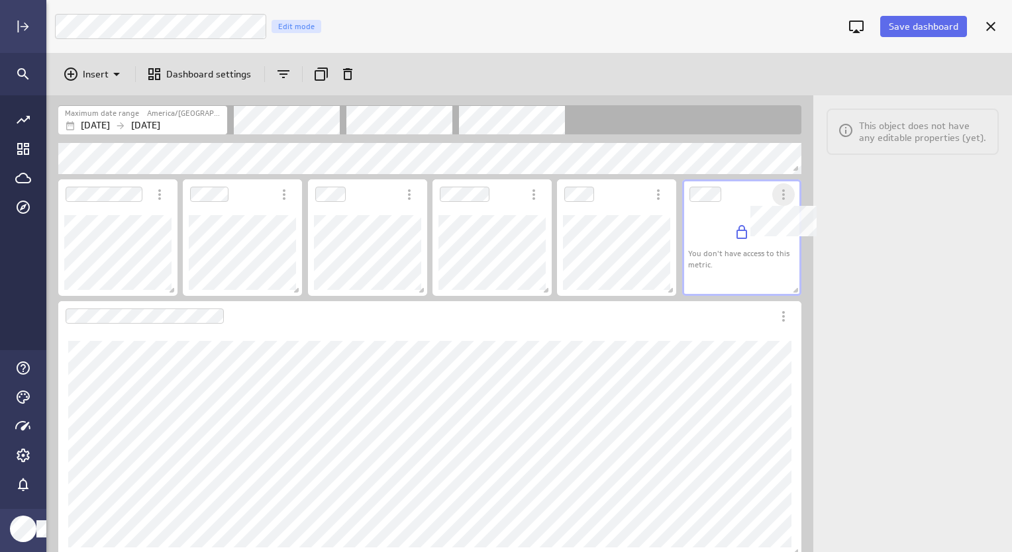
click at [783, 189] on icon "Dashboard Widget" at bounding box center [783, 194] width 3 height 11
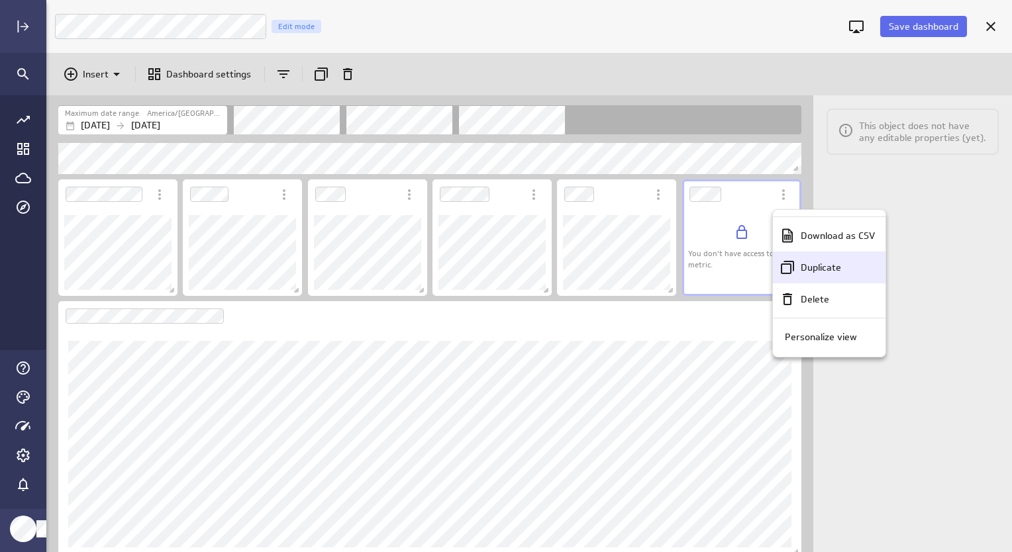
click at [816, 275] on div "Duplicate" at bounding box center [829, 268] width 113 height 32
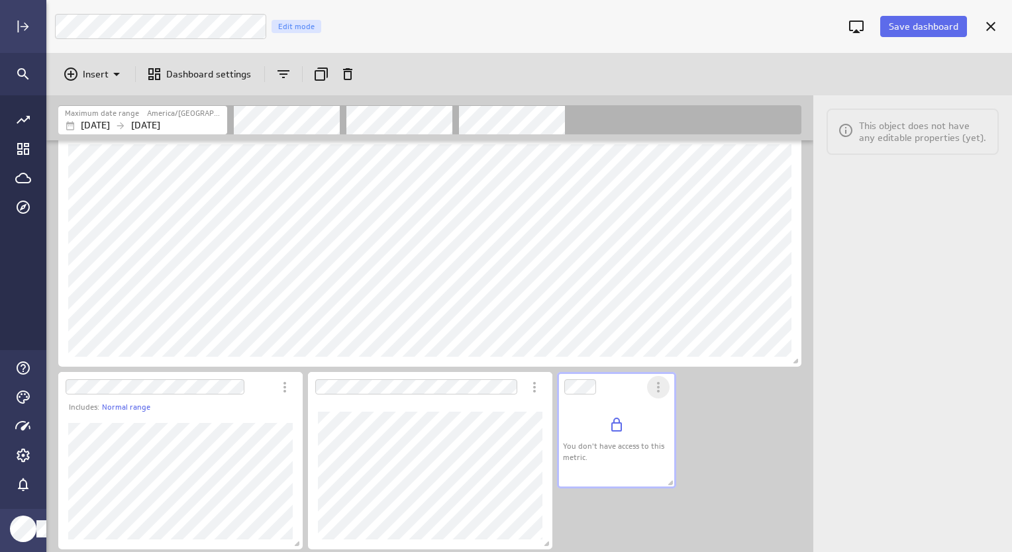
click at [663, 394] on icon "More actions" at bounding box center [658, 387] width 16 height 16
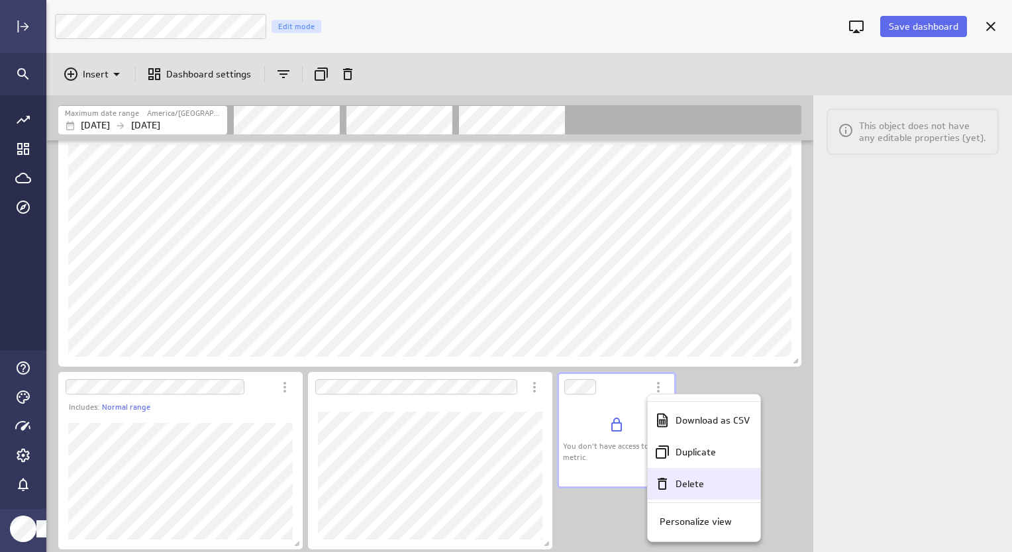
click at [705, 488] on div "Delete" at bounding box center [709, 484] width 79 height 14
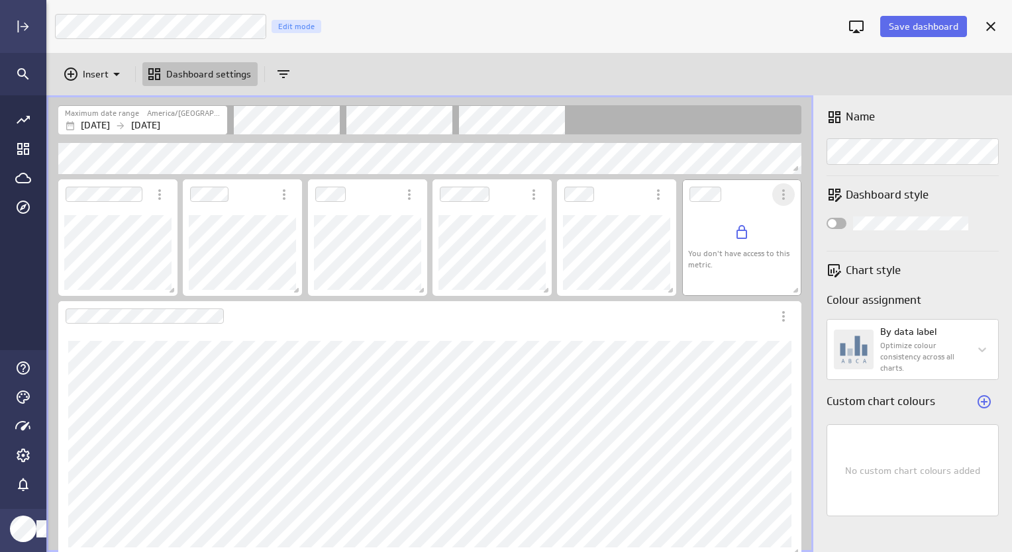
click at [775, 200] on icon "More actions" at bounding box center [783, 195] width 16 height 16
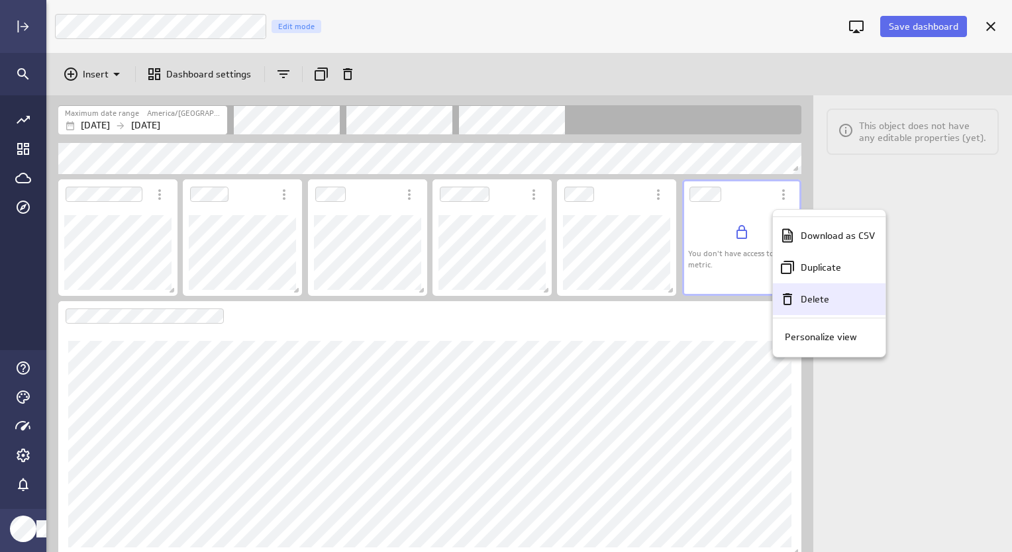
click at [837, 303] on div "Delete" at bounding box center [834, 300] width 79 height 14
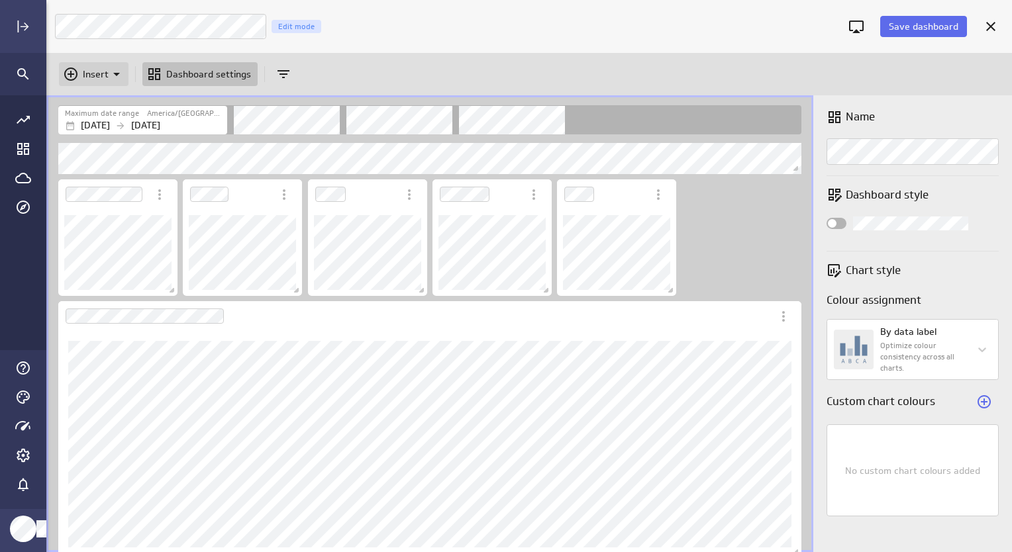
click at [93, 70] on p "Insert" at bounding box center [96, 75] width 26 height 14
click at [93, 113] on p "Metrics" at bounding box center [103, 107] width 32 height 14
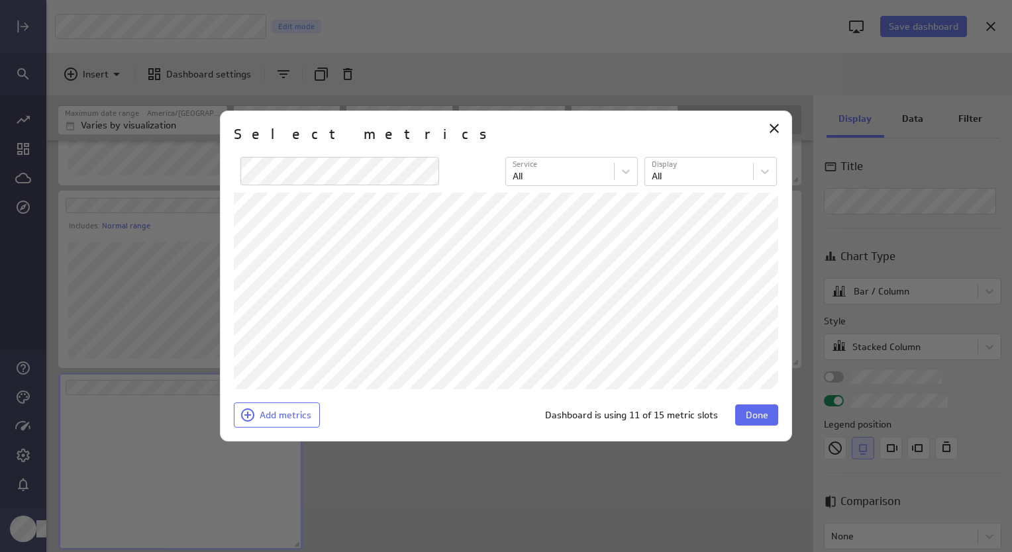
scroll to position [148, 244]
click at [748, 415] on span "Done" at bounding box center [757, 415] width 23 height 12
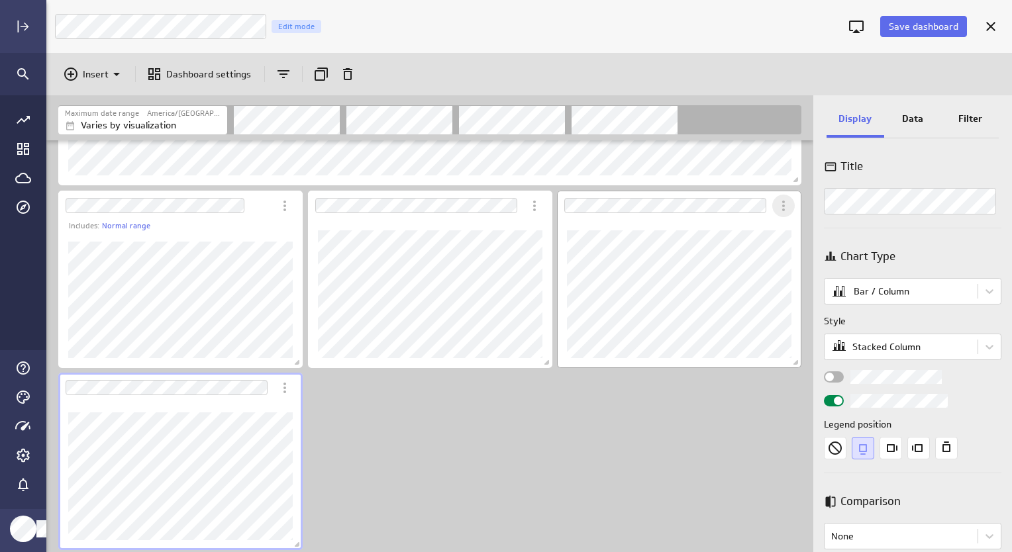
click at [789, 206] on icon "More actions" at bounding box center [783, 206] width 16 height 16
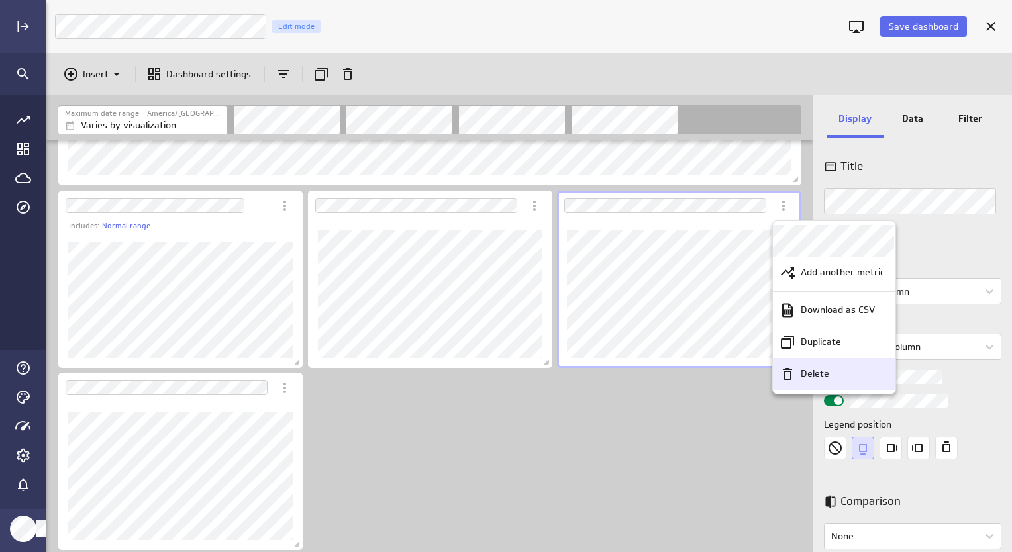
click at [790, 377] on icon "Delete" at bounding box center [787, 374] width 9 height 12
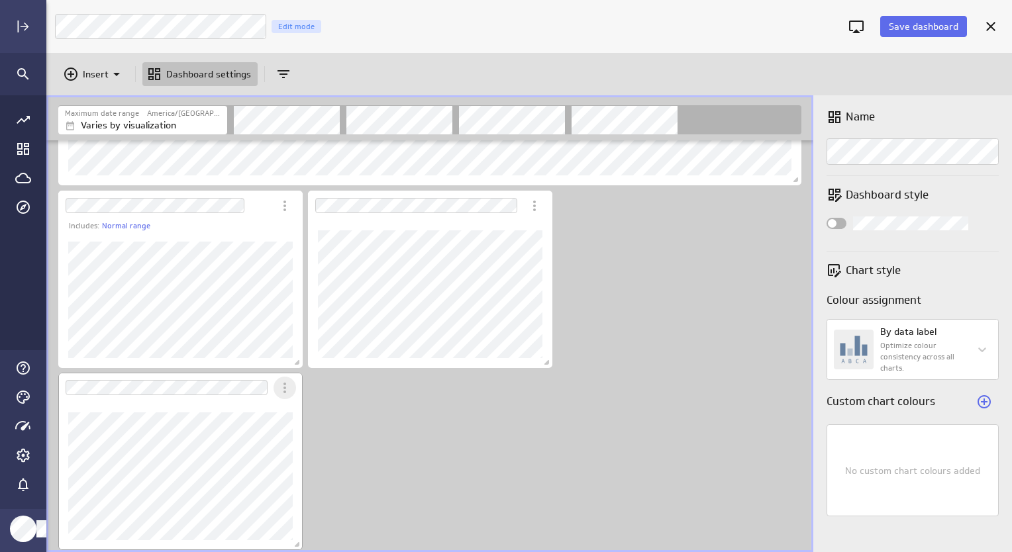
click at [280, 388] on icon "More actions" at bounding box center [285, 388] width 16 height 16
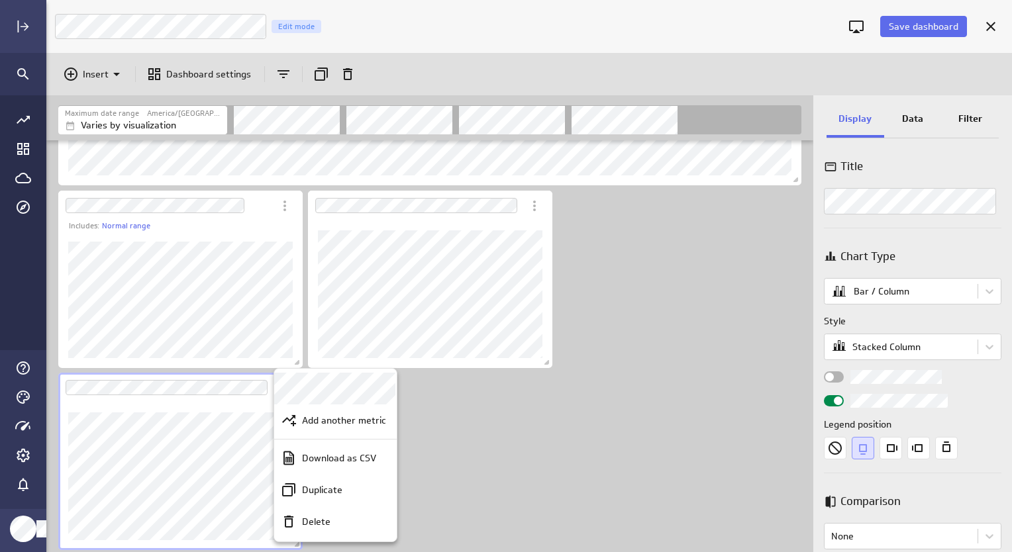
click at [496, 413] on div at bounding box center [506, 276] width 1012 height 552
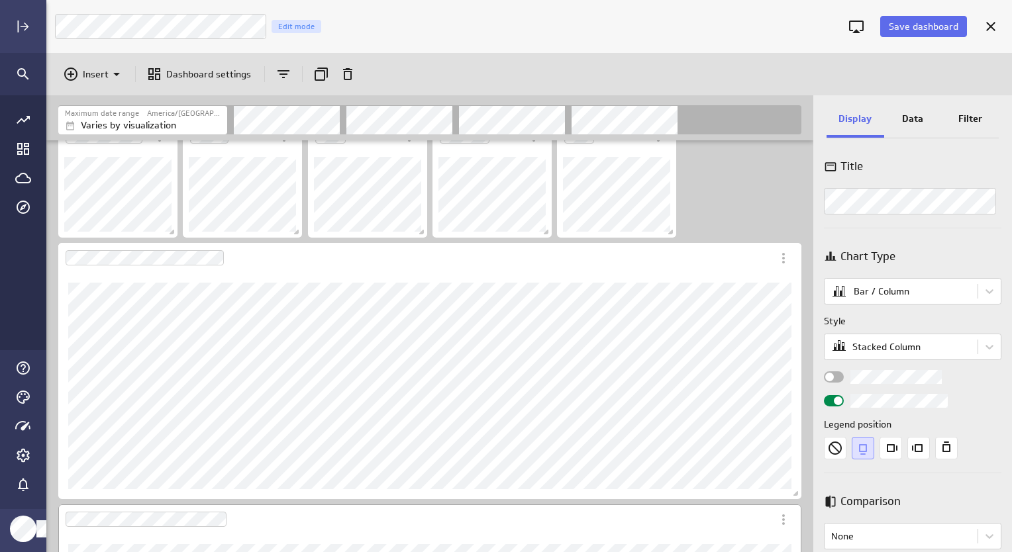
scroll to position [0, 0]
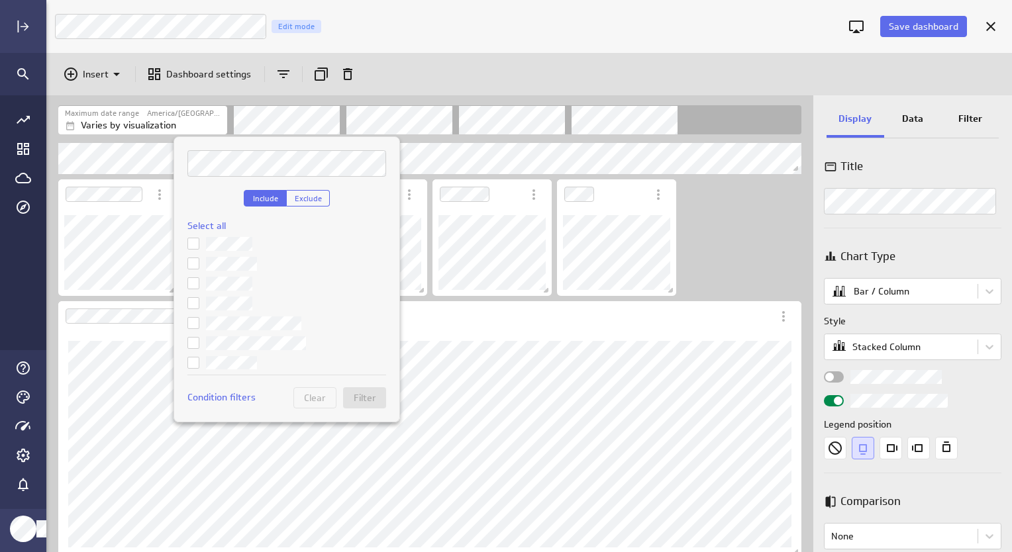
click at [391, 123] on div at bounding box center [506, 276] width 1012 height 552
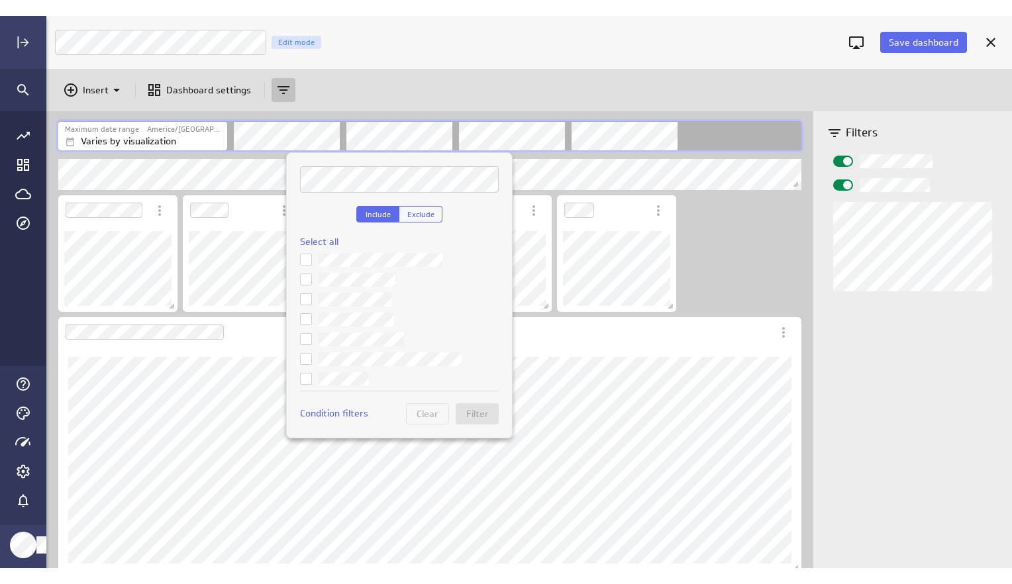
scroll to position [66, 0]
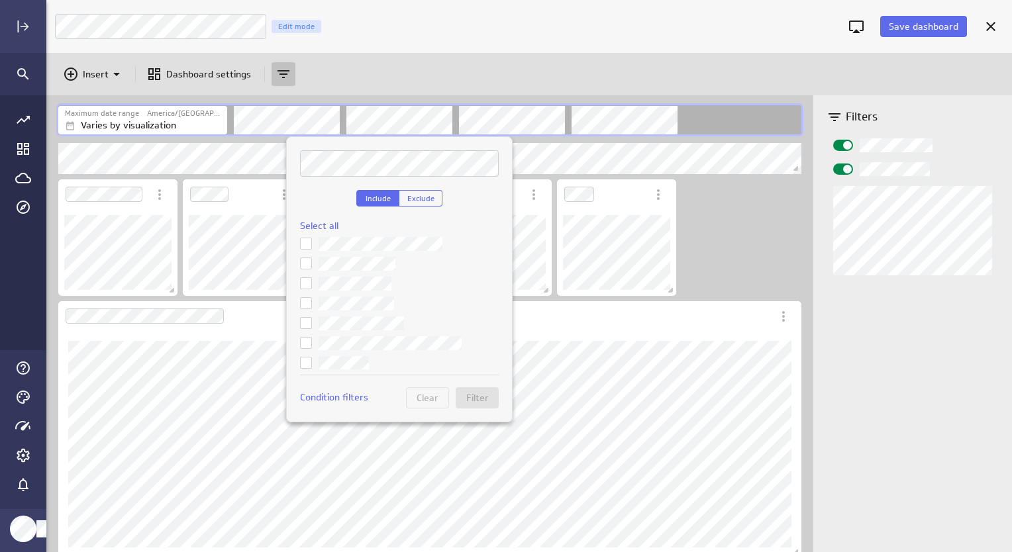
click at [307, 267] on icon at bounding box center [306, 263] width 11 height 11
click at [0, 0] on input "checkbox" at bounding box center [0, 0] width 0 height 0
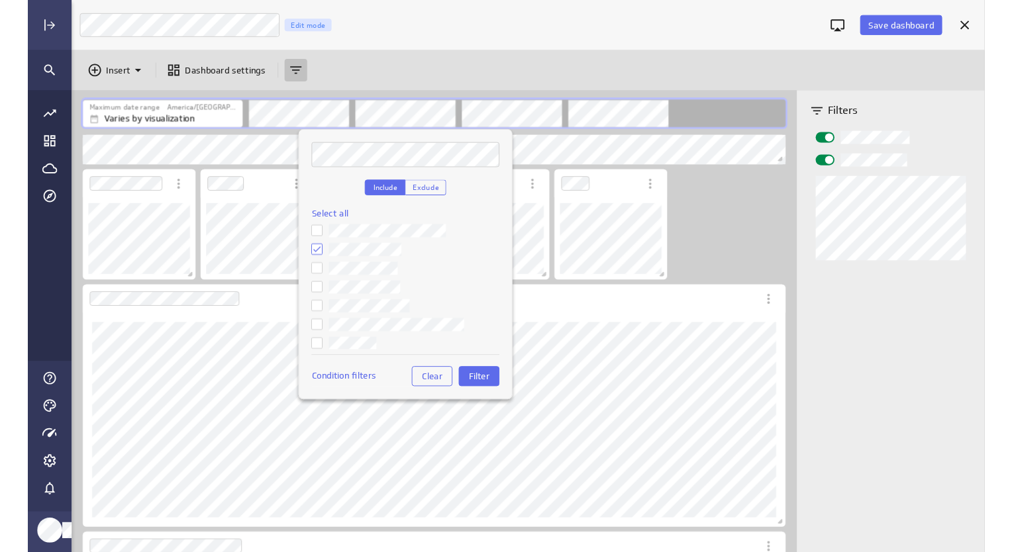
scroll to position [573, 986]
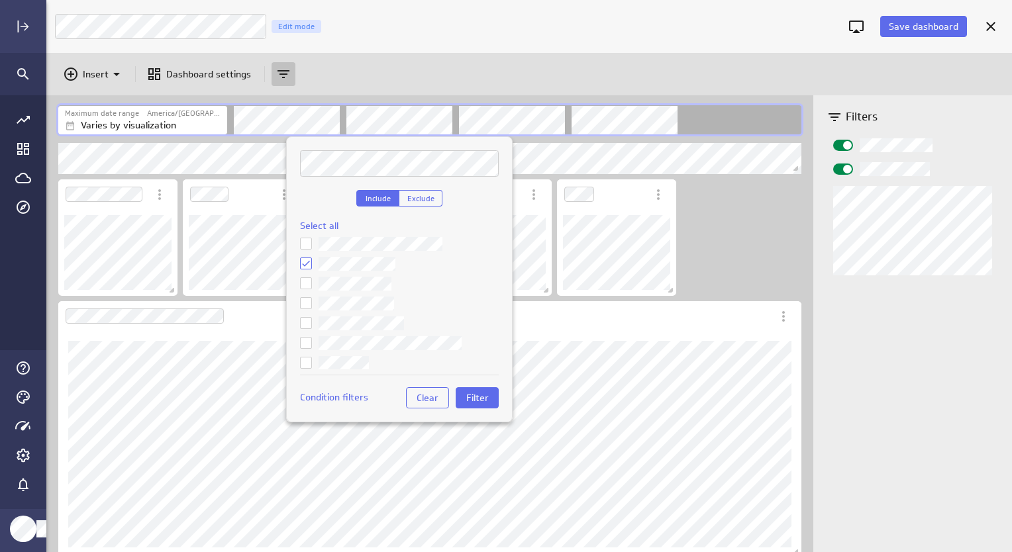
click at [183, 123] on div at bounding box center [506, 276] width 1012 height 552
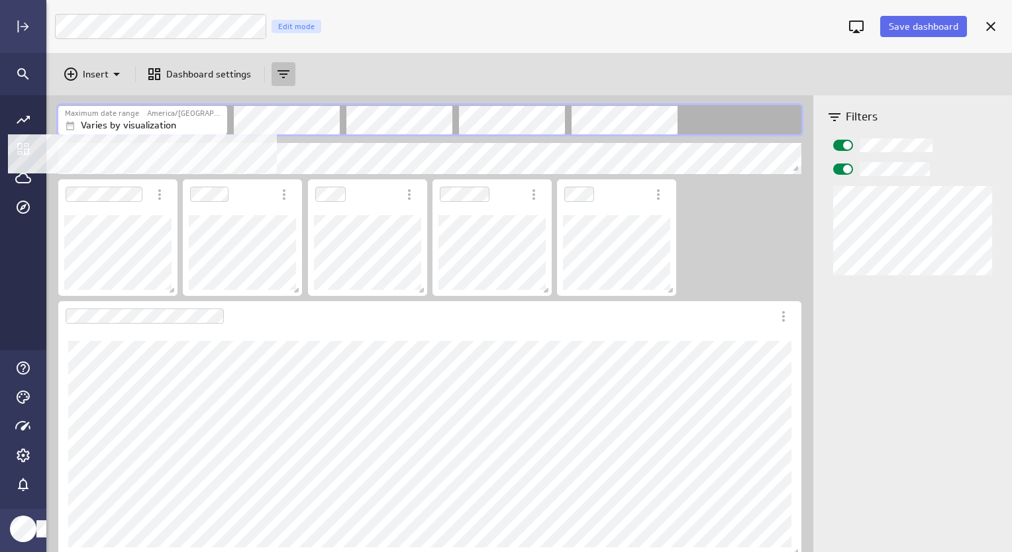
click at [197, 125] on div "Varies by visualization" at bounding box center [144, 126] width 159 height 14
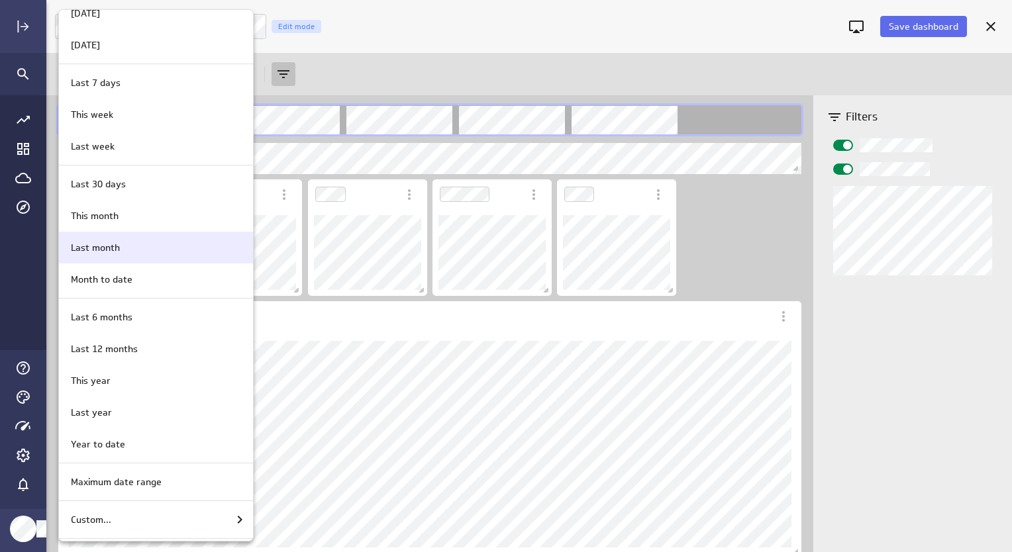
scroll to position [89, 0]
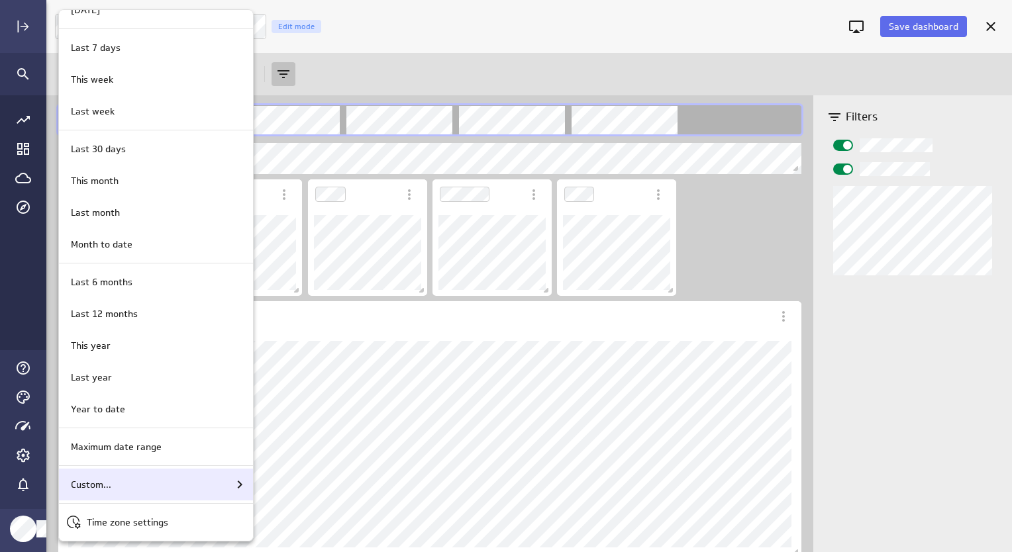
click at [162, 489] on div "Custom..." at bounding box center [157, 485] width 182 height 16
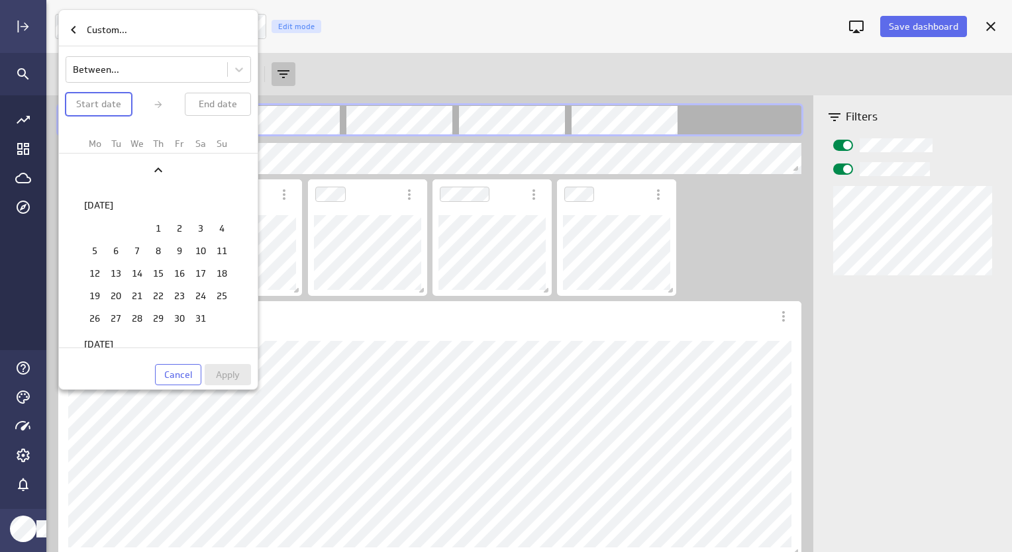
scroll to position [1732, 0]
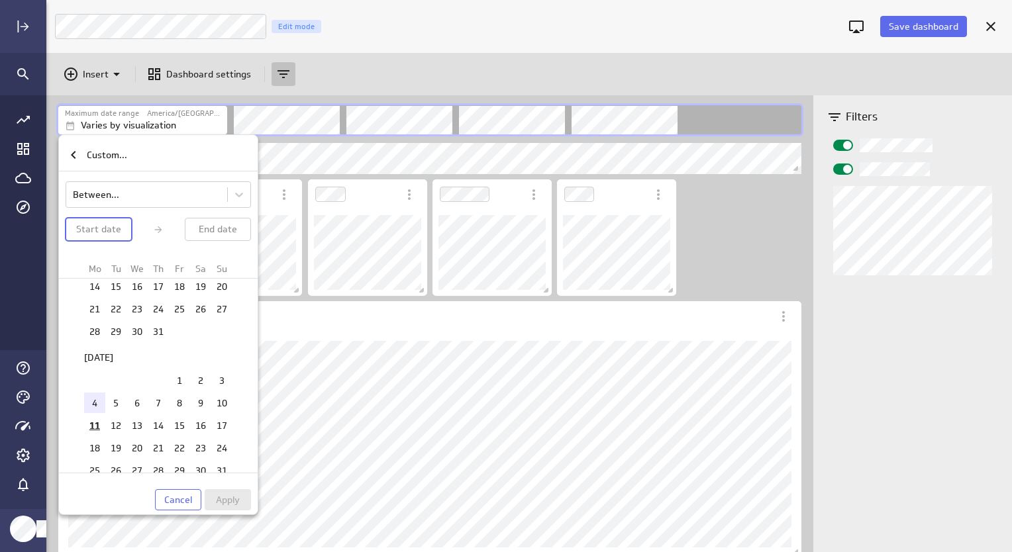
click at [92, 393] on td "4" at bounding box center [94, 403] width 21 height 21
click at [222, 393] on td "10" at bounding box center [221, 403] width 21 height 21
click at [233, 501] on span "Apply" at bounding box center [228, 500] width 24 height 12
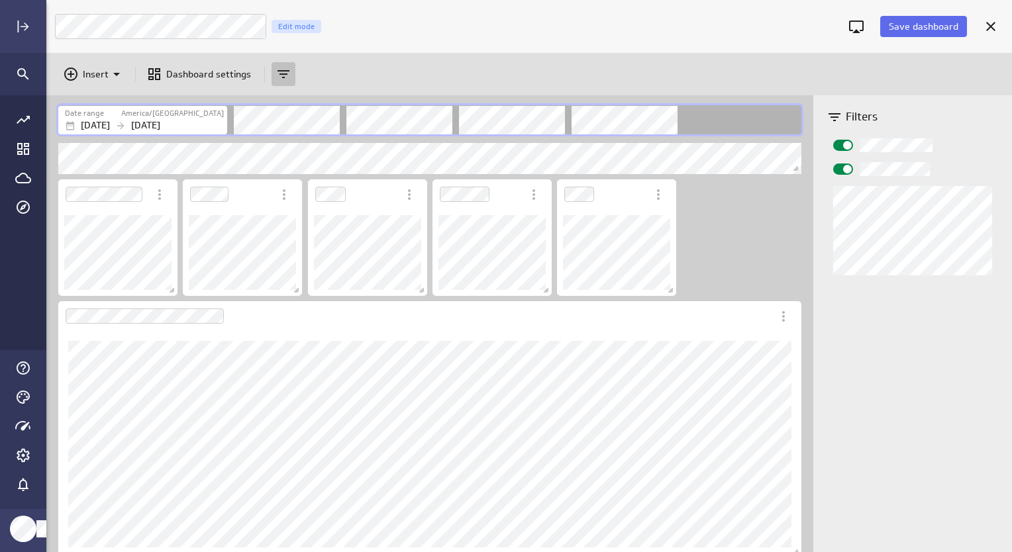
click at [344, 124] on div "Filters" at bounding box center [517, 119] width 567 height 29
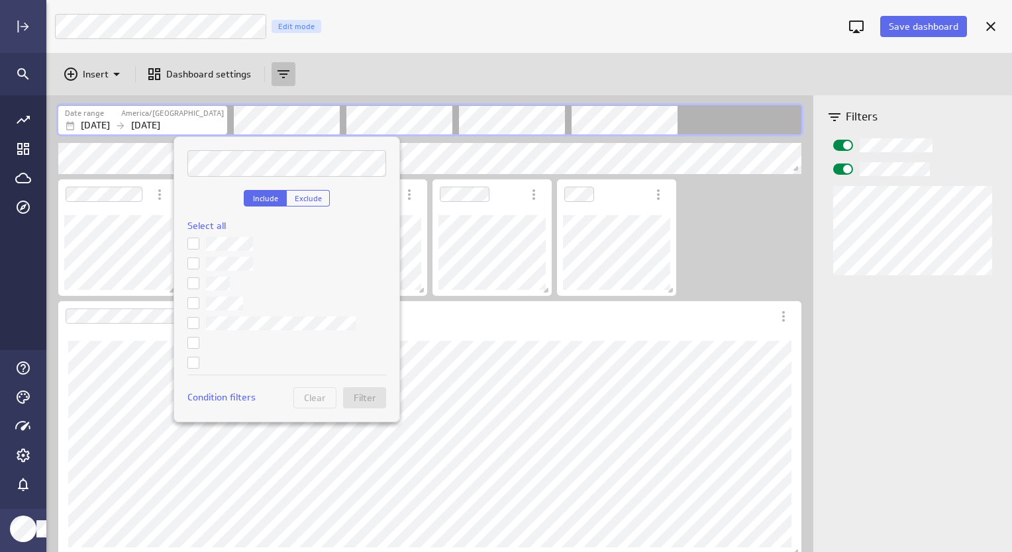
scroll to position [199, 0]
click at [193, 309] on span at bounding box center [193, 303] width 12 height 12
click at [0, 0] on input "checkbox" at bounding box center [0, 0] width 0 height 0
click at [193, 285] on icon at bounding box center [193, 283] width 11 height 11
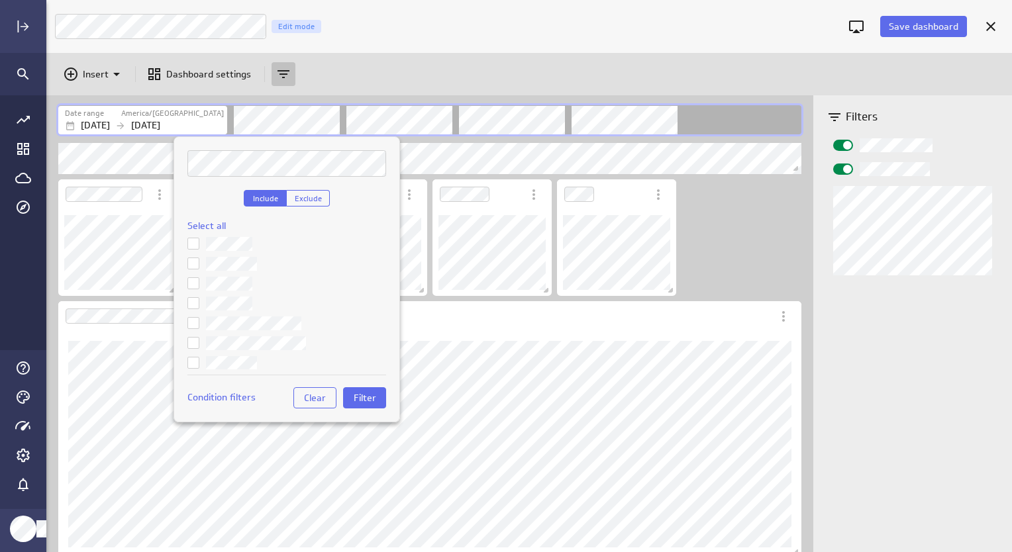
click at [0, 0] on input "checkbox" at bounding box center [0, 0] width 0 height 0
click at [199, 248] on span at bounding box center [193, 244] width 12 height 12
click at [0, 0] on input "checkbox" at bounding box center [0, 0] width 0 height 0
click at [369, 399] on span "Filter" at bounding box center [365, 398] width 23 height 12
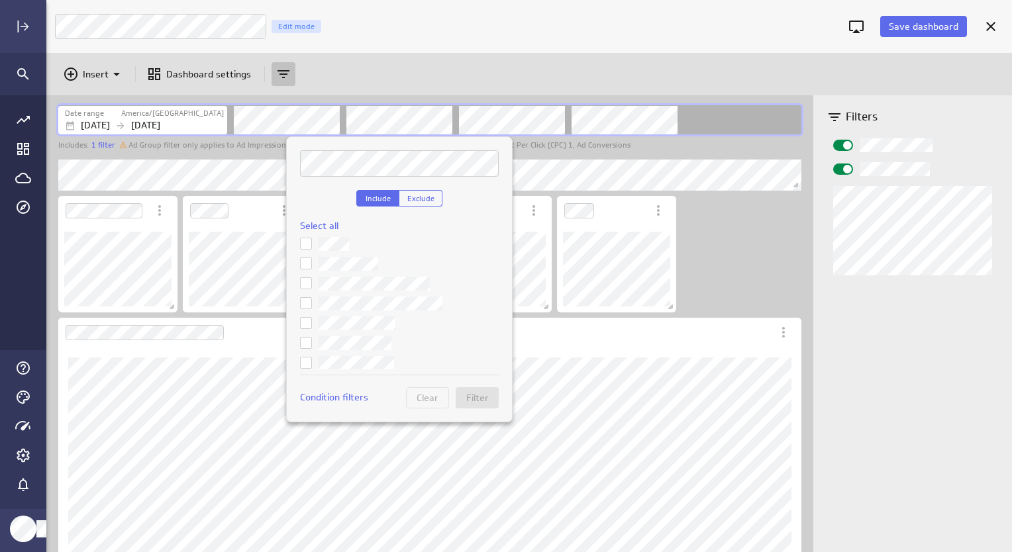
click at [307, 319] on icon at bounding box center [306, 323] width 11 height 11
click at [0, 0] on input "checkbox" at bounding box center [0, 0] width 0 height 0
click at [484, 397] on span "Filter" at bounding box center [477, 398] width 23 height 12
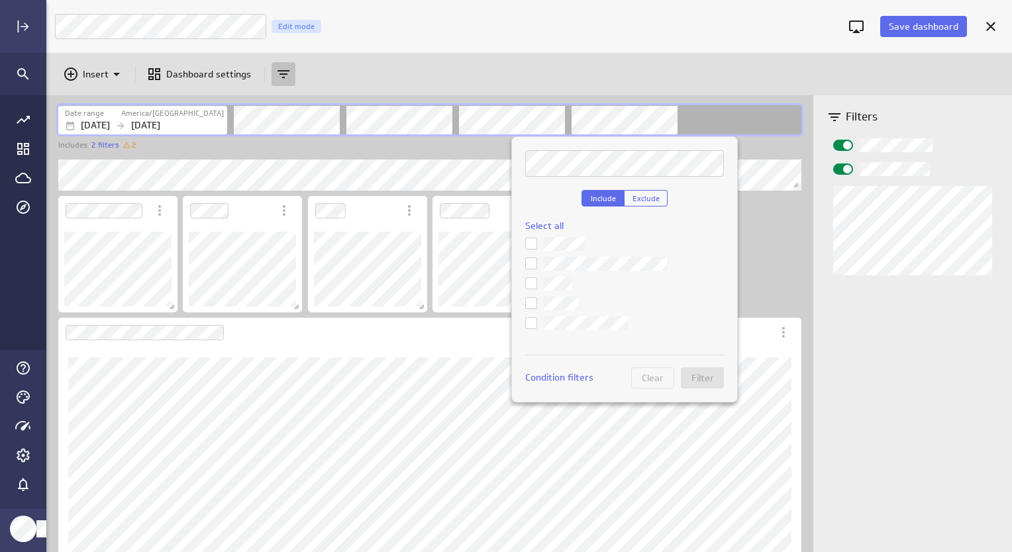
click at [540, 302] on label at bounding box center [624, 304] width 199 height 14
click at [0, 0] on input "checkbox" at bounding box center [0, 0] width 0 height 0
click at [534, 323] on icon at bounding box center [531, 323] width 11 height 11
click at [0, 0] on input "checkbox" at bounding box center [0, 0] width 0 height 0
click at [709, 375] on span "Filter" at bounding box center [702, 378] width 23 height 12
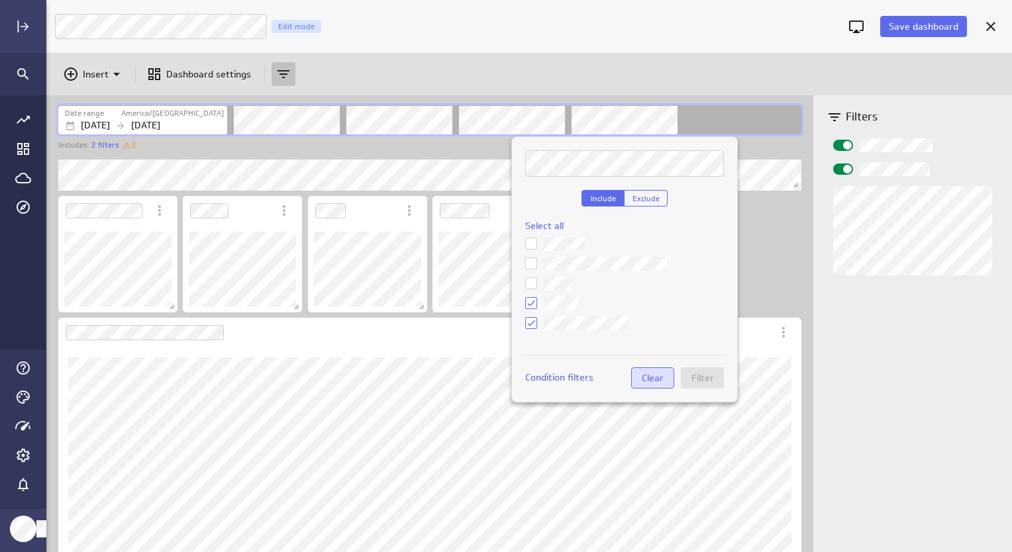
click at [660, 372] on span "Clear" at bounding box center [653, 378] width 22 height 12
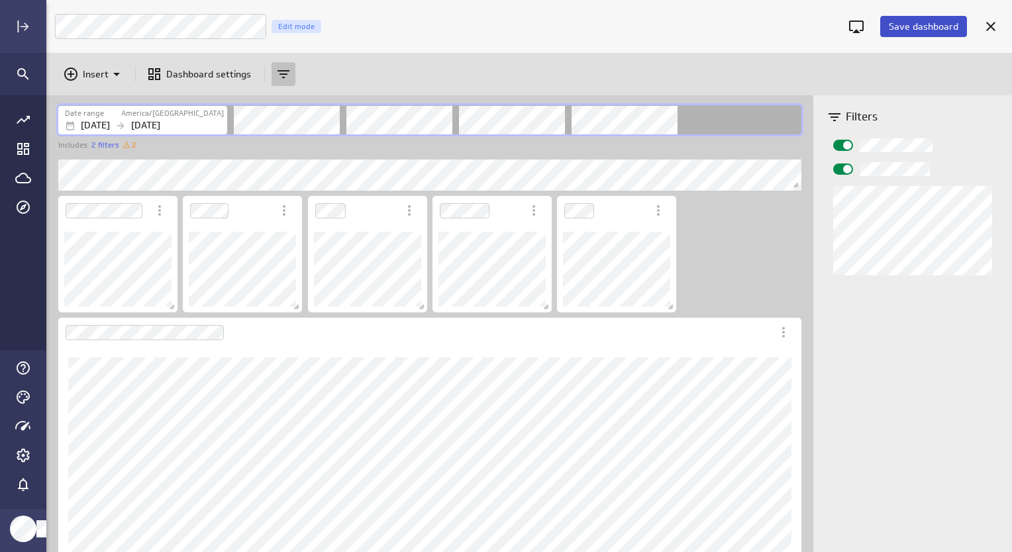
click at [940, 23] on span "Save dashboard" at bounding box center [924, 27] width 70 height 12
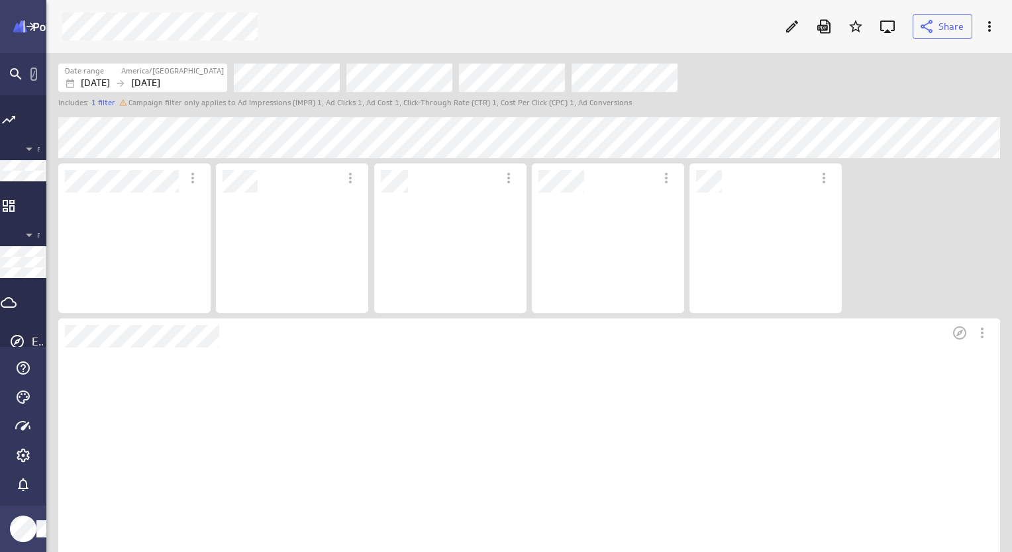
scroll to position [125, 157]
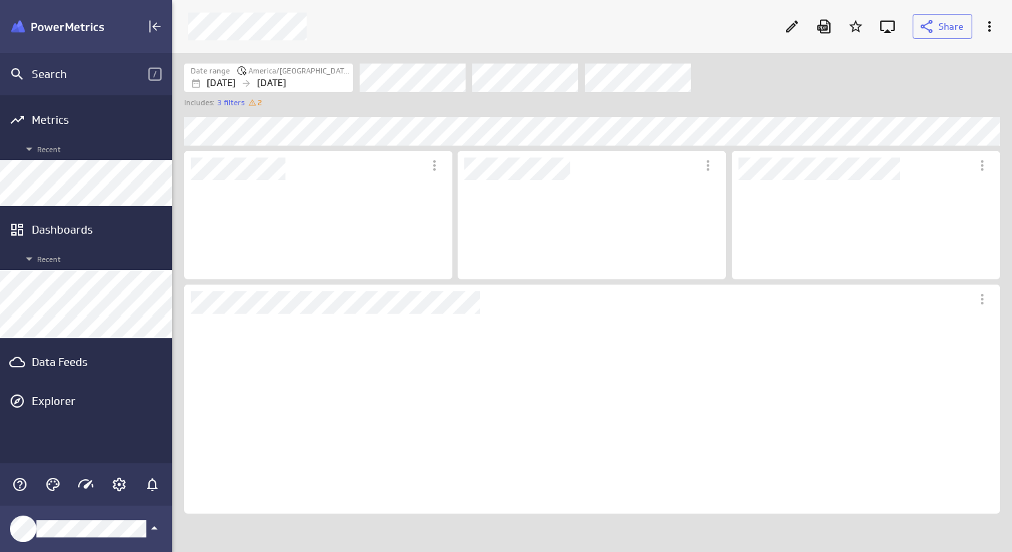
scroll to position [100, 268]
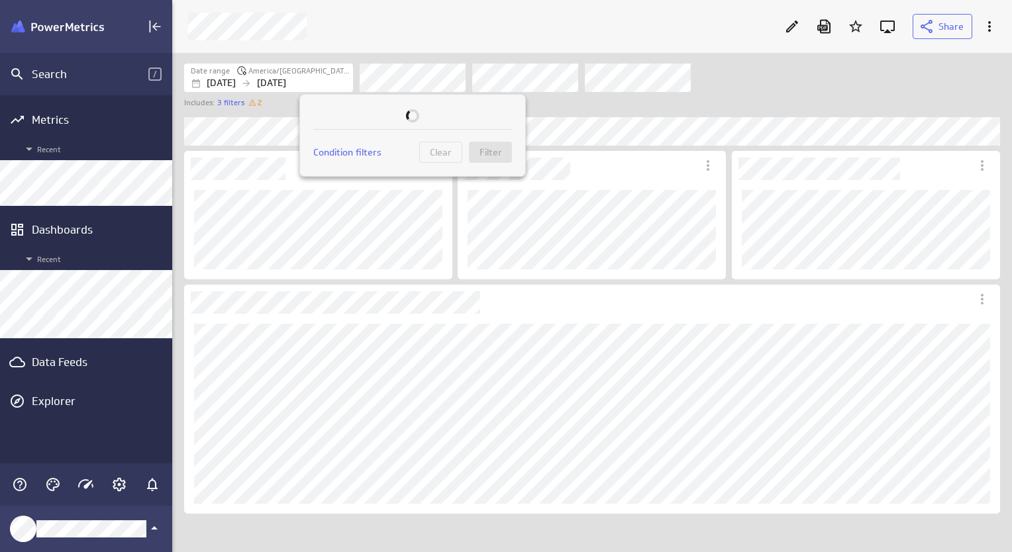
click at [556, 83] on div at bounding box center [506, 276] width 1012 height 552
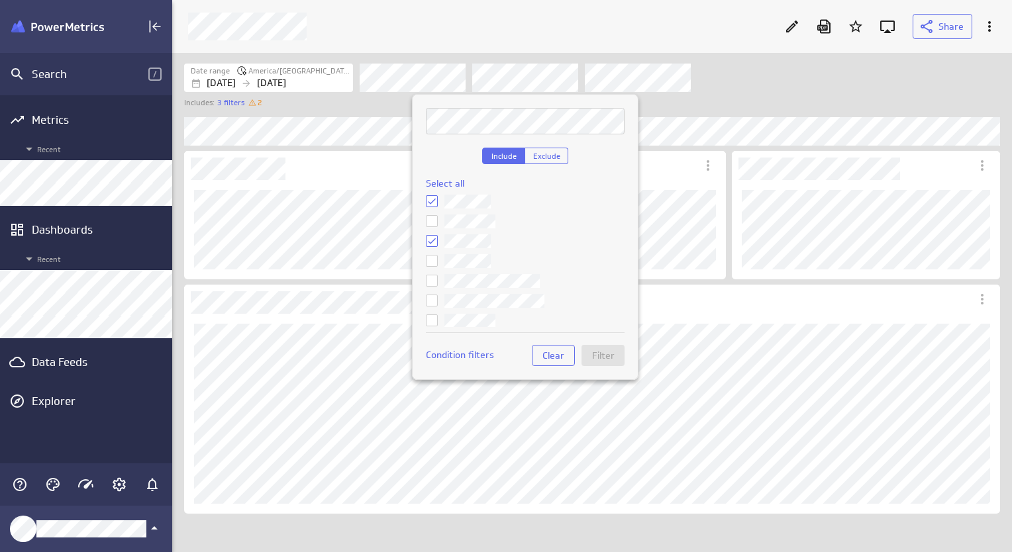
click at [564, 81] on div at bounding box center [506, 276] width 1012 height 552
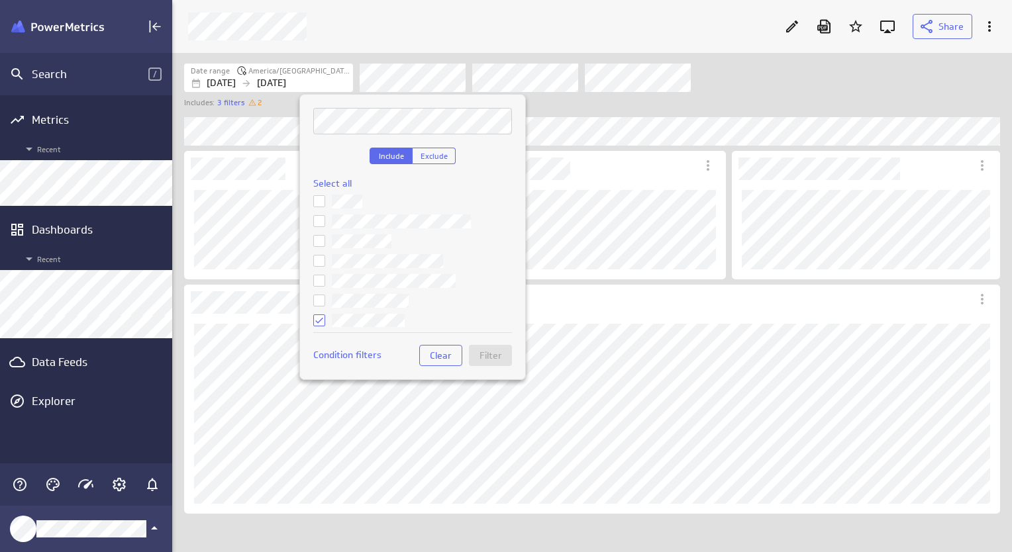
click at [319, 301] on icon at bounding box center [319, 300] width 11 height 11
click at [0, 0] on input "checkbox" at bounding box center [0, 0] width 0 height 0
click at [318, 320] on icon at bounding box center [319, 320] width 11 height 11
click at [0, 0] on input "checkbox" at bounding box center [0, 0] width 0 height 0
click at [491, 355] on span "Filter" at bounding box center [490, 356] width 23 height 12
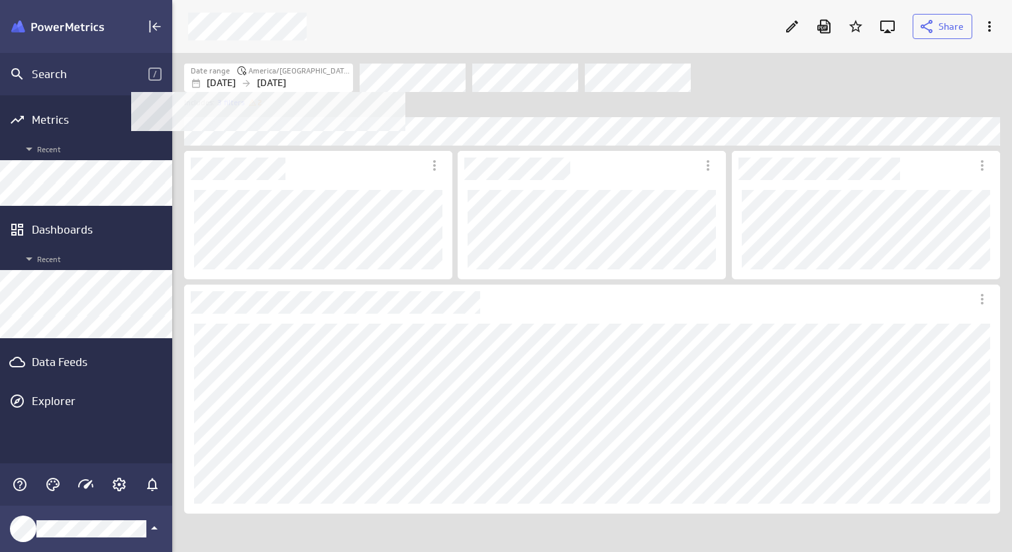
click at [286, 85] on p "[DATE]" at bounding box center [271, 83] width 29 height 14
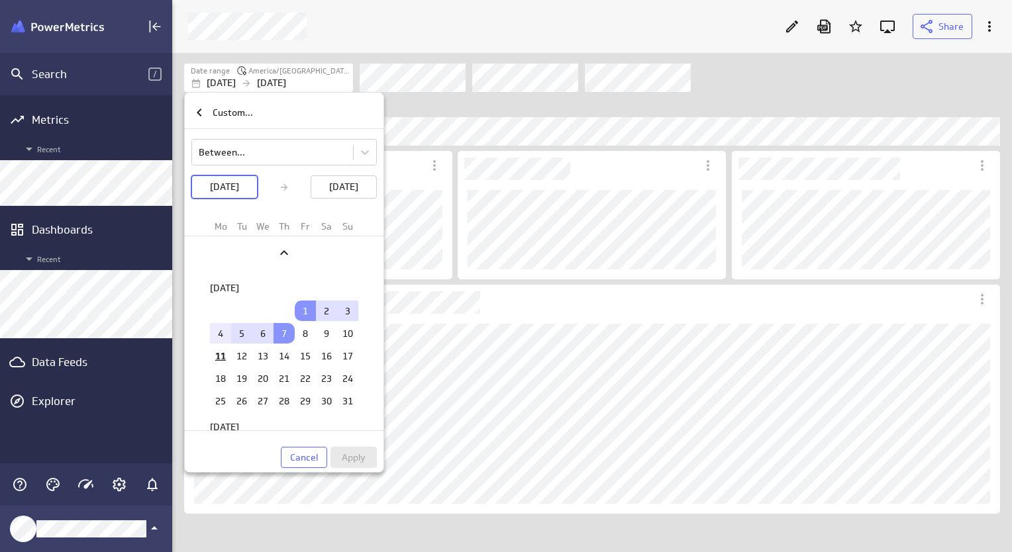
click at [212, 338] on td "4" at bounding box center [220, 333] width 21 height 21
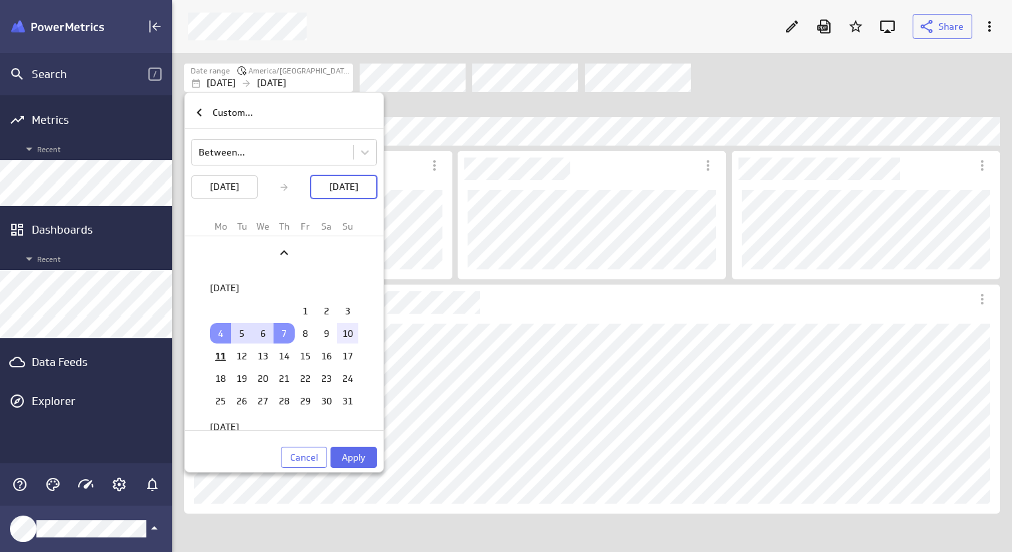
click at [340, 333] on td "10" at bounding box center [347, 333] width 21 height 21
click at [365, 460] on span "Apply" at bounding box center [354, 458] width 24 height 12
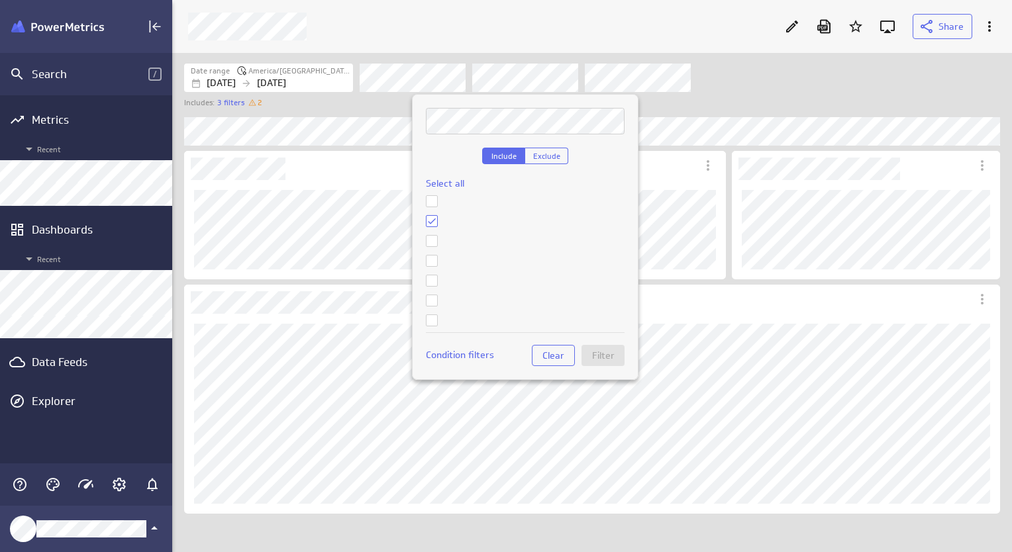
scroll to position [0, 0]
click at [735, 86] on div at bounding box center [506, 276] width 1012 height 552
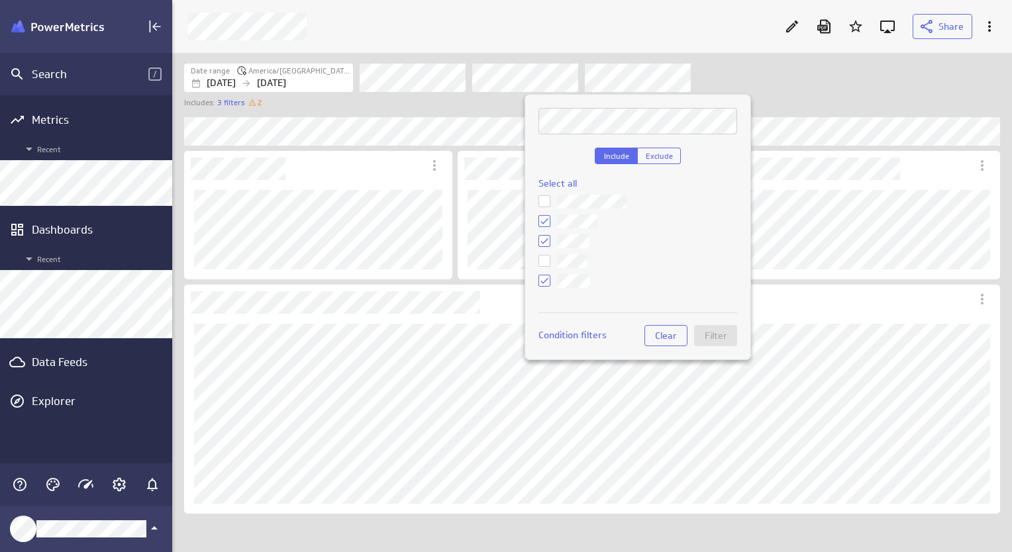
click at [542, 203] on icon at bounding box center [545, 202] width 8 height 6
click at [0, 0] on input "checkbox" at bounding box center [0, 0] width 0 height 0
click at [546, 264] on icon at bounding box center [544, 261] width 11 height 11
click at [0, 0] on input "checkbox" at bounding box center [0, 0] width 0 height 0
click at [723, 332] on span "Filter" at bounding box center [716, 336] width 23 height 12
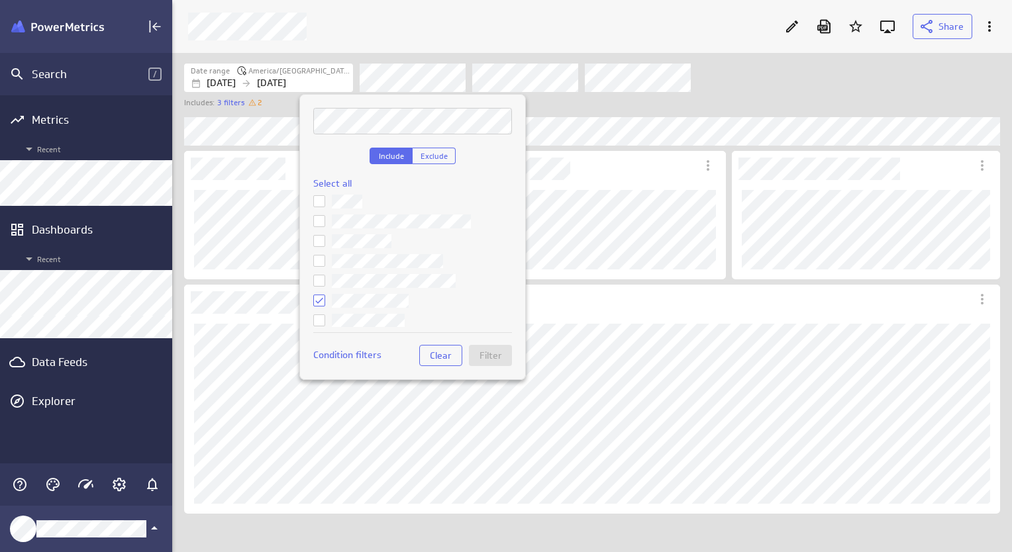
click at [441, 85] on div at bounding box center [506, 276] width 1012 height 552
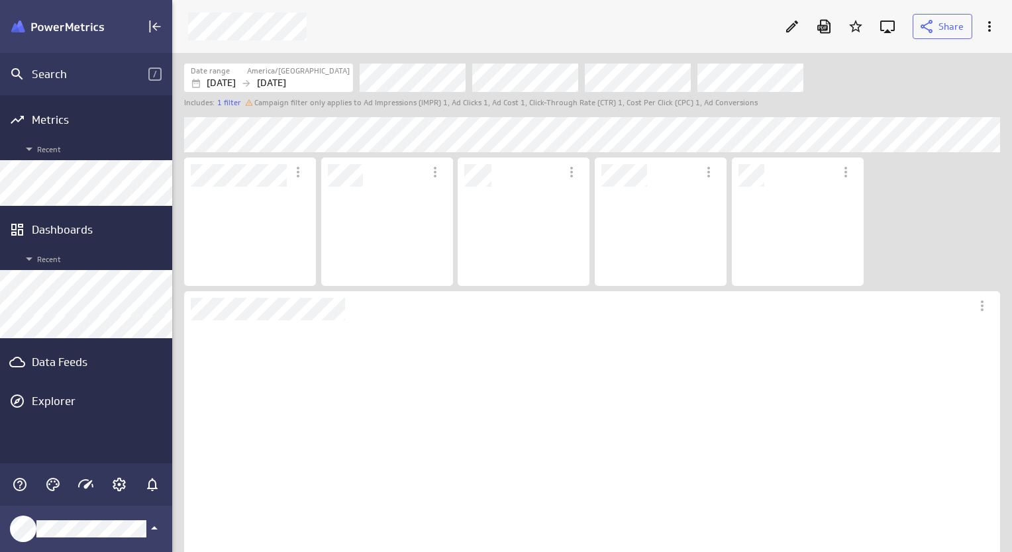
scroll to position [107, 138]
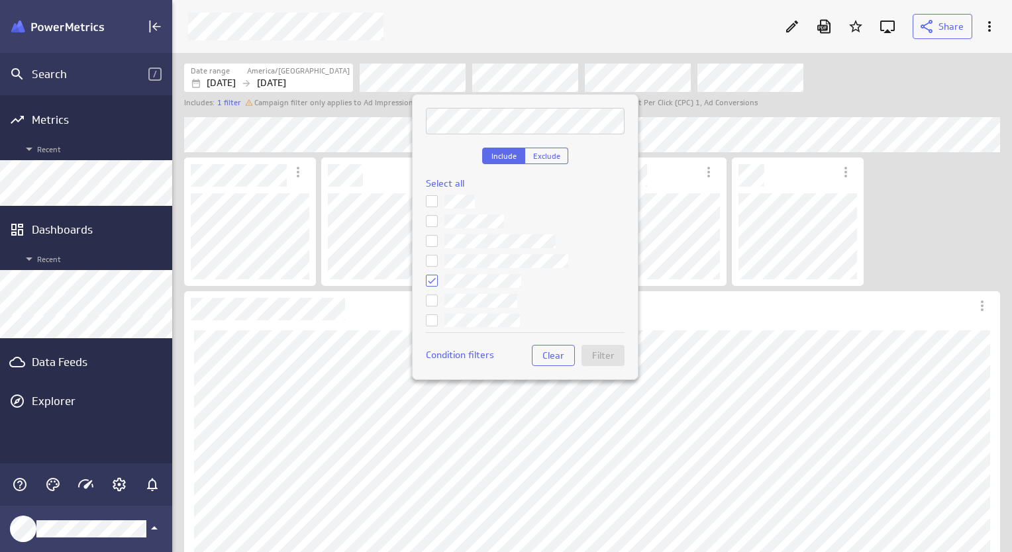
click at [429, 279] on icon at bounding box center [431, 280] width 11 height 11
click at [0, 0] on input "checkbox" at bounding box center [0, 0] width 0 height 0
click at [429, 302] on icon at bounding box center [432, 301] width 8 height 6
click at [0, 0] on input "checkbox" at bounding box center [0, 0] width 0 height 0
click at [601, 356] on span "Filter" at bounding box center [603, 356] width 23 height 12
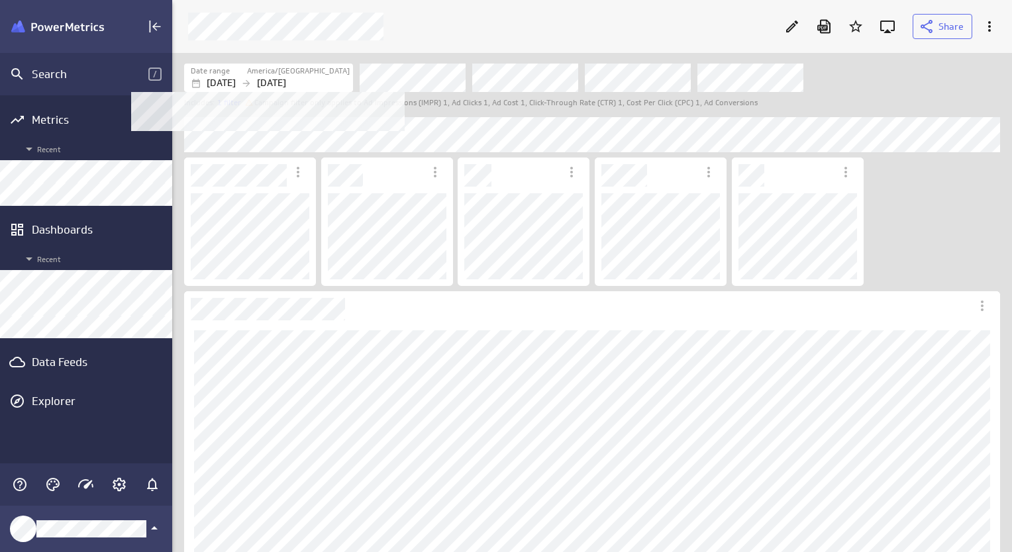
click at [286, 83] on p "[DATE]" at bounding box center [271, 83] width 29 height 14
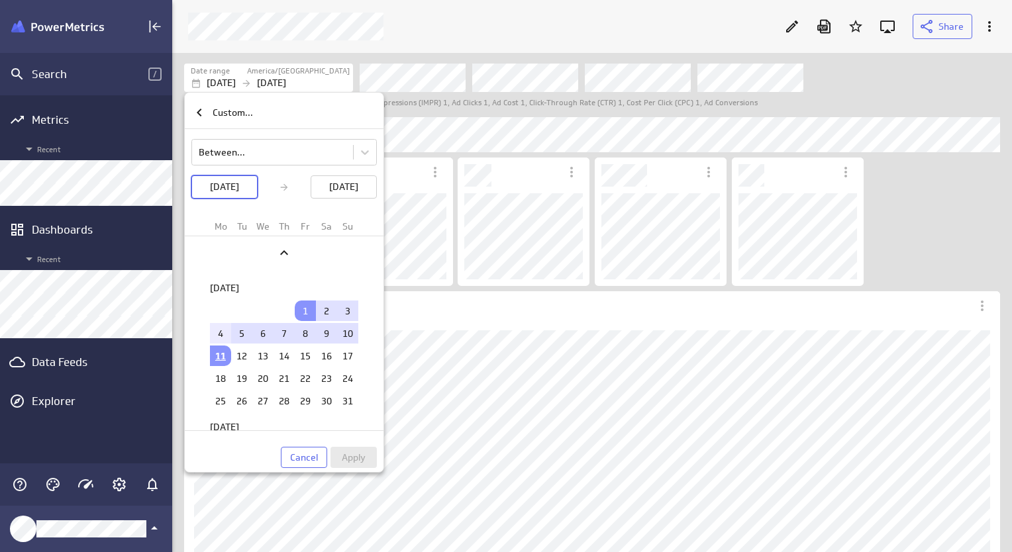
click at [217, 333] on td "4" at bounding box center [220, 333] width 21 height 21
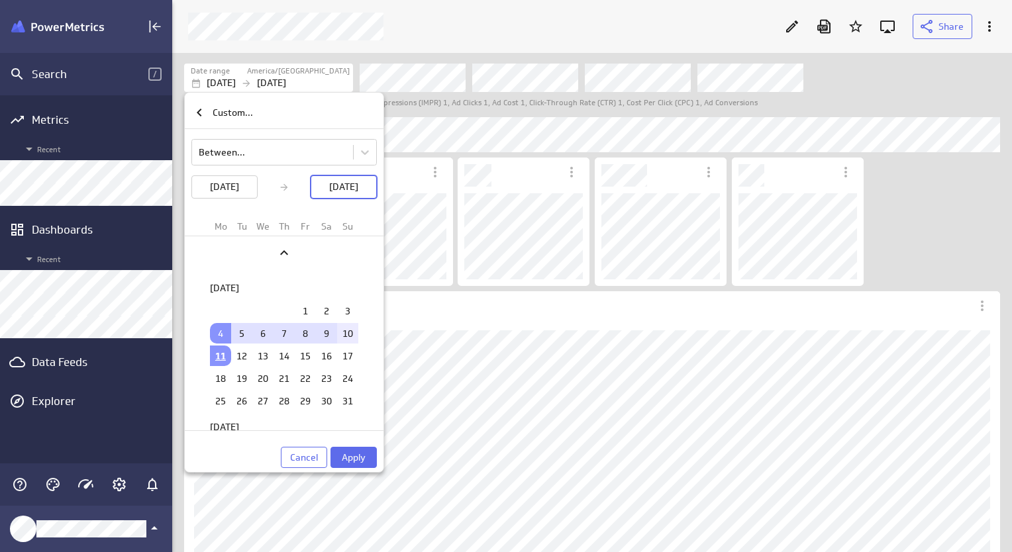
click at [341, 335] on td "10" at bounding box center [347, 333] width 21 height 21
click at [361, 461] on span "Apply" at bounding box center [354, 458] width 24 height 12
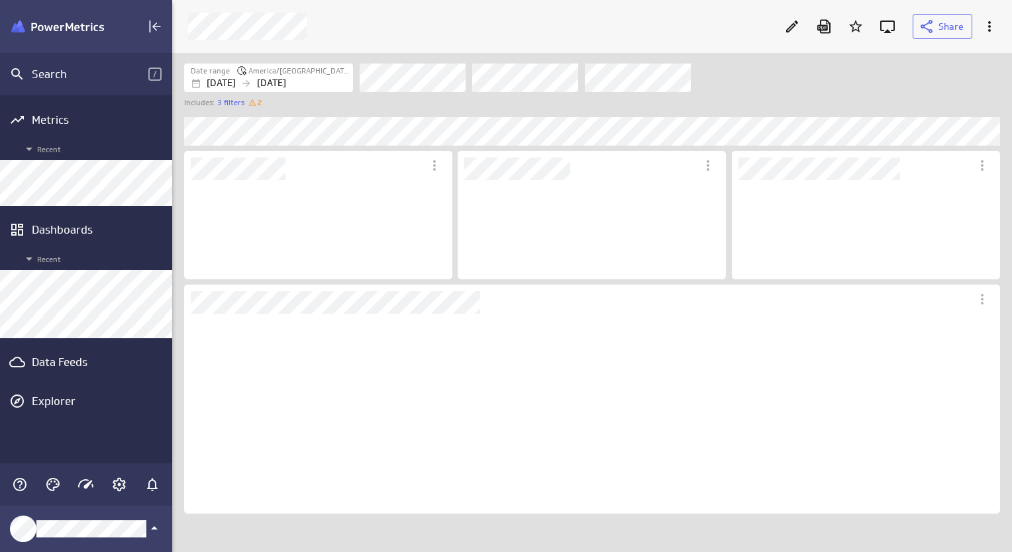
scroll to position [201, 816]
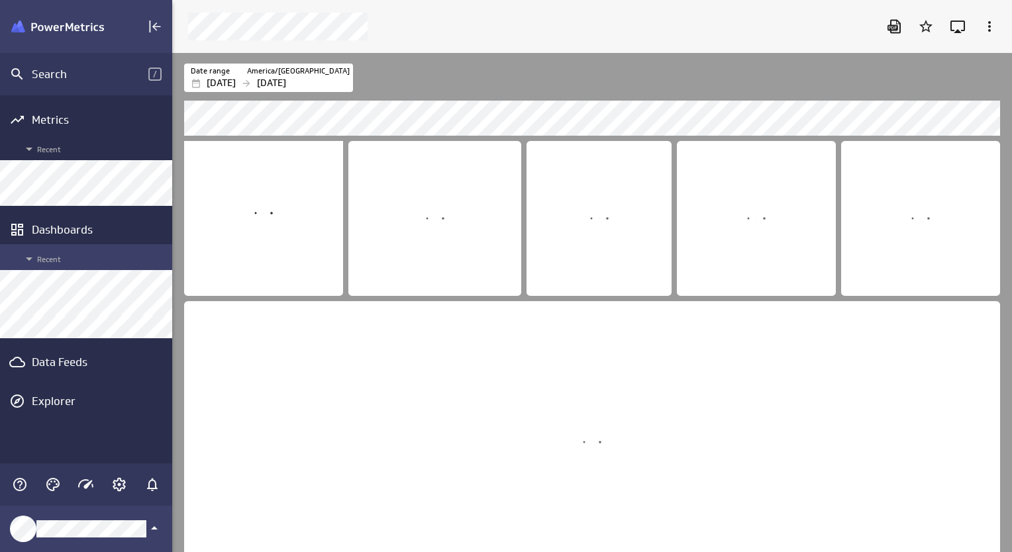
scroll to position [520, 860]
